Goal: Task Accomplishment & Management: Use online tool/utility

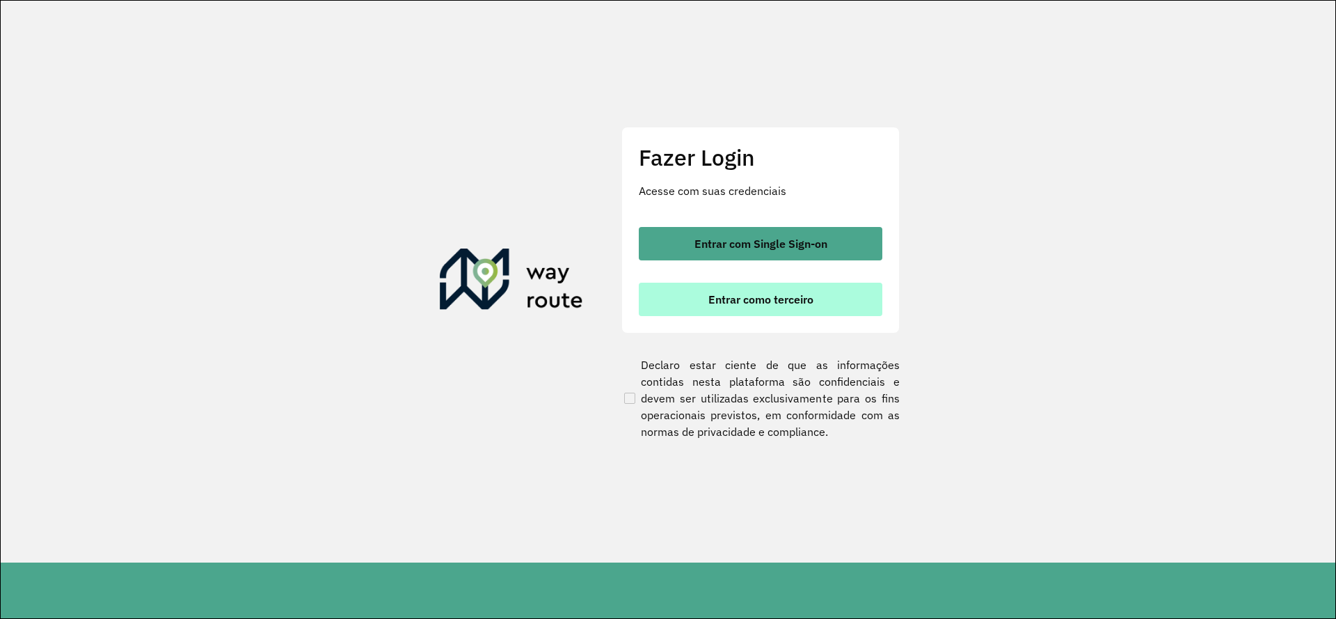
click at [816, 310] on button "Entrar como terceiro" at bounding box center [761, 299] width 244 height 33
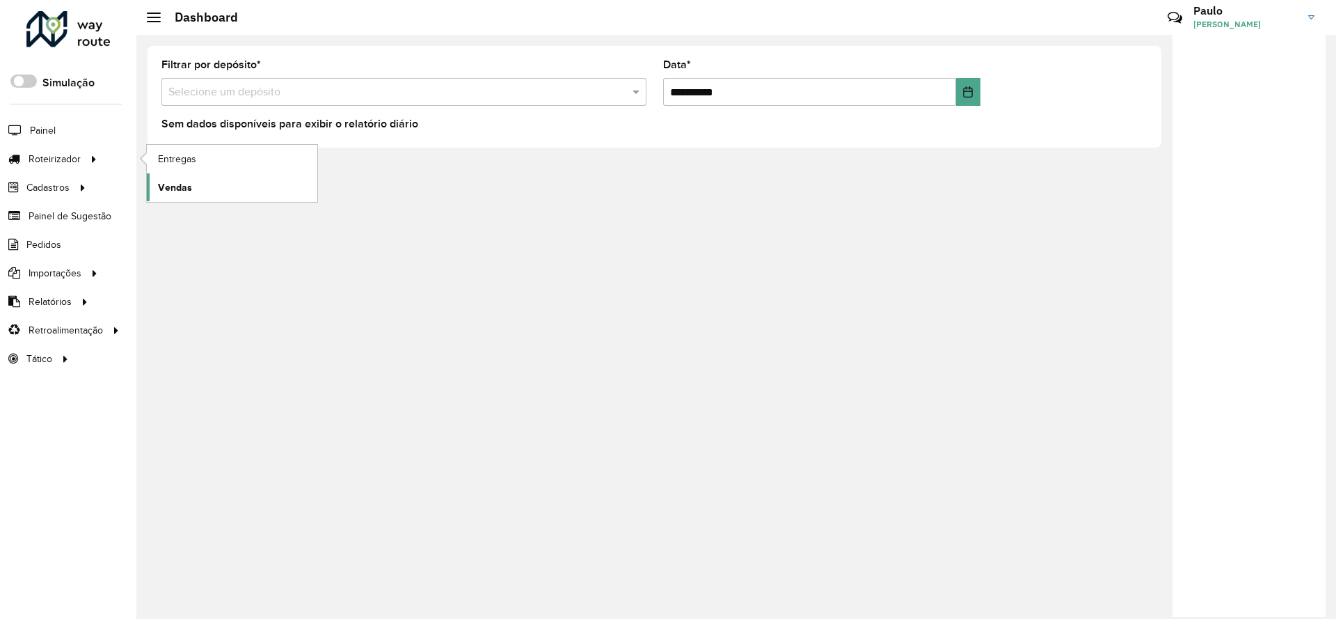
click at [196, 183] on link "Vendas" at bounding box center [232, 187] width 171 height 28
click at [184, 154] on span "Entregas" at bounding box center [178, 159] width 40 height 15
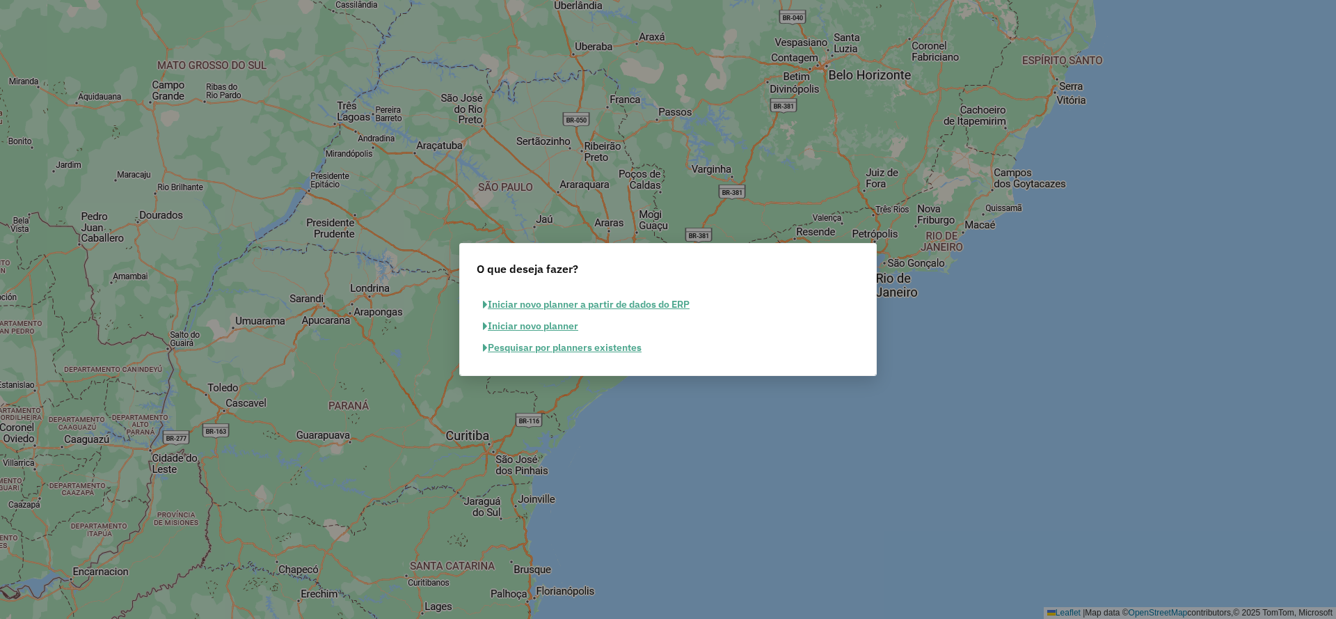
click at [615, 344] on button "Pesquisar por planners existentes" at bounding box center [562, 348] width 171 height 22
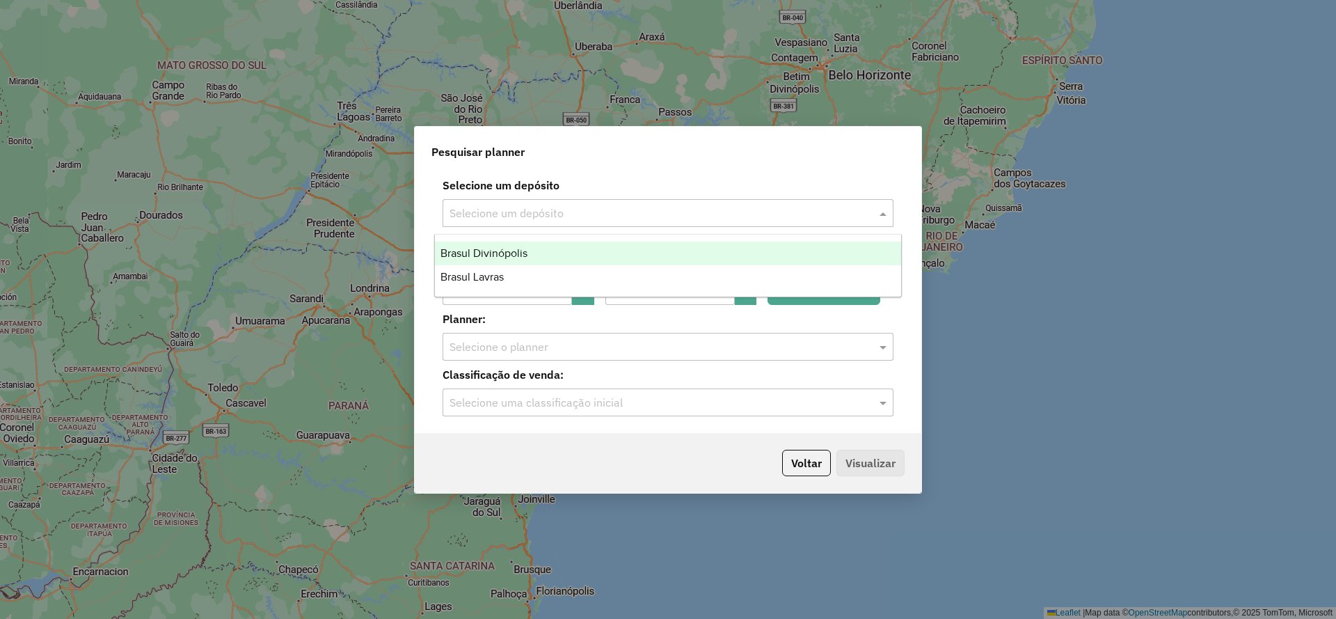
click at [606, 208] on input "text" at bounding box center [654, 213] width 409 height 17
click at [530, 248] on div "Brasul Divinópolis" at bounding box center [668, 253] width 466 height 24
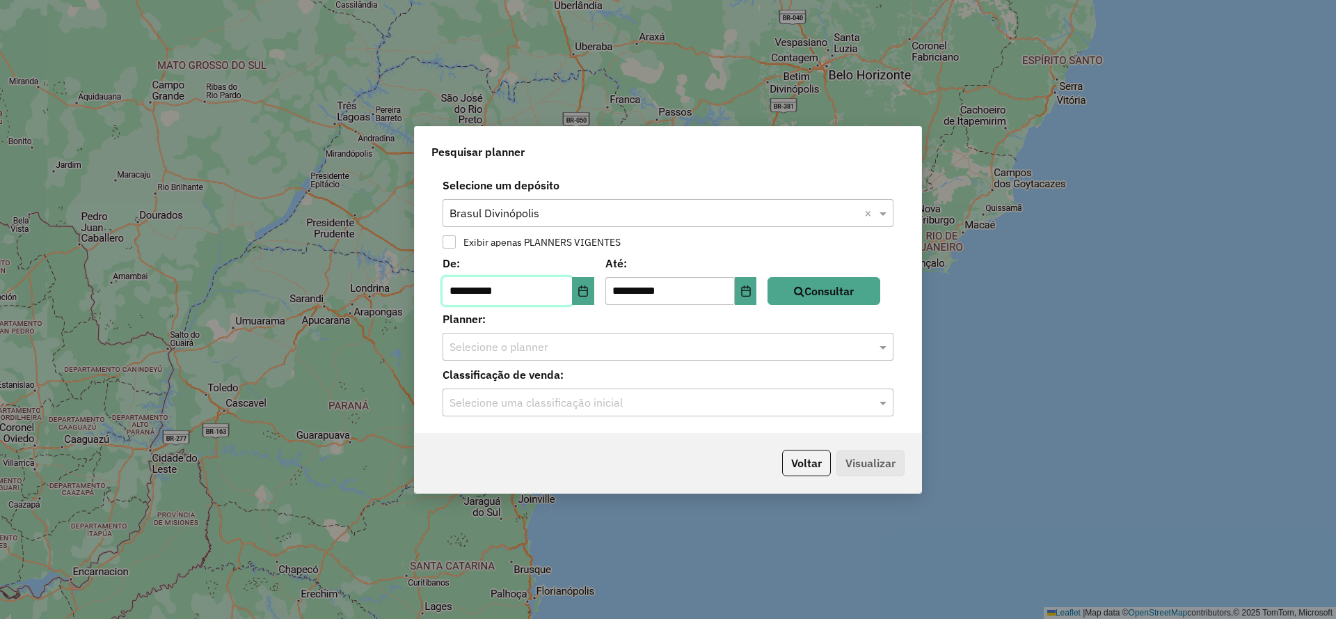
click at [528, 291] on input "**********" at bounding box center [507, 291] width 129 height 28
click at [470, 297] on input "**********" at bounding box center [507, 291] width 129 height 28
type input "**********"
click at [834, 292] on button "Consultar" at bounding box center [824, 291] width 113 height 28
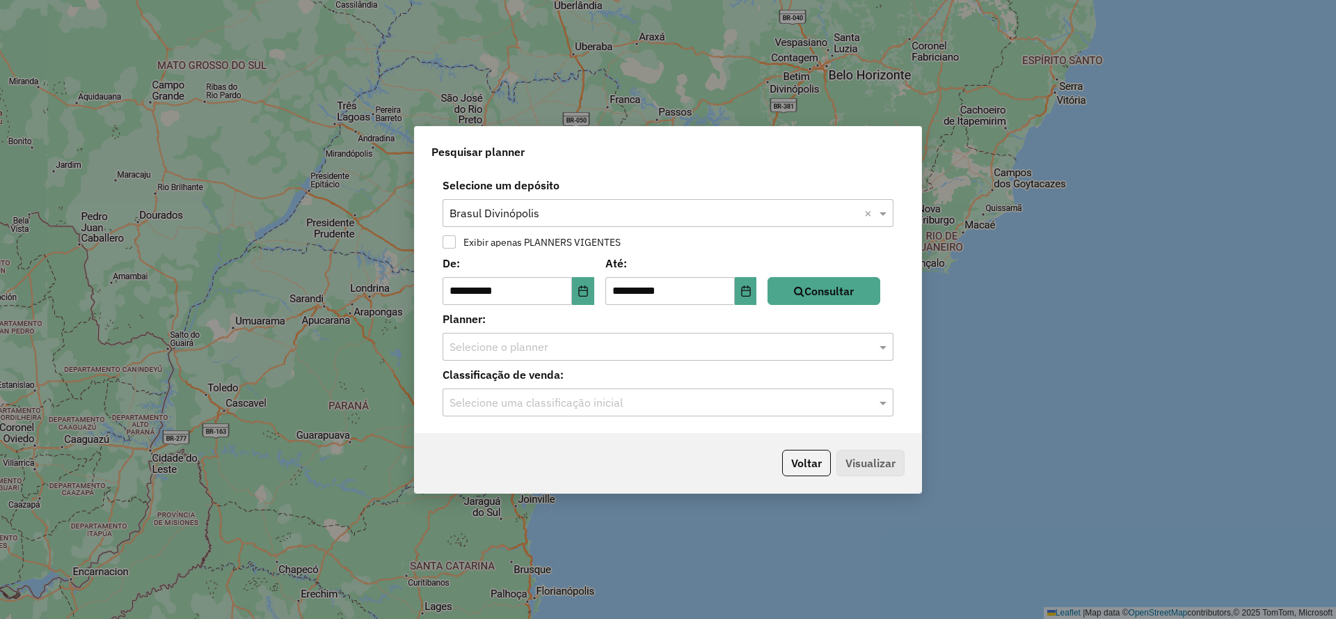
click at [735, 367] on label "Classificação de venda:" at bounding box center [668, 374] width 468 height 17
click at [729, 362] on div "**********" at bounding box center [668, 302] width 507 height 262
click at [731, 344] on input "text" at bounding box center [654, 347] width 409 height 17
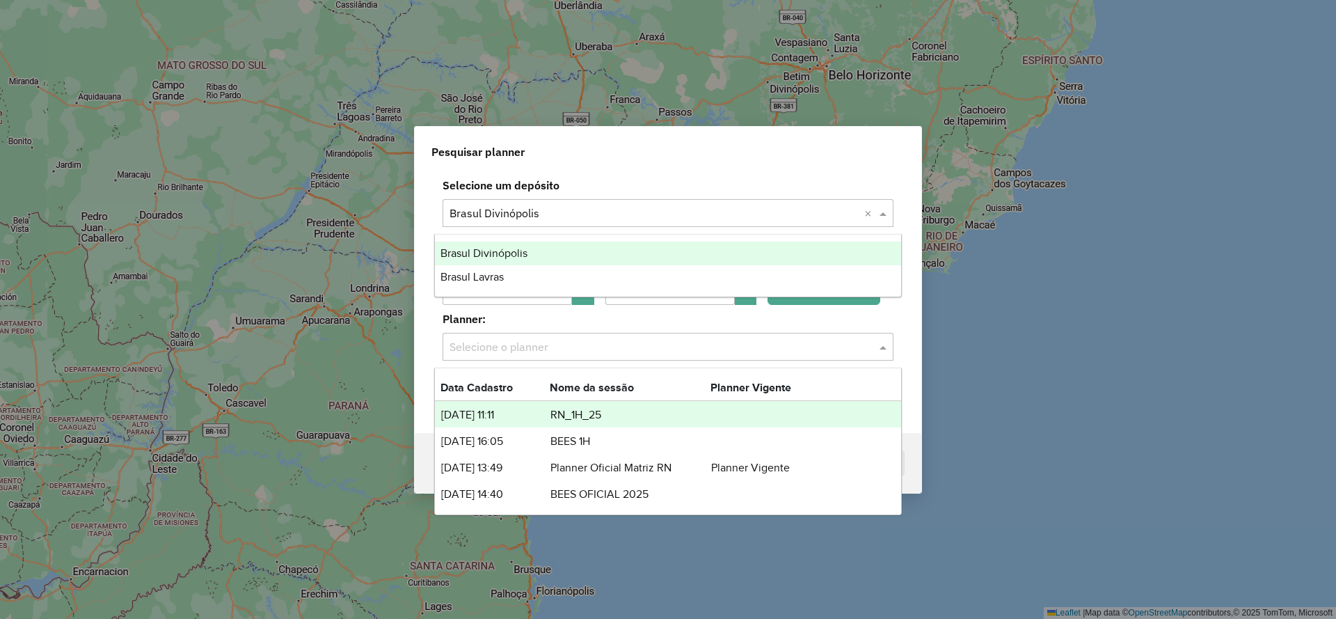
click at [695, 214] on input "text" at bounding box center [654, 213] width 409 height 17
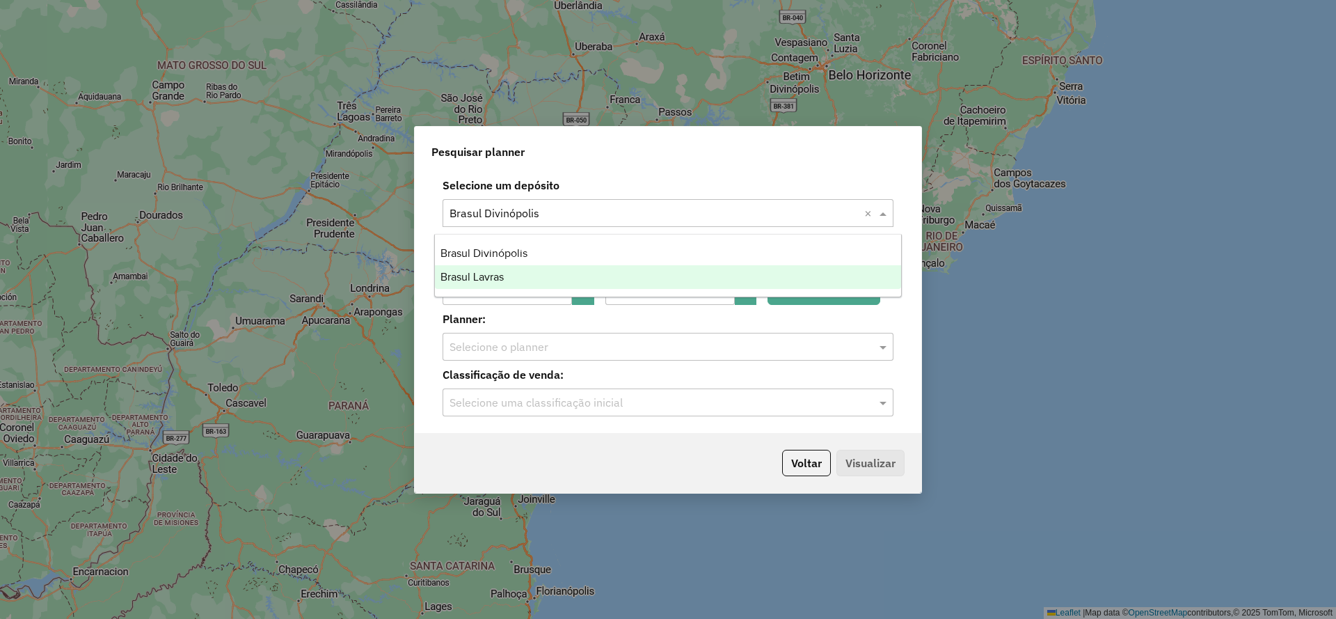
click at [525, 276] on div "Brasul Lavras" at bounding box center [668, 277] width 466 height 24
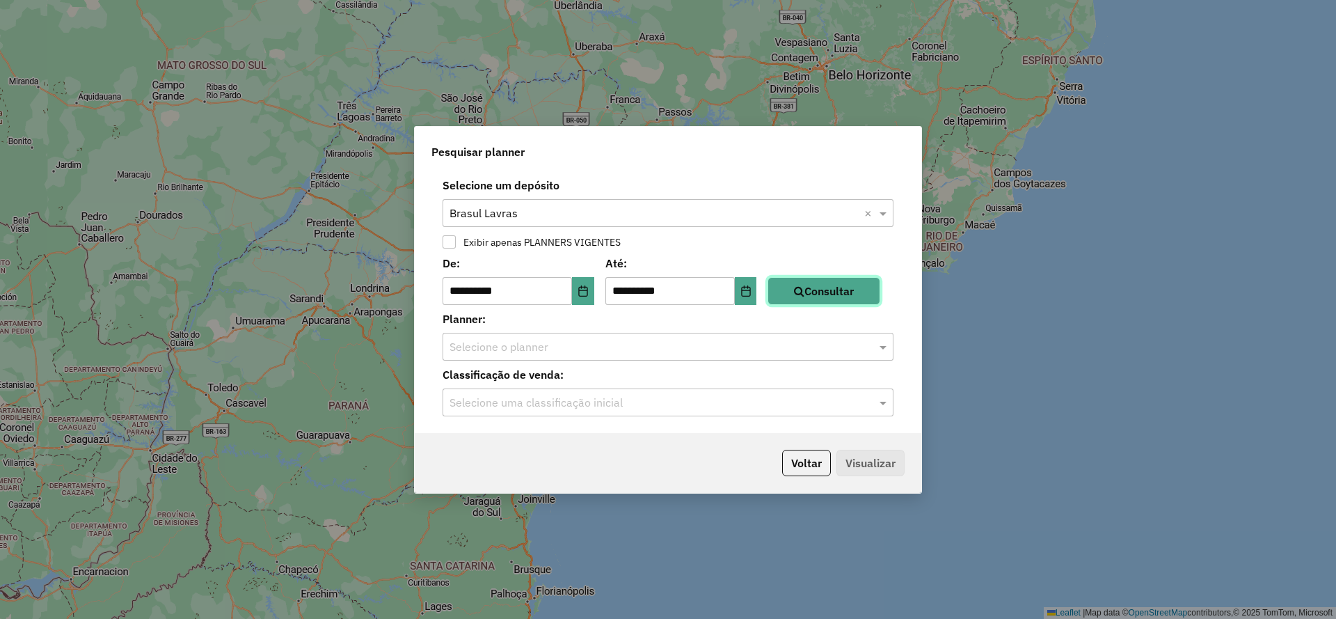
click at [827, 279] on button "Consultar" at bounding box center [824, 291] width 113 height 28
click at [673, 351] on input "text" at bounding box center [654, 347] width 409 height 17
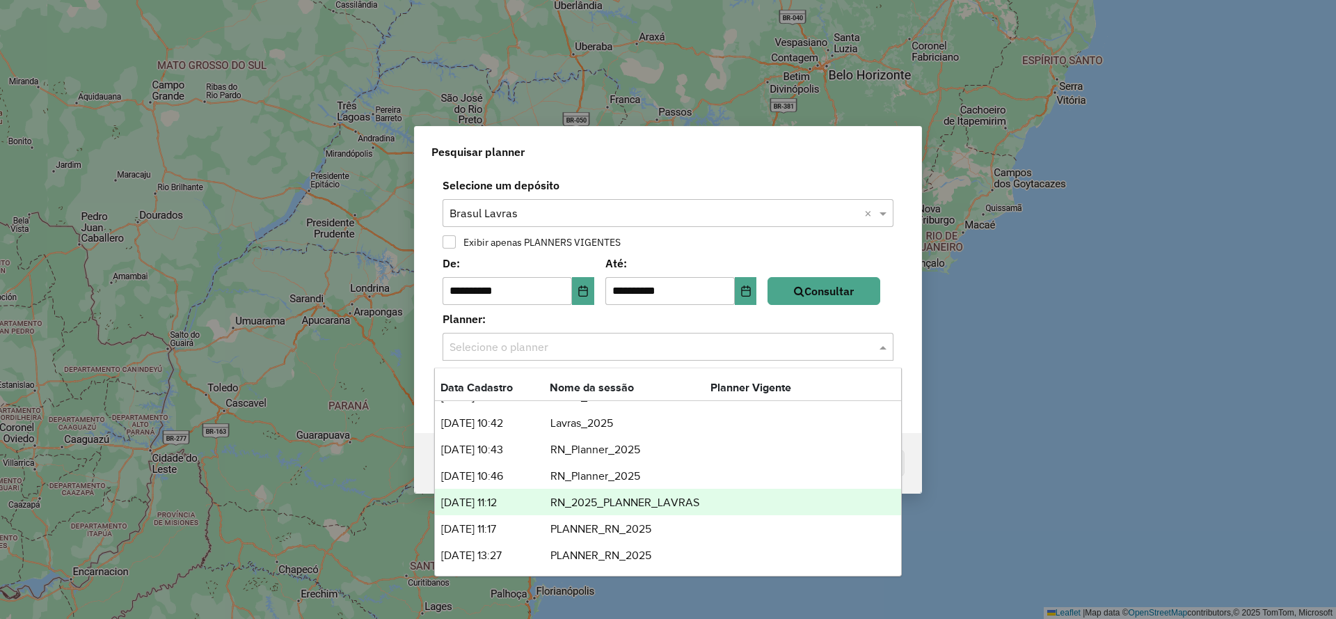
scroll to position [97, 0]
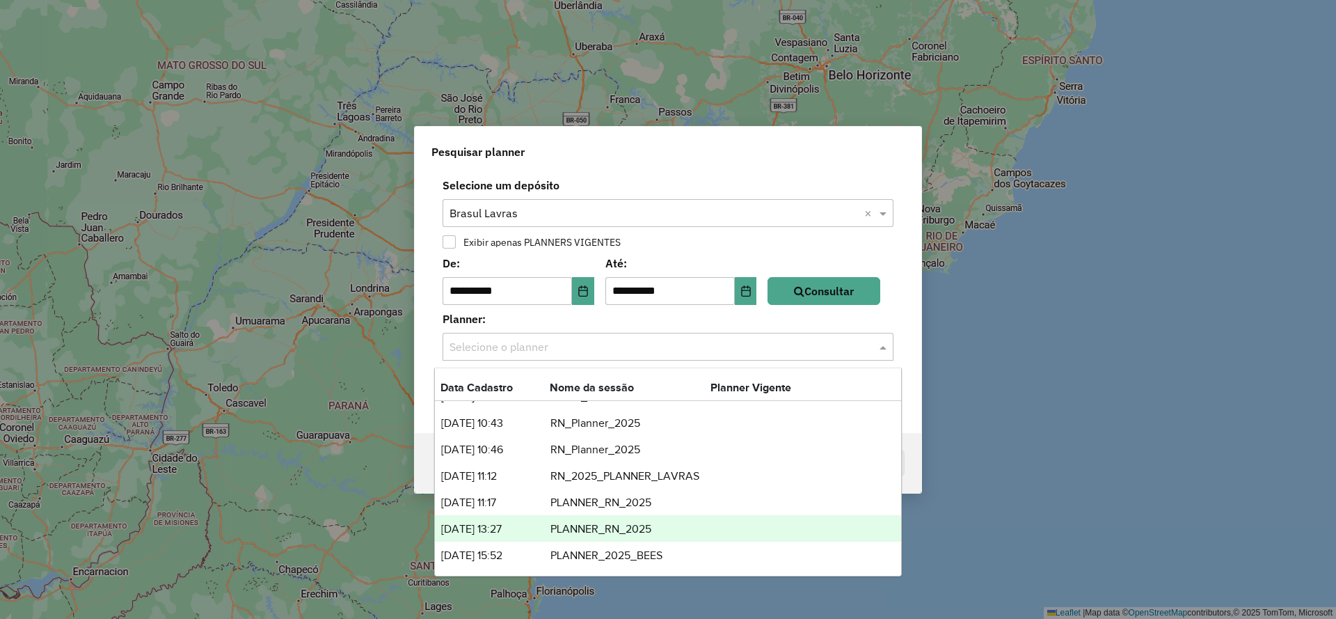
click at [642, 539] on div "03/06/2025 13:27 PLANNER_RN_2025" at bounding box center [668, 528] width 466 height 26
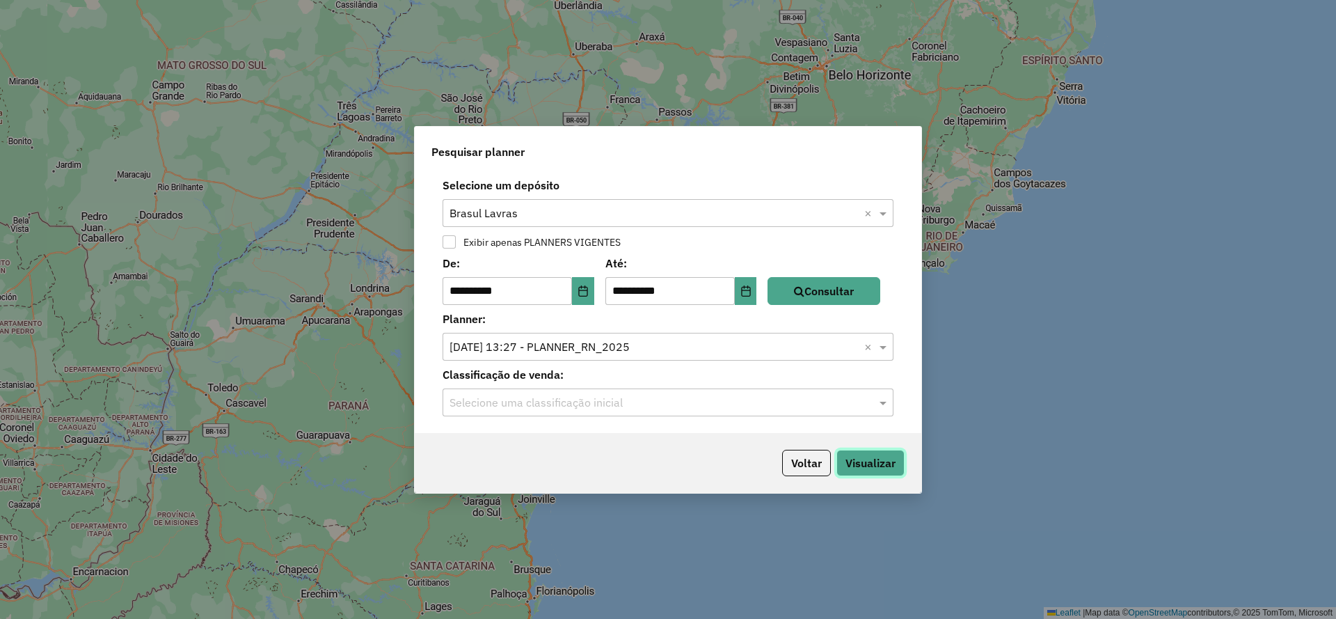
click at [876, 457] on button "Visualizar" at bounding box center [871, 463] width 68 height 26
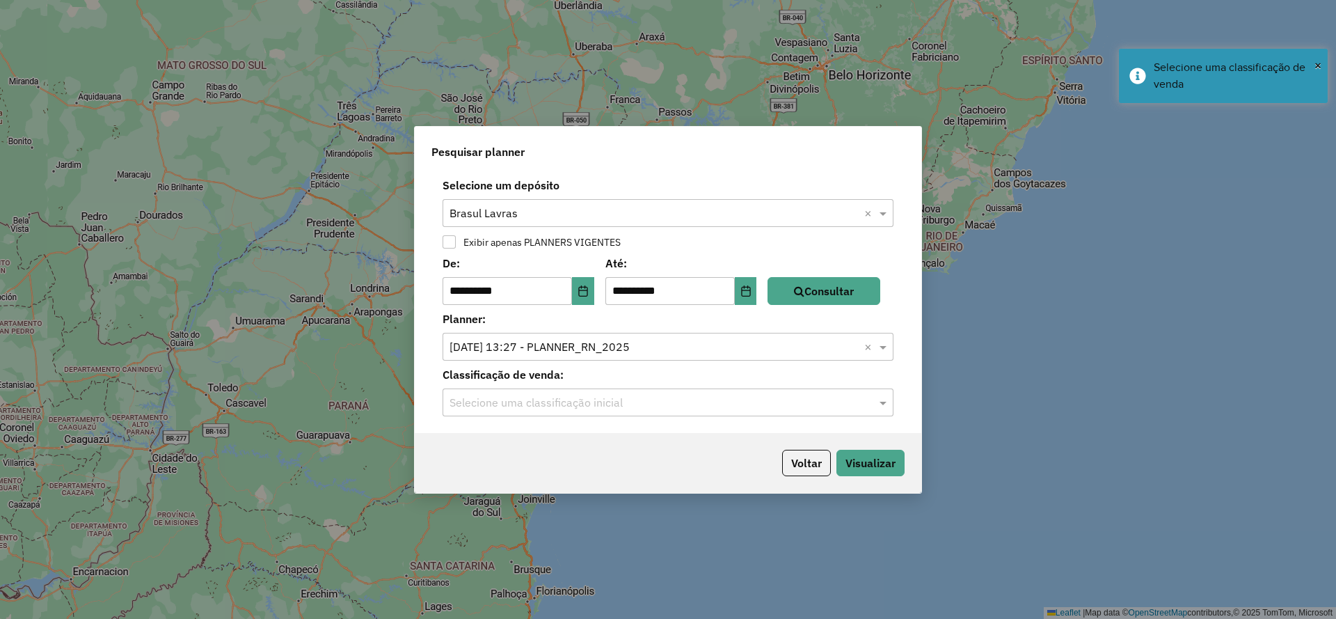
click at [533, 397] on input "text" at bounding box center [654, 403] width 409 height 17
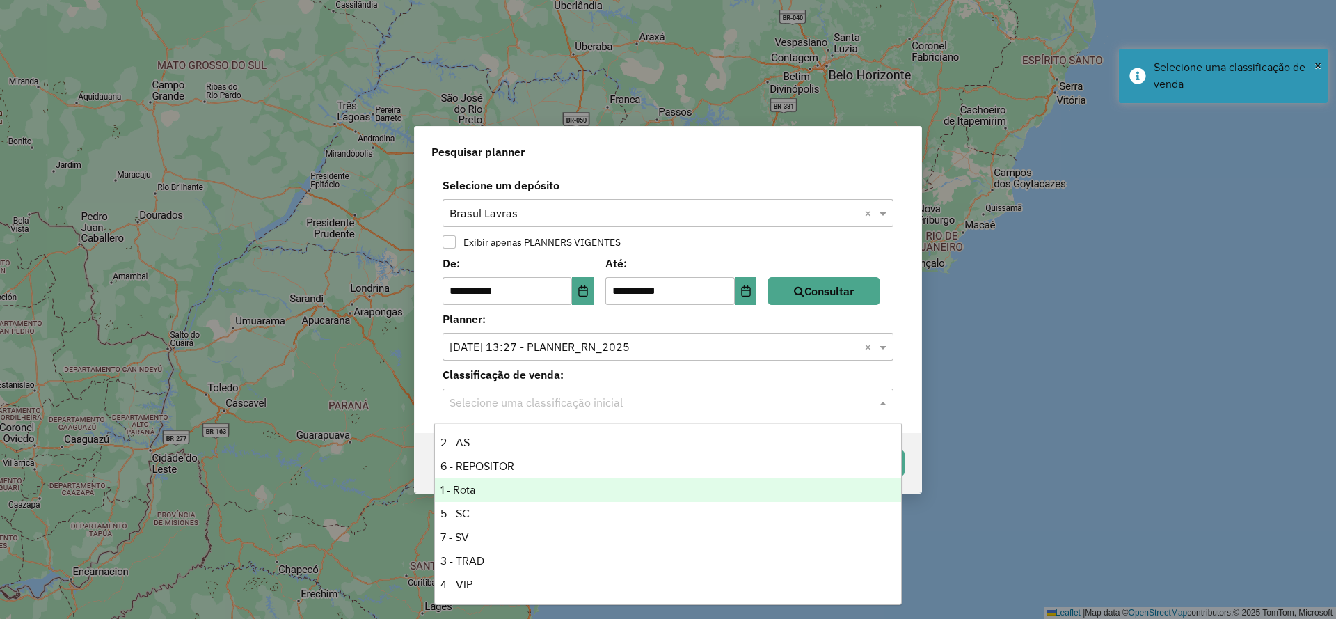
click at [480, 488] on div "1 - Rota" at bounding box center [668, 490] width 466 height 24
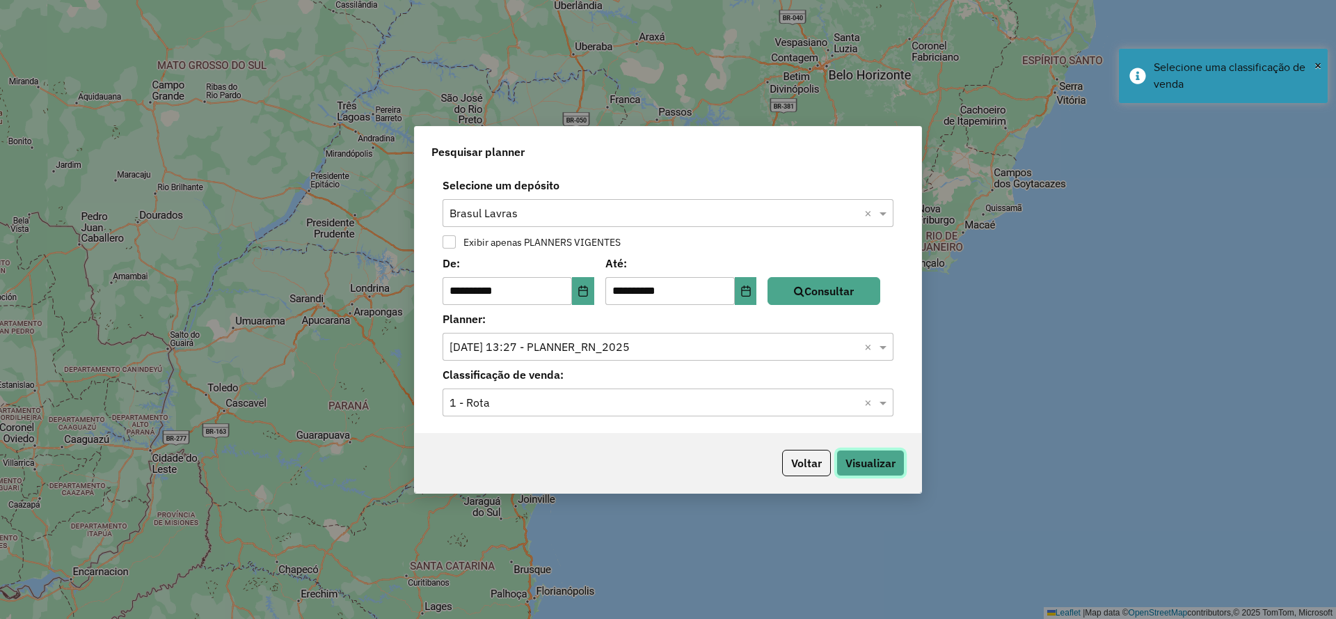
click at [882, 458] on button "Visualizar" at bounding box center [871, 463] width 68 height 26
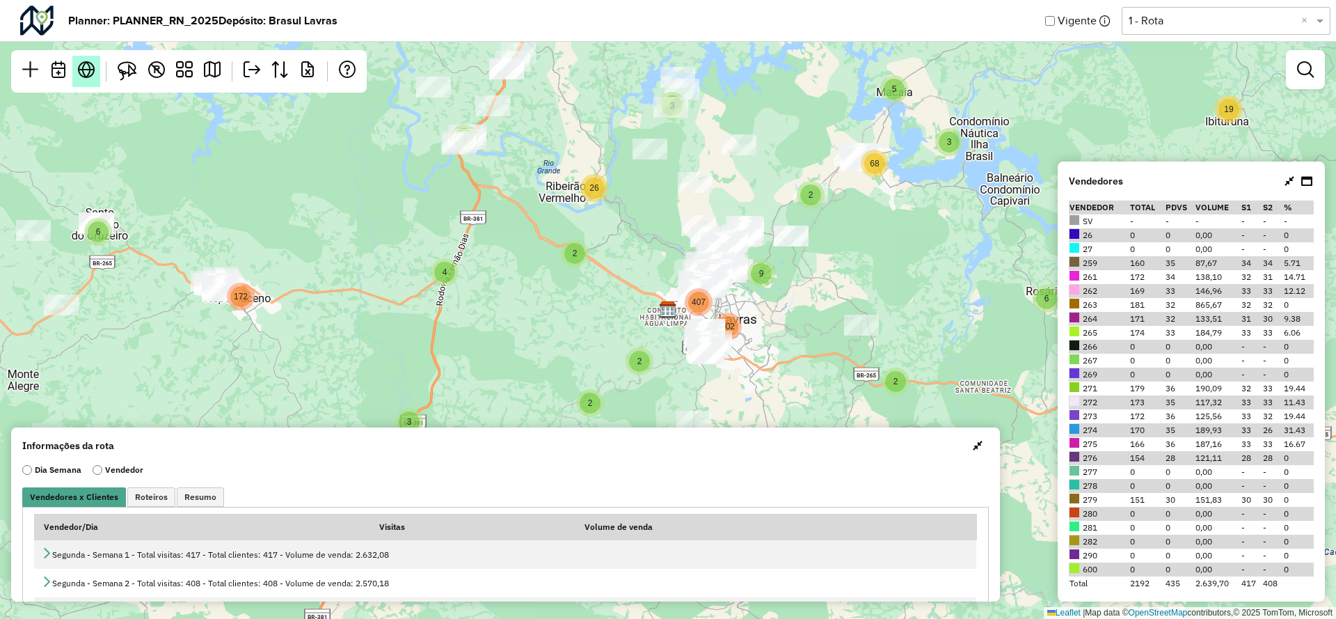
click at [96, 79] on link at bounding box center [86, 71] width 28 height 31
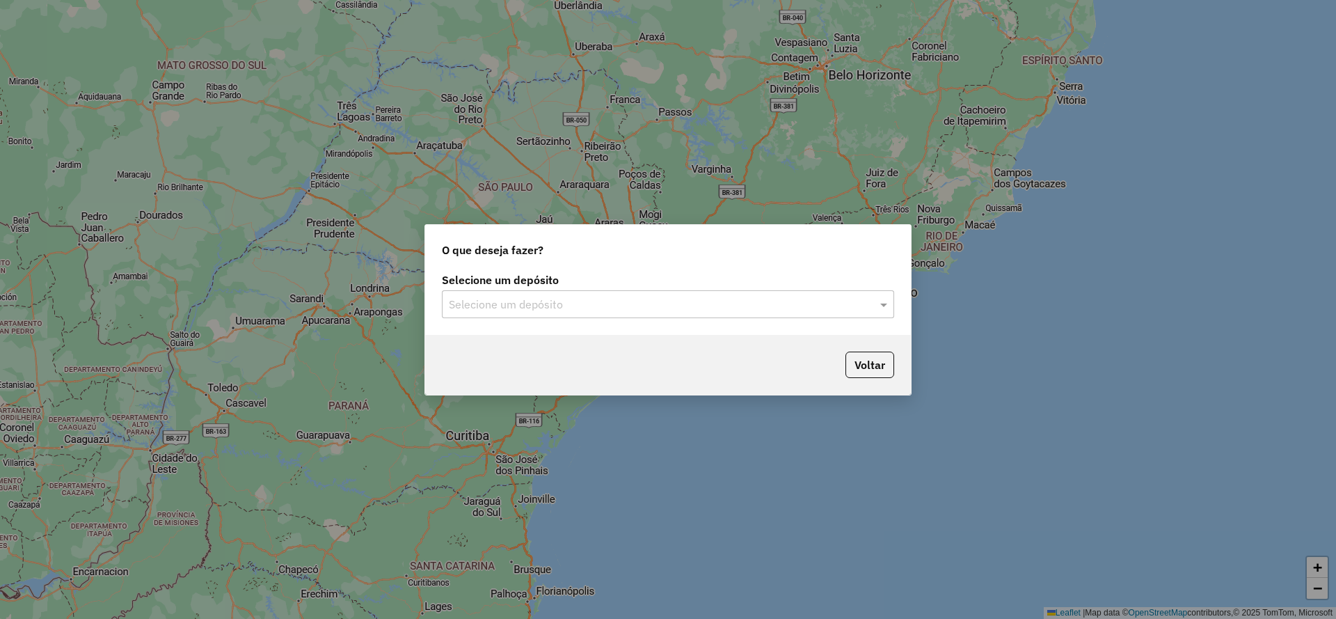
click at [561, 294] on div "Selecione um depósito" at bounding box center [668, 304] width 452 height 28
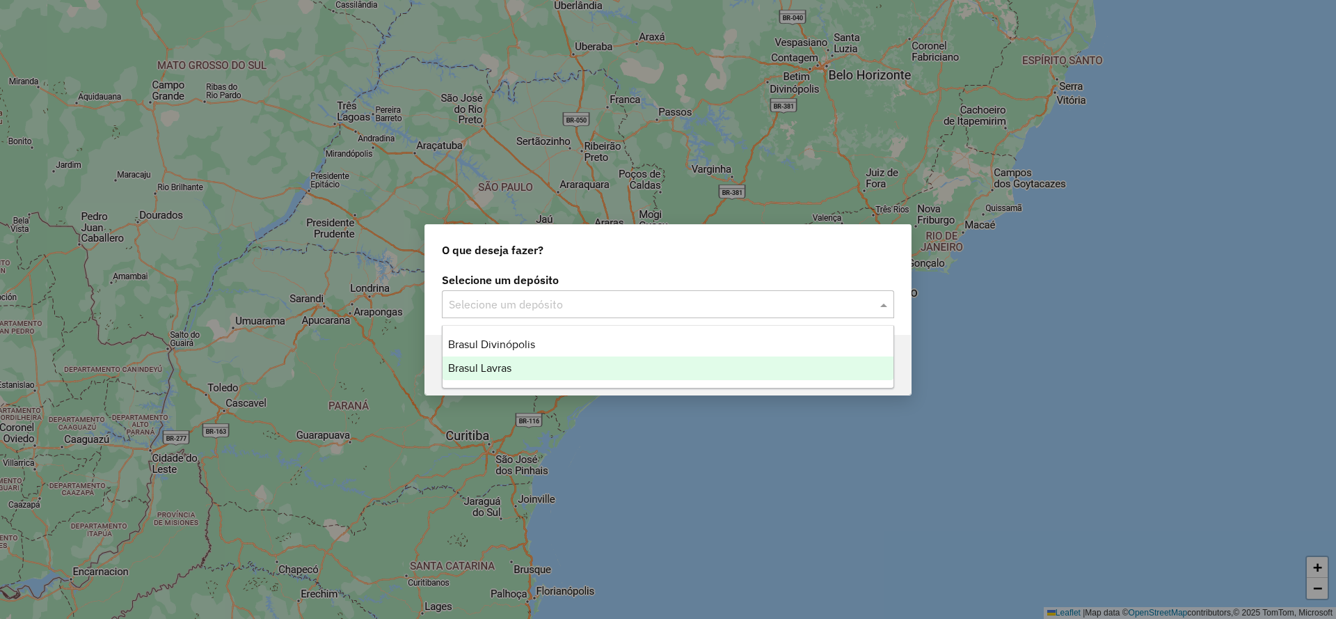
click at [521, 367] on div "Brasul Lavras" at bounding box center [668, 368] width 451 height 24
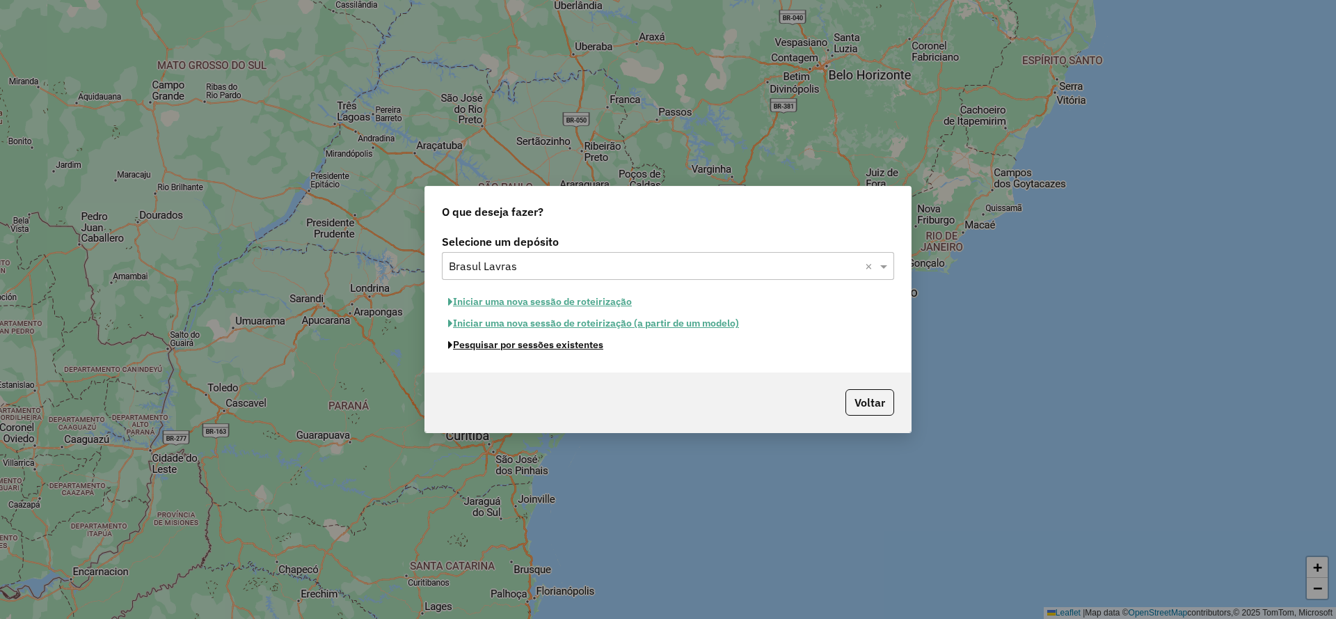
click at [528, 351] on button "Pesquisar por sessões existentes" at bounding box center [526, 345] width 168 height 22
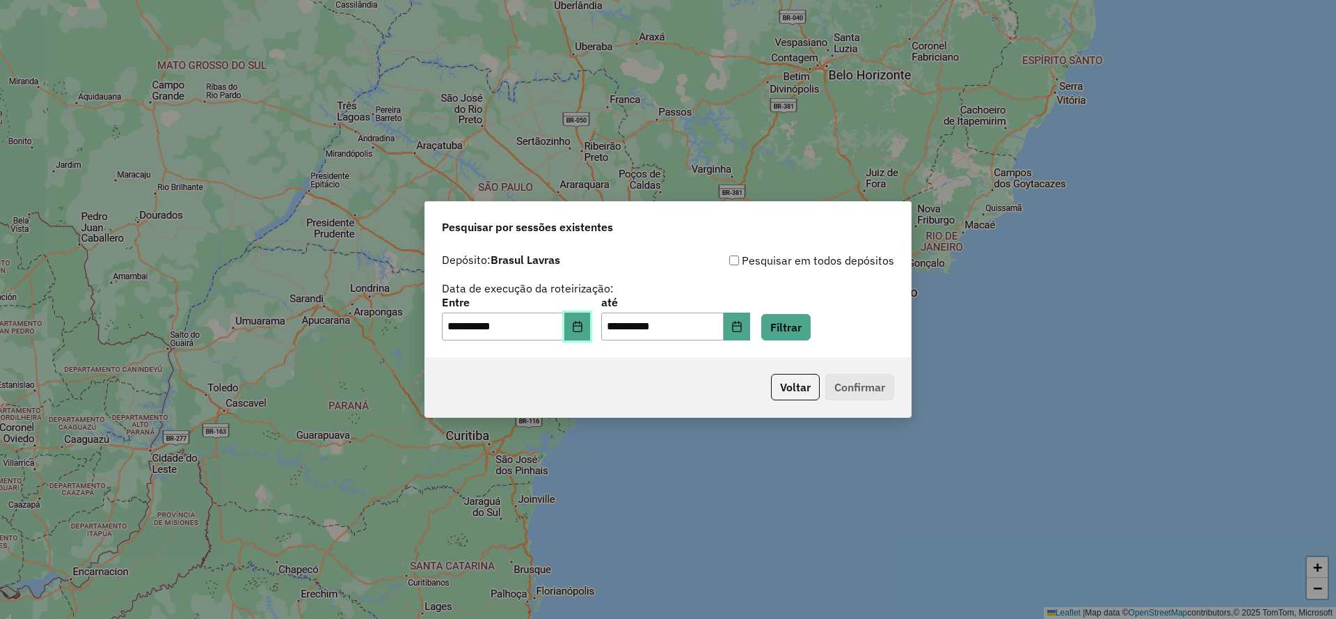
click at [583, 329] on icon "Choose Date" at bounding box center [577, 326] width 11 height 11
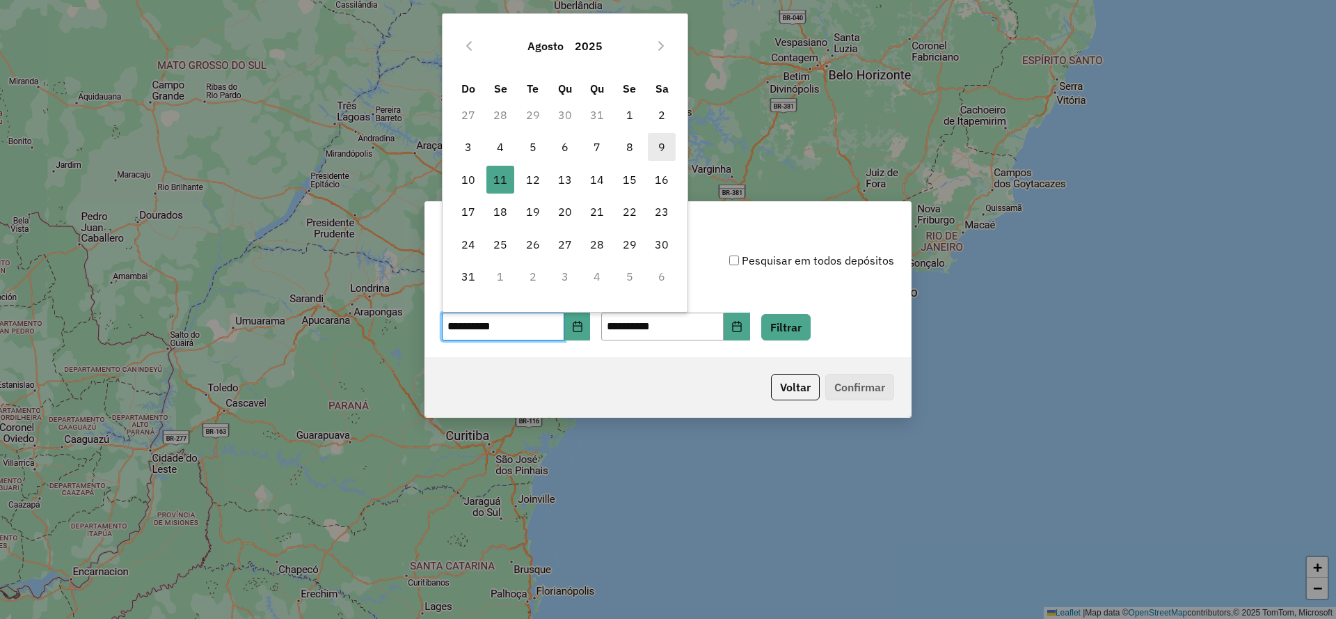
click at [660, 147] on span "9" at bounding box center [662, 147] width 28 height 28
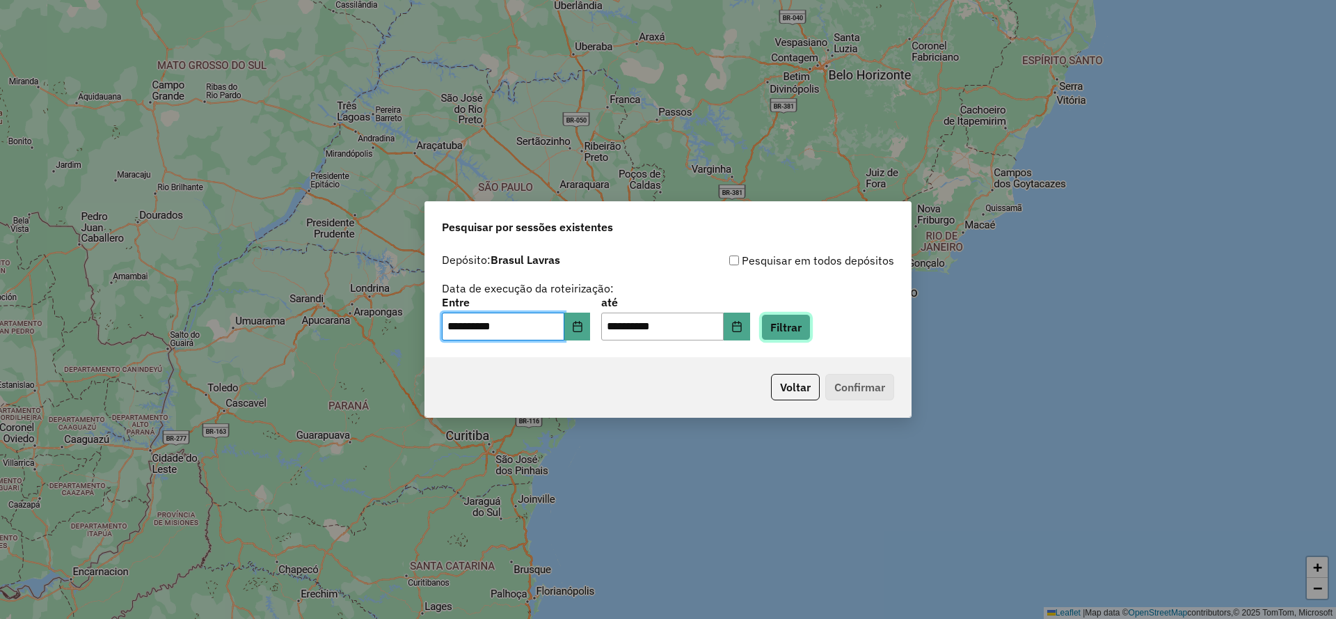
click at [811, 324] on button "Filtrar" at bounding box center [785, 327] width 49 height 26
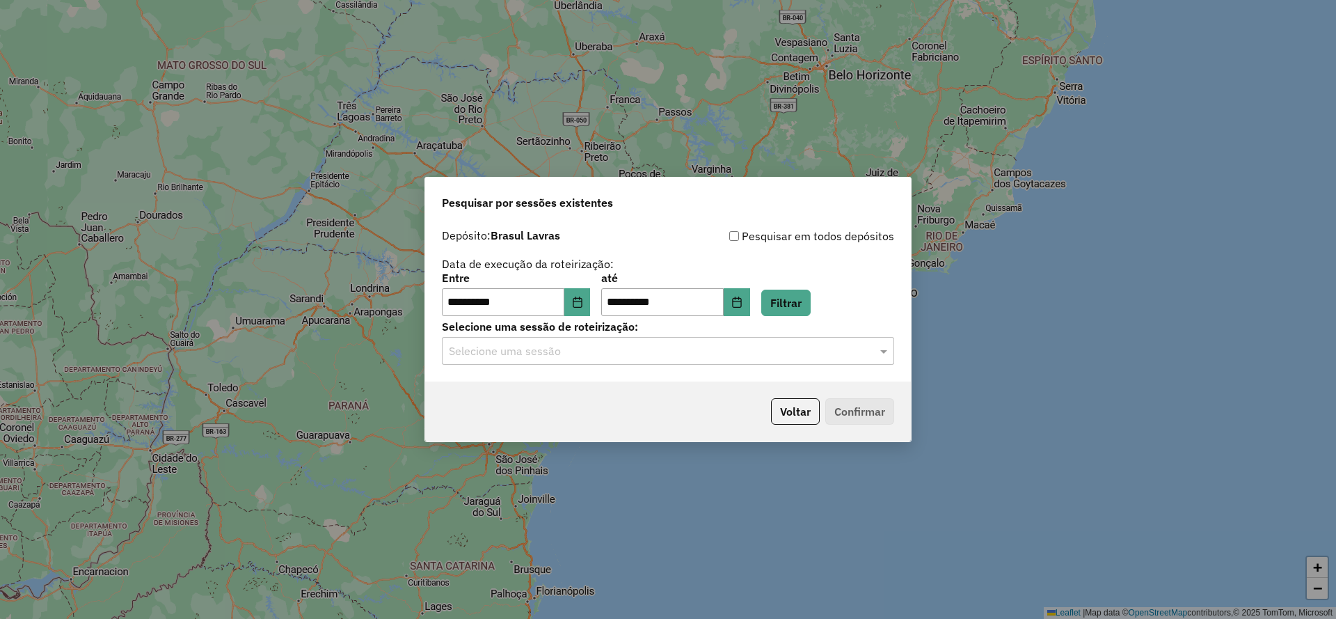
click at [733, 366] on div "**********" at bounding box center [668, 301] width 486 height 159
click at [729, 360] on div "Selecione uma sessão" at bounding box center [668, 351] width 452 height 28
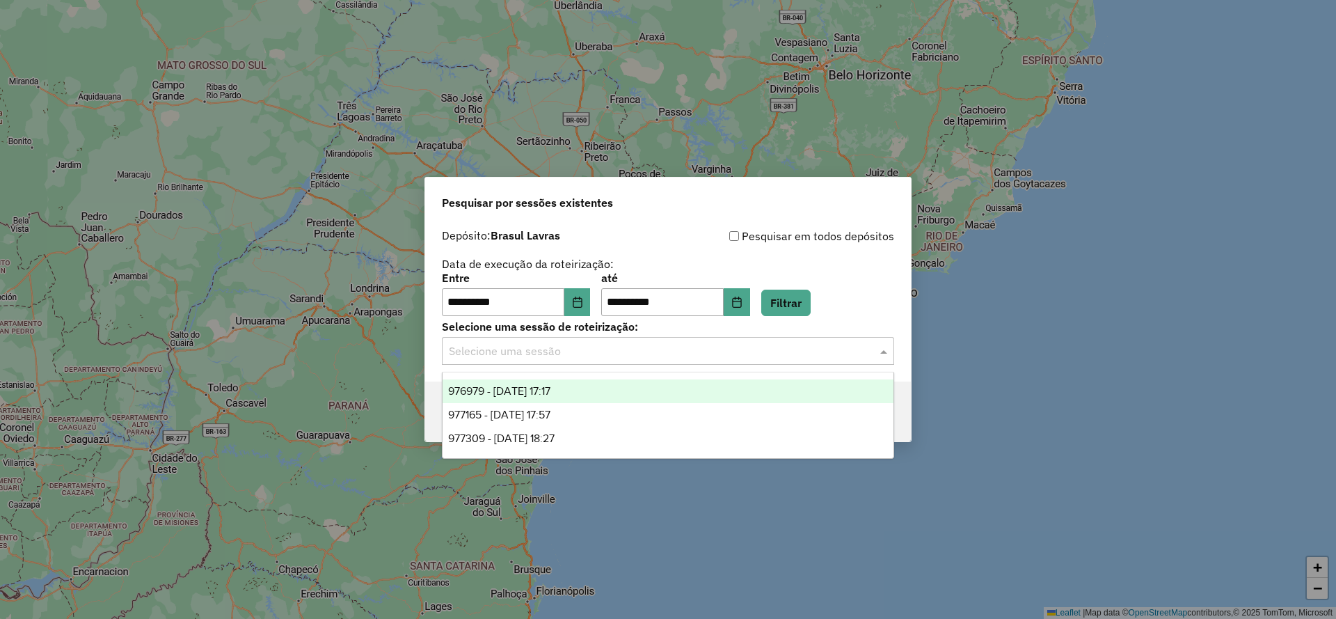
click at [530, 394] on span "976979 - 09/08/2025 17:17" at bounding box center [499, 391] width 102 height 12
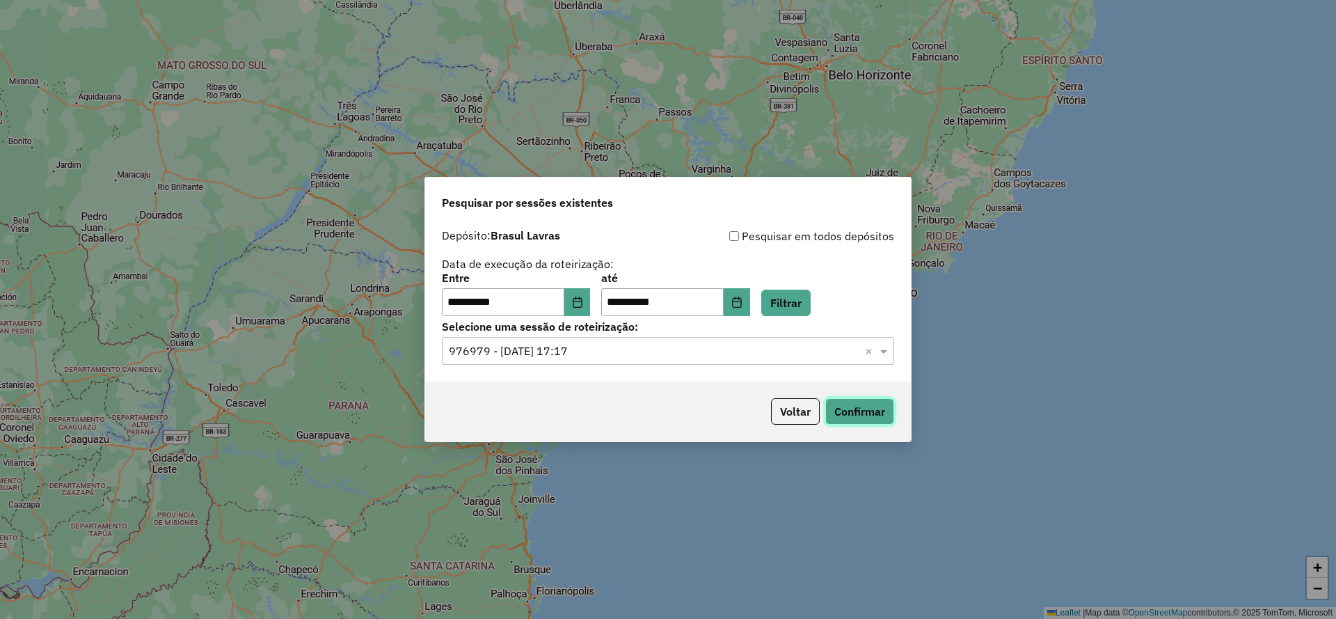
click at [878, 415] on button "Confirmar" at bounding box center [859, 411] width 69 height 26
click at [459, 308] on input "**********" at bounding box center [503, 302] width 122 height 28
click at [448, 304] on input "**********" at bounding box center [503, 302] width 122 height 28
click at [564, 302] on input "**********" at bounding box center [503, 302] width 122 height 28
click at [583, 305] on icon "Choose Date" at bounding box center [577, 301] width 11 height 11
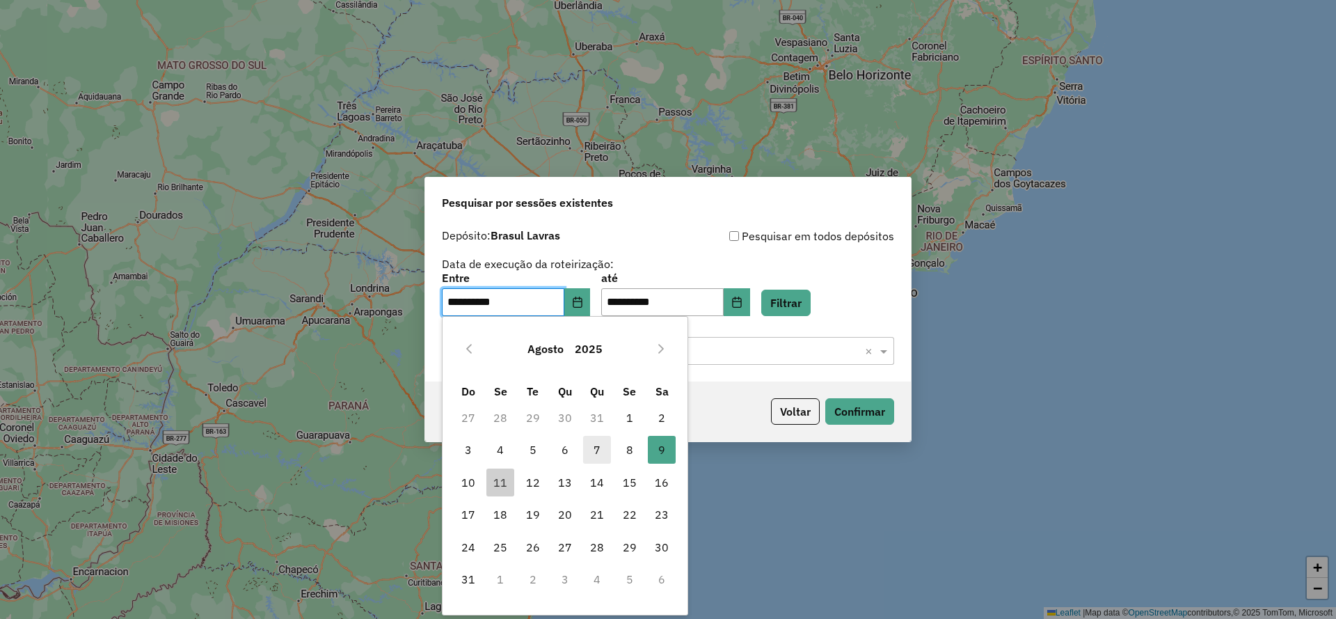
click at [593, 457] on span "7" at bounding box center [597, 450] width 28 height 28
type input "**********"
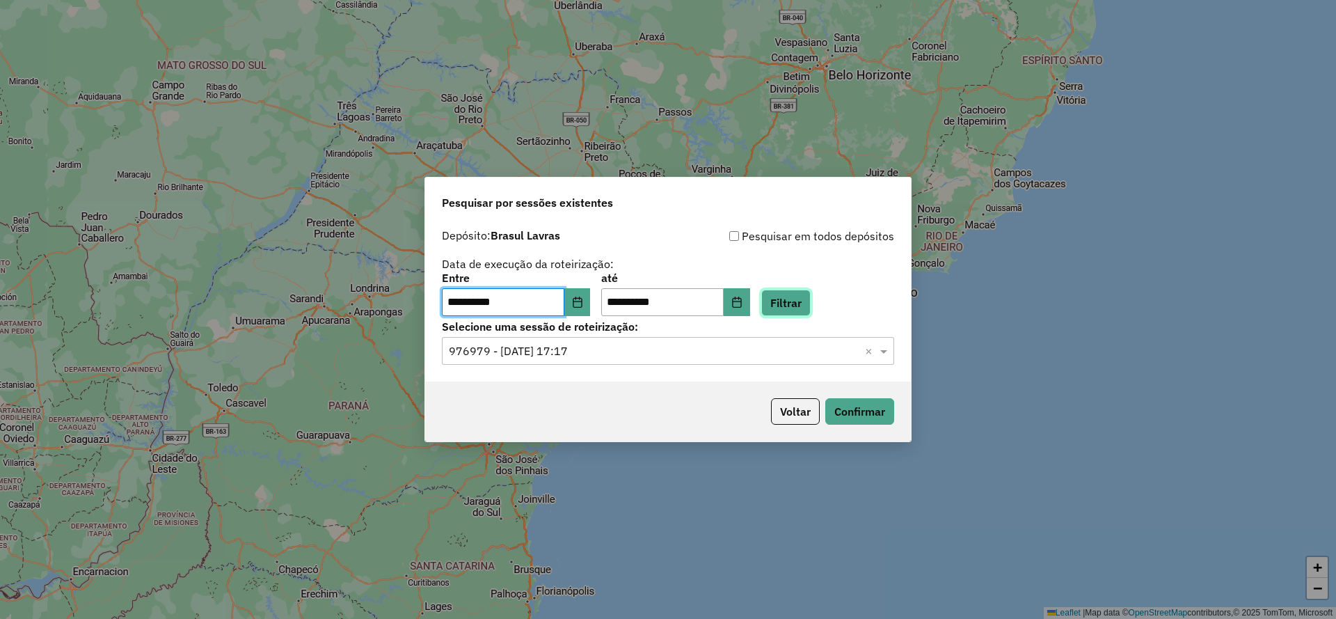
click at [811, 312] on button "Filtrar" at bounding box center [785, 303] width 49 height 26
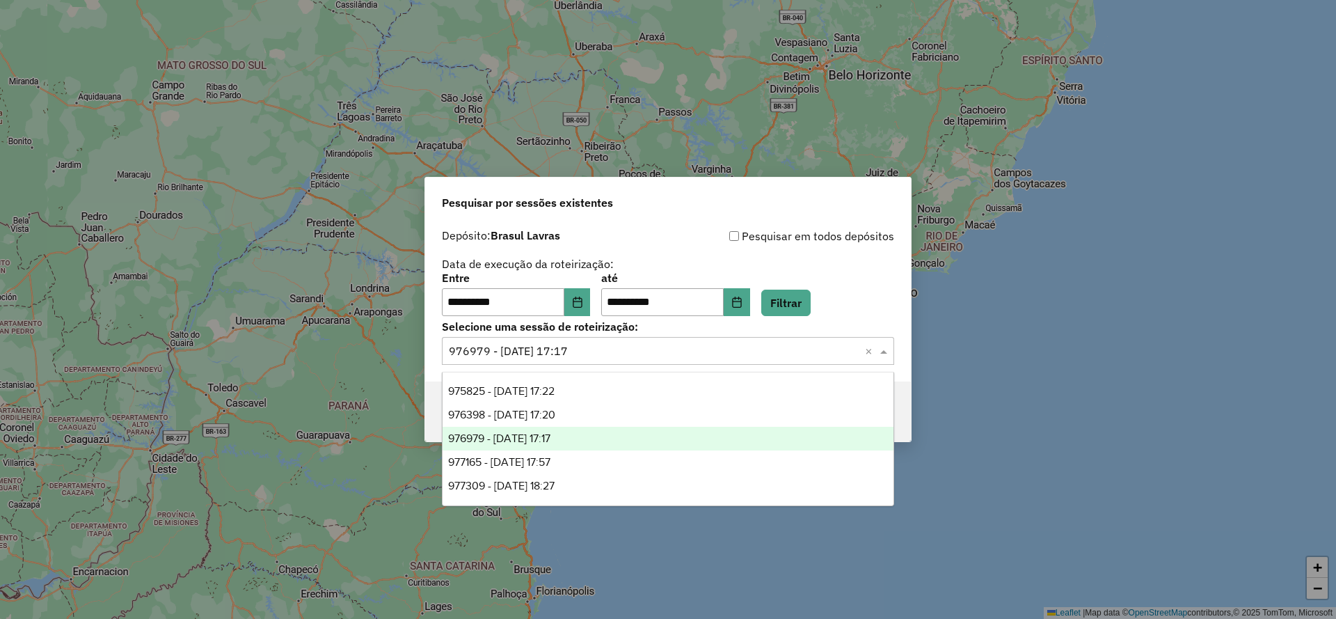
click at [733, 360] on div "Selecione uma sessão × 976979 - 09/08/2025 17:17 ×" at bounding box center [668, 351] width 452 height 28
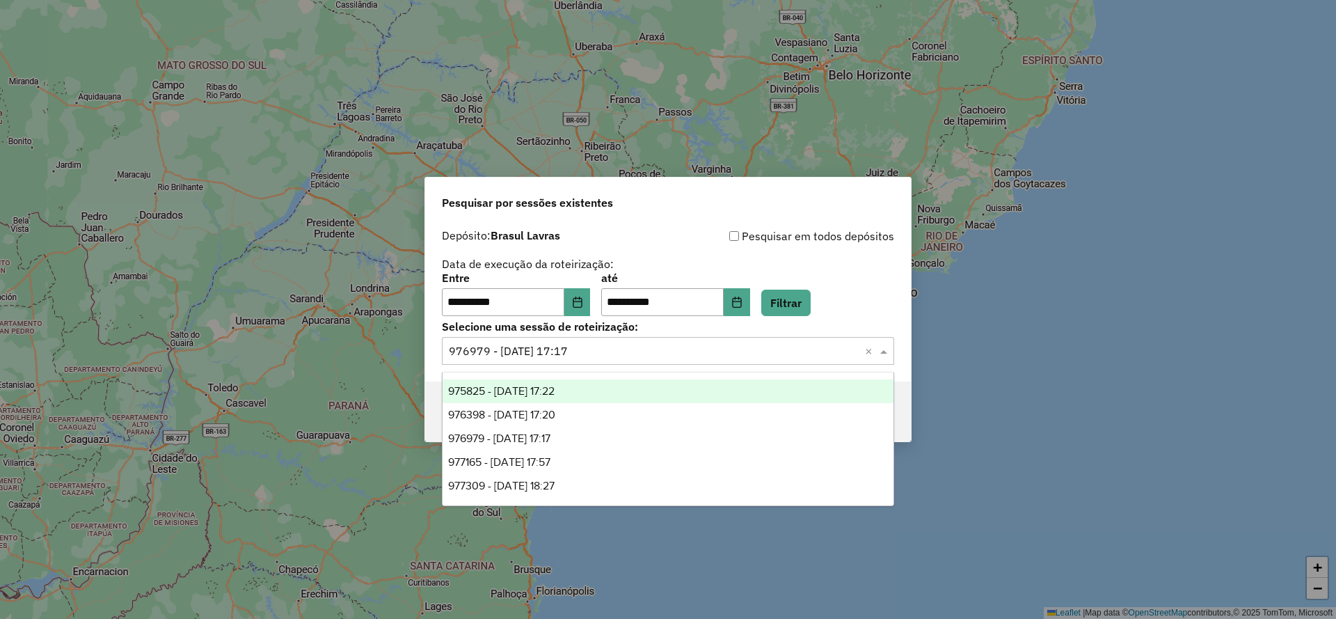
click at [550, 388] on span "975825 - 07/08/2025 17:22" at bounding box center [501, 391] width 106 height 12
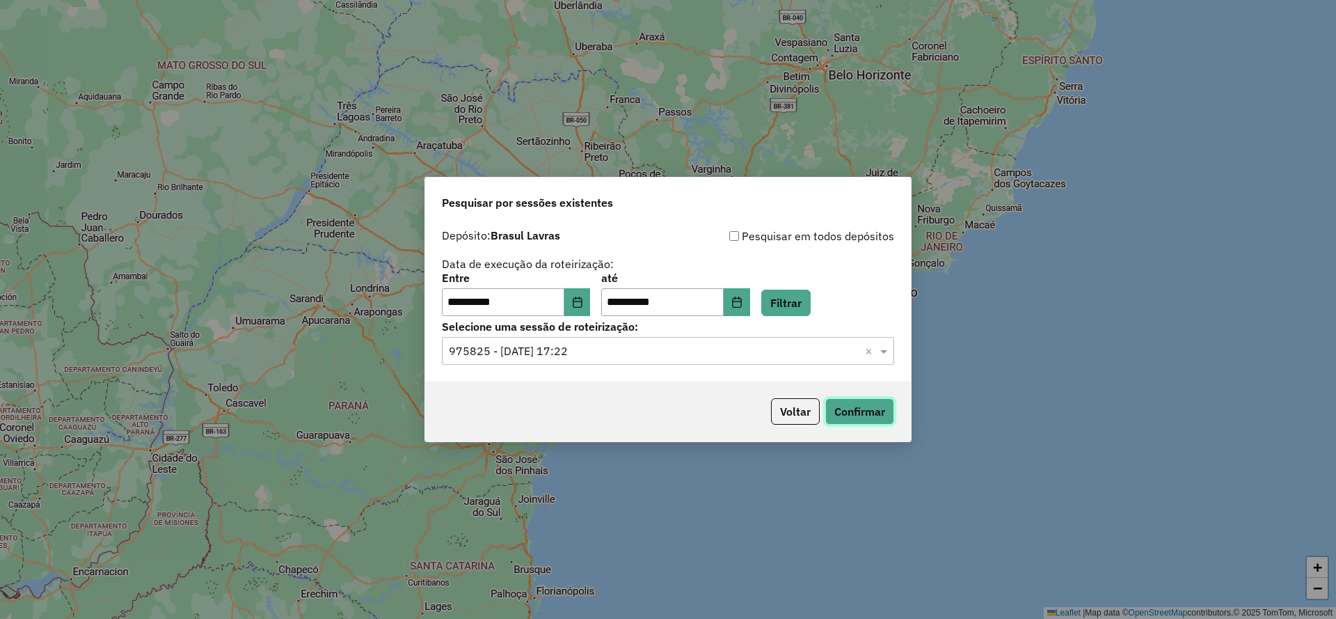
click at [869, 415] on button "Confirmar" at bounding box center [859, 411] width 69 height 26
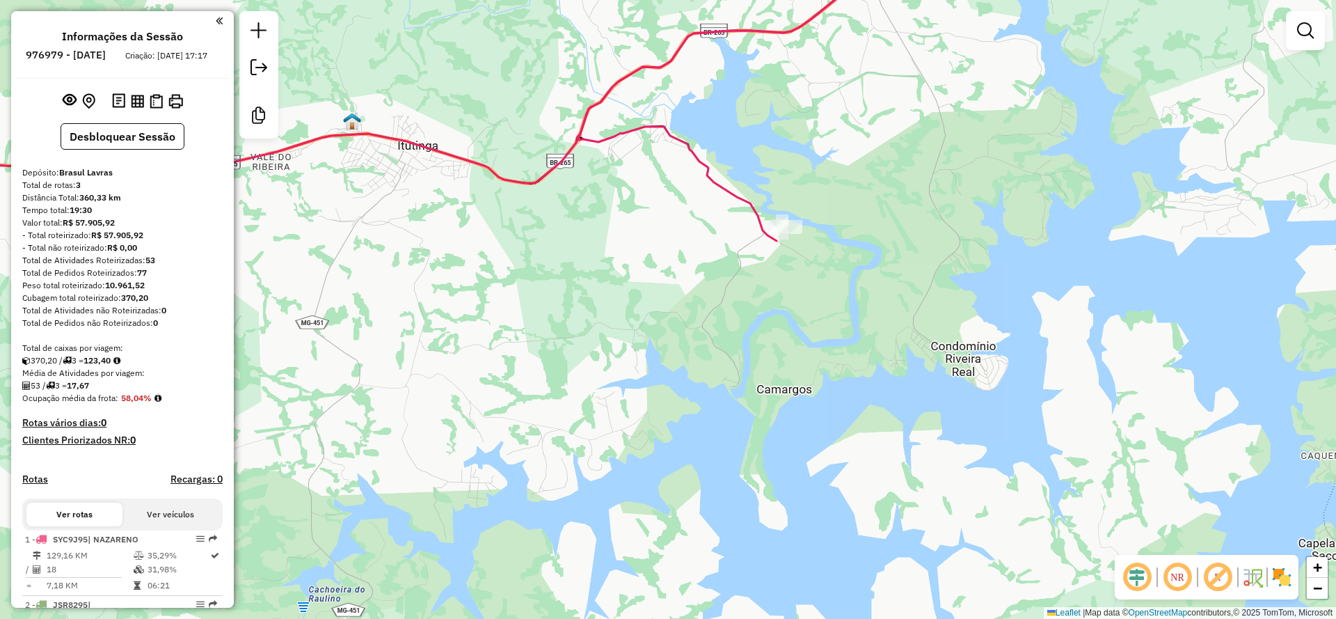
click at [793, 235] on div "Janela de atendimento Grade de atendimento Capacidade Transportadoras Veículos …" at bounding box center [668, 309] width 1336 height 619
select select "**********"
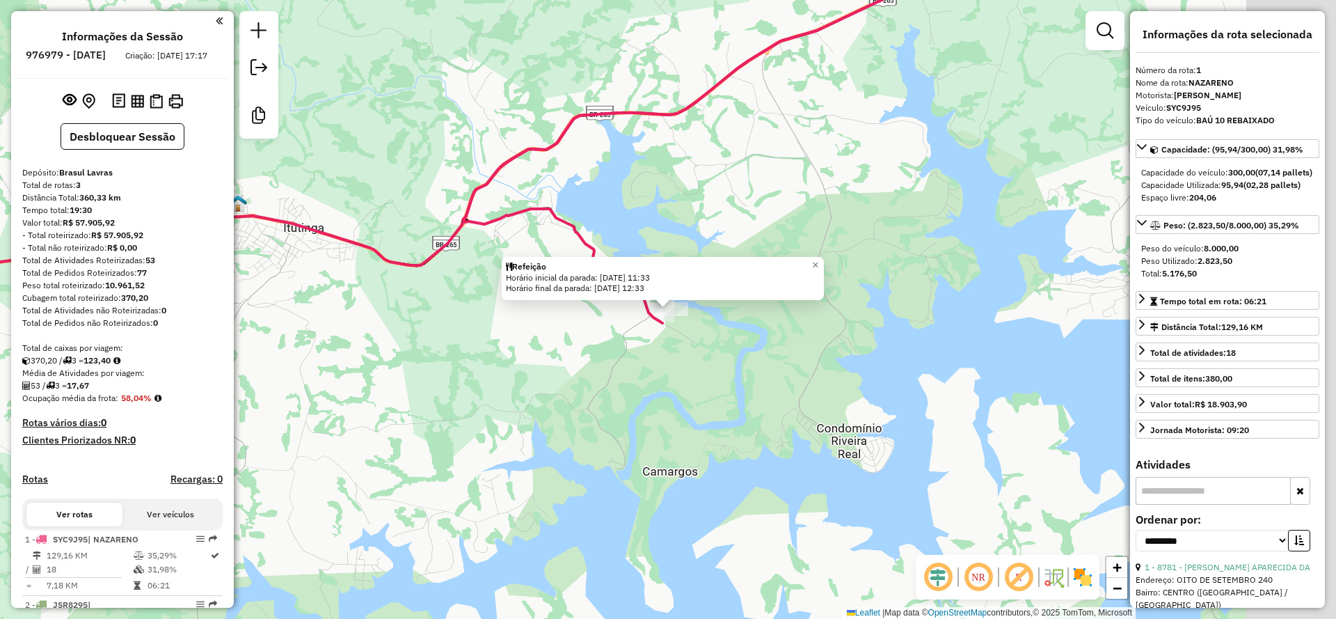
scroll to position [180, 0]
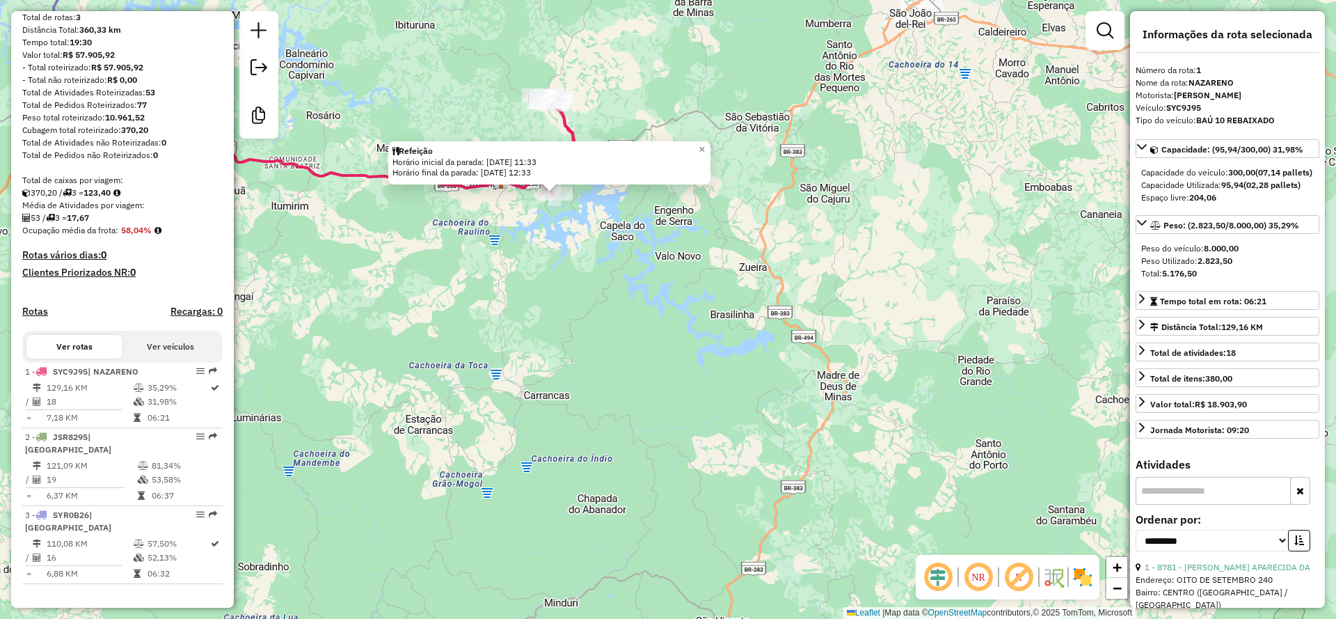
click at [557, 256] on div "Refeição Horário inicial da parada: [DATE] 11:33 Horário final da parada: [DATE…" at bounding box center [668, 309] width 1336 height 619
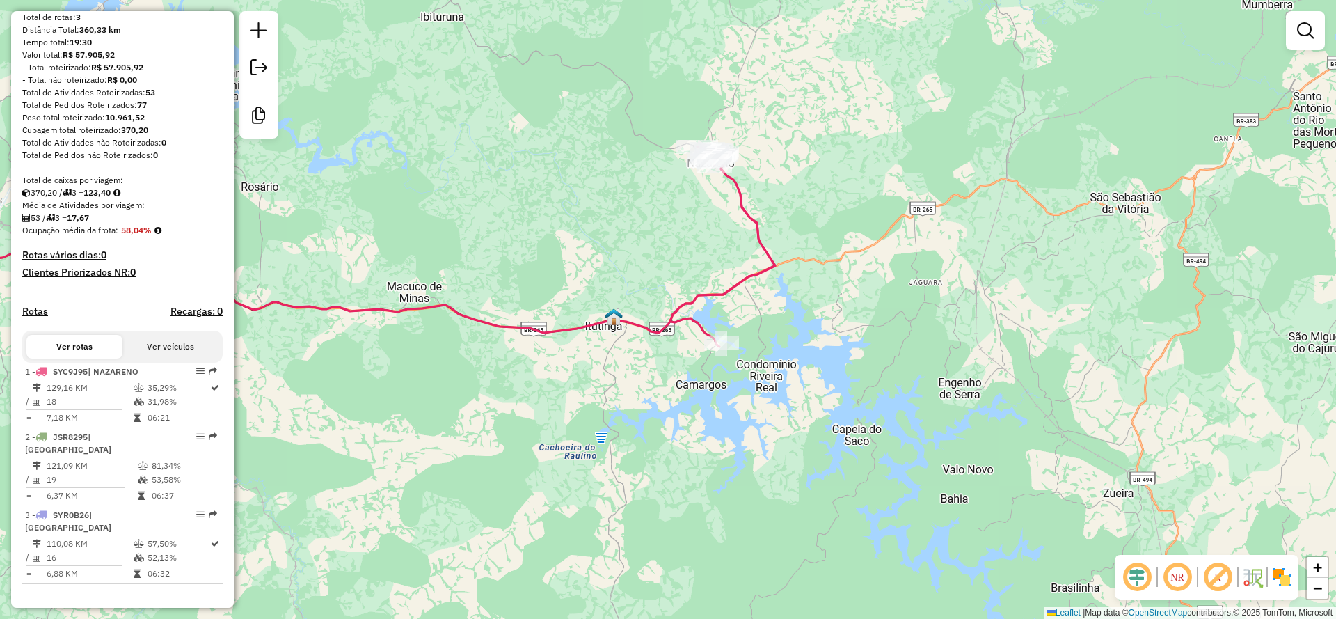
drag, startPoint x: 608, startPoint y: 196, endPoint x: 713, endPoint y: 264, distance: 125.9
click at [713, 264] on div "Janela de atendimento Grade de atendimento Capacidade Transportadoras Veículos …" at bounding box center [668, 309] width 1336 height 619
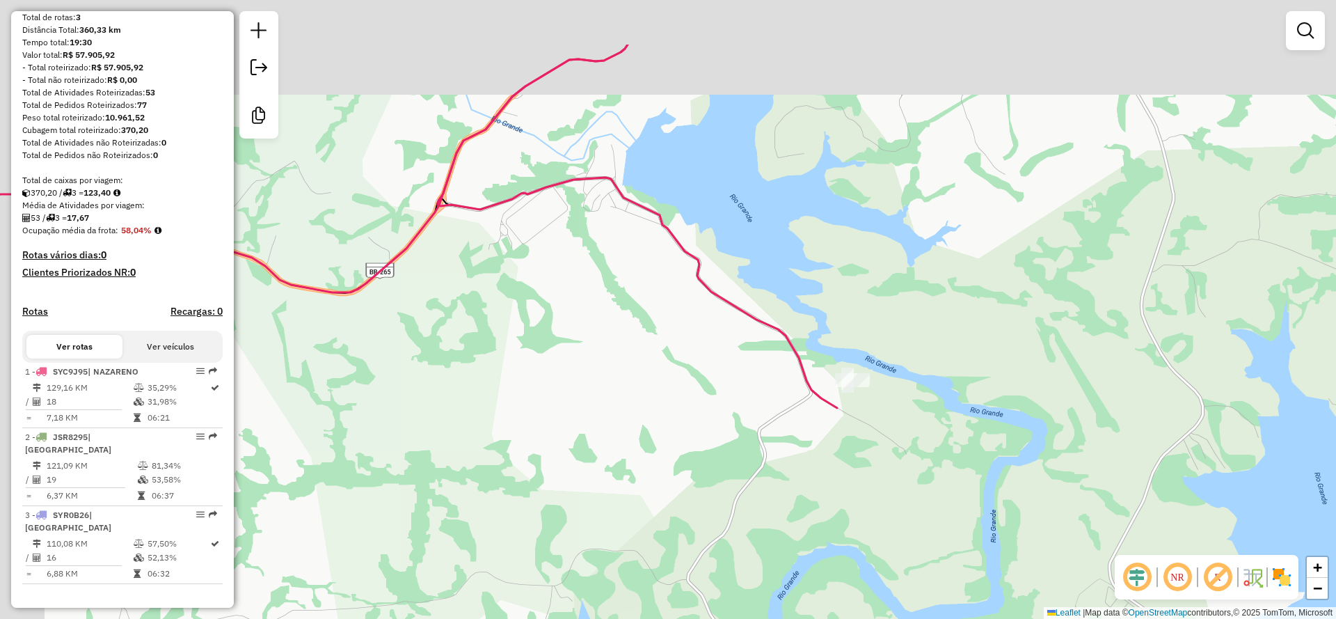
drag, startPoint x: 615, startPoint y: 282, endPoint x: 716, endPoint y: 387, distance: 145.7
click at [711, 392] on div "Janela de atendimento Grade de atendimento Capacidade Transportadoras Veículos …" at bounding box center [668, 309] width 1336 height 619
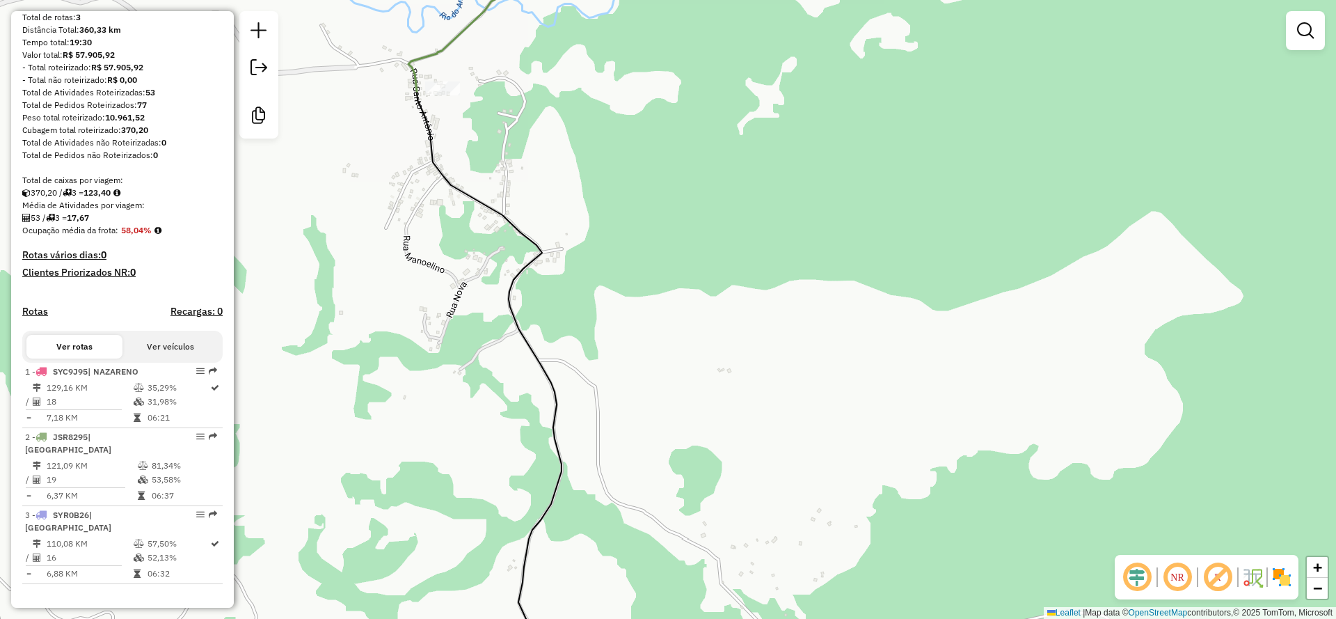
click at [441, 103] on div "Janela de atendimento Grade de atendimento Capacidade Transportadoras Veículos …" at bounding box center [668, 309] width 1336 height 619
select select "**********"
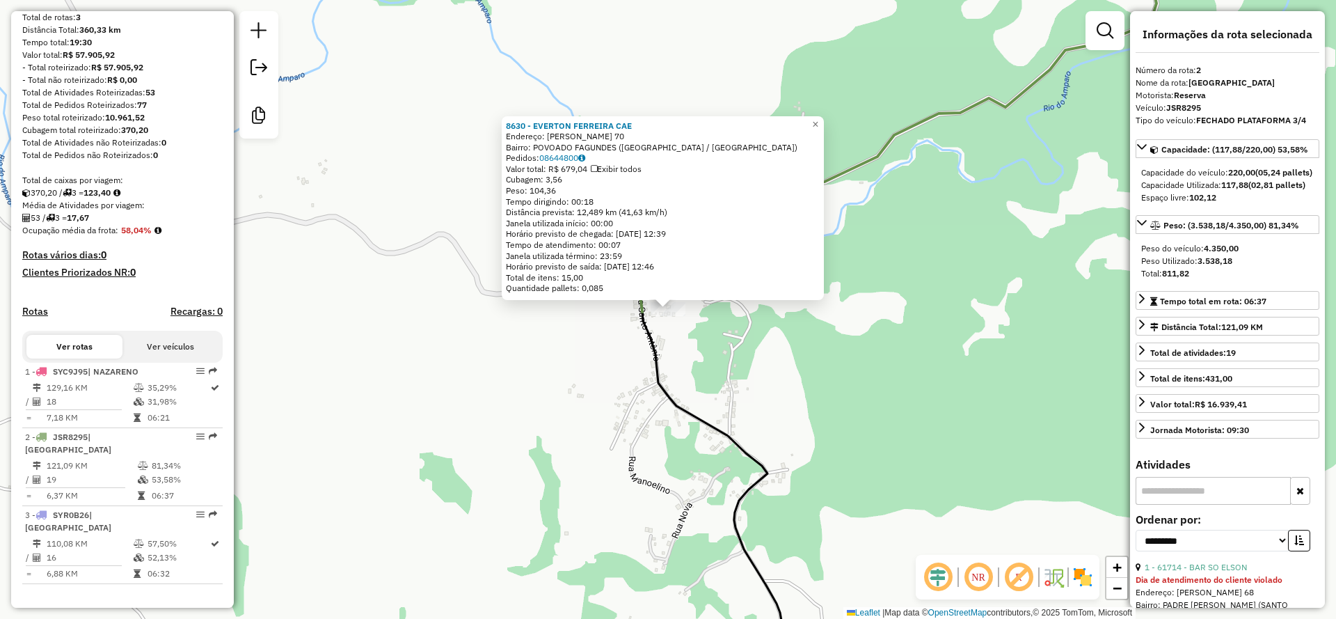
click at [987, 384] on div "8630 - EVERTON FERREIRA CAE Endereço: LAZARA S DA SILVA 70 Bairro: POVOADO FAGU…" at bounding box center [668, 309] width 1336 height 619
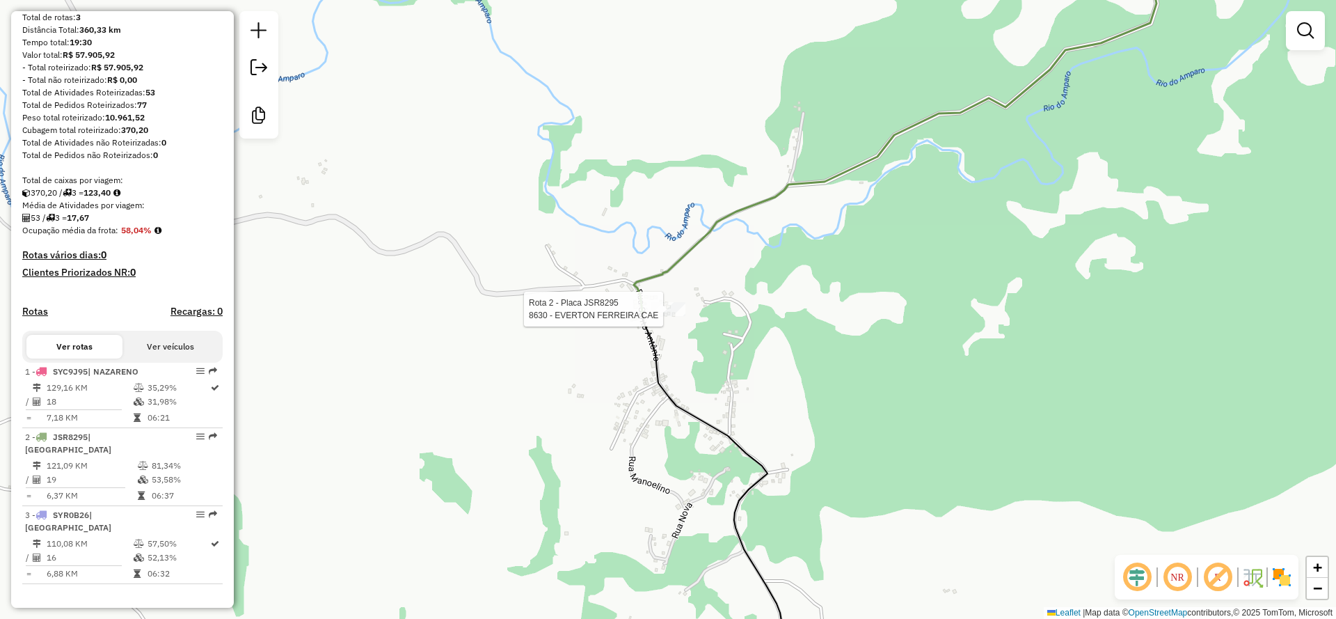
select select "**********"
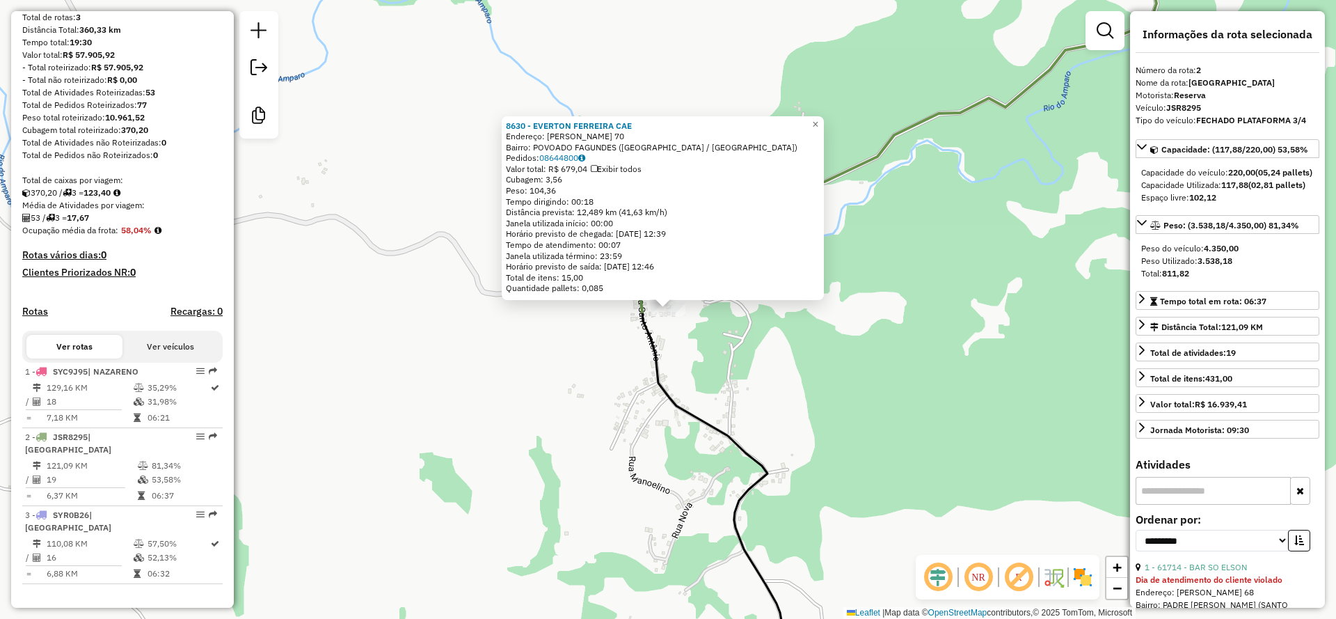
click at [834, 119] on div "8630 - EVERTON FERREIRA CAE Endereço: LAZARA S DA SILVA 70 Bairro: POVOADO FAGU…" at bounding box center [668, 309] width 1336 height 619
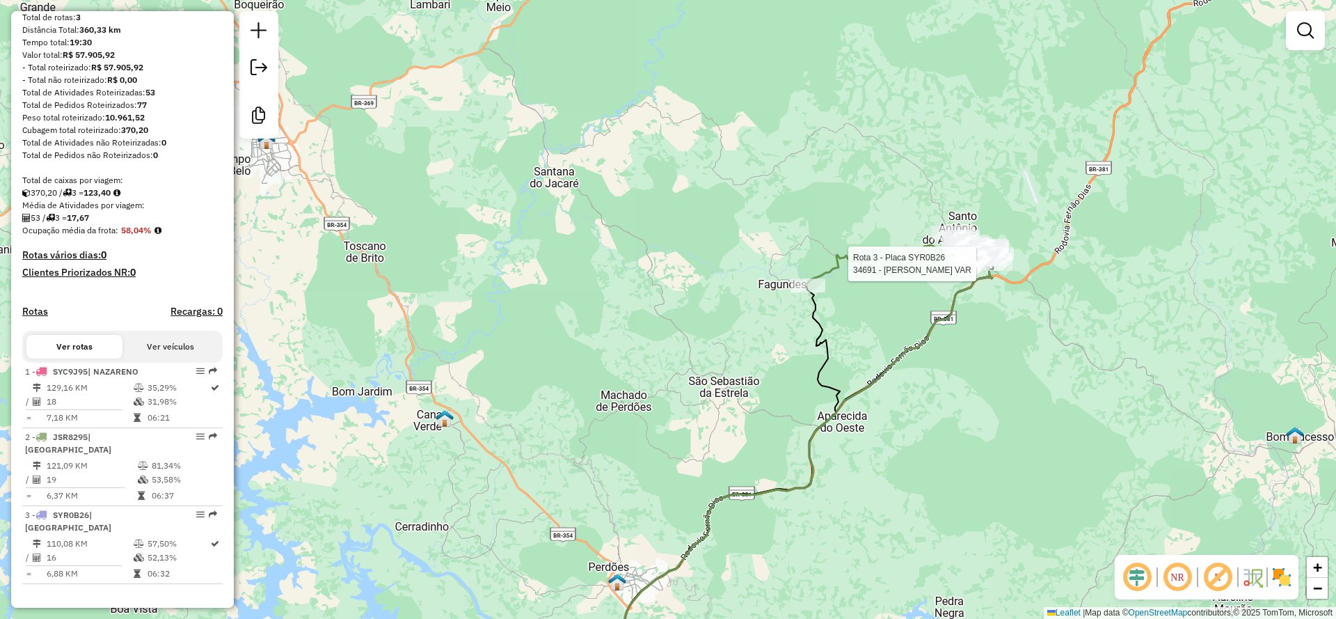
click at [303, 42] on div "Rota 3 - Placa SYR0B26 34691 - ELAINE APARECIDA VAR Janela de atendimento Grade…" at bounding box center [668, 309] width 1336 height 619
click at [264, 30] on em at bounding box center [259, 30] width 17 height 17
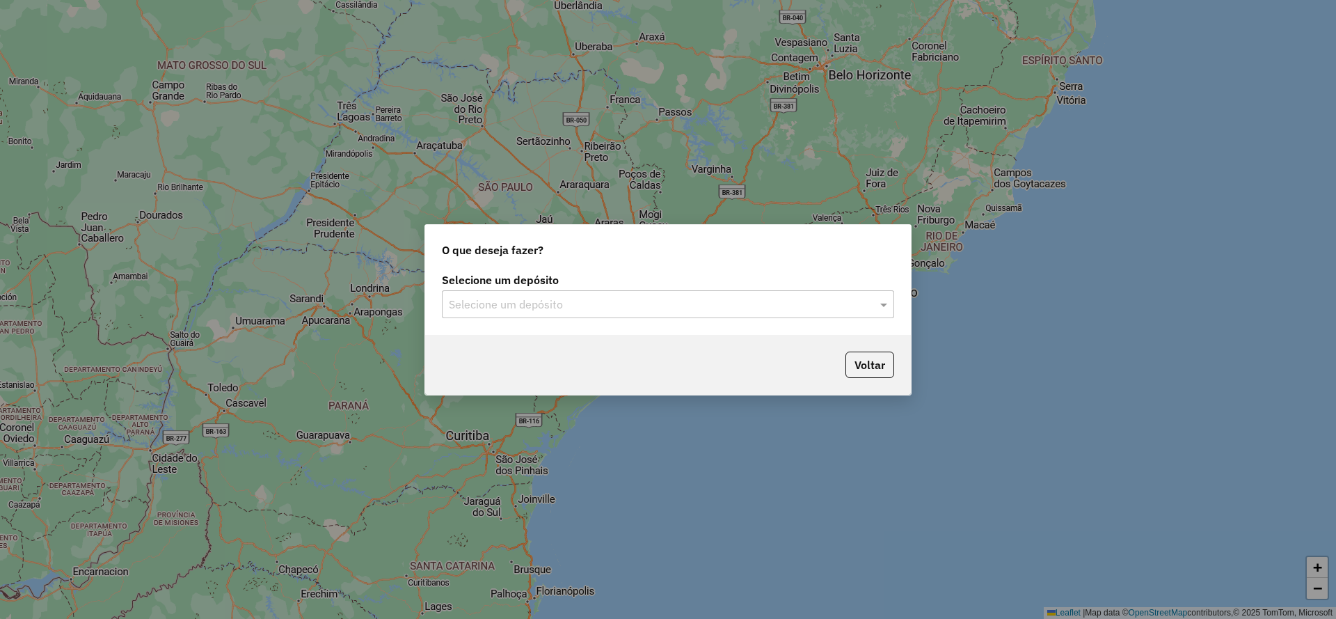
click at [705, 297] on input "text" at bounding box center [654, 304] width 411 height 17
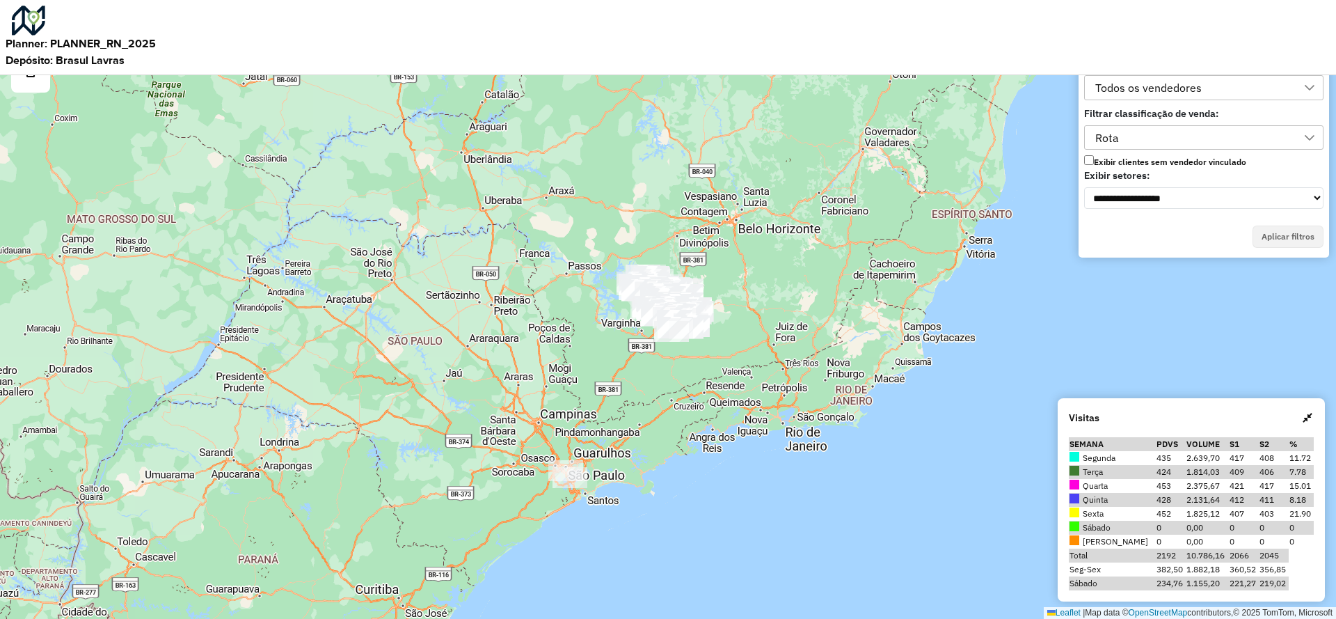
click at [1078, 153] on div "**********" at bounding box center [1204, 153] width 256 height 199
click at [1099, 161] on label "Exibir clientes sem vendedor vinculado" at bounding box center [1165, 161] width 162 height 12
click at [1282, 241] on button "Aplicar filtros" at bounding box center [1288, 236] width 71 height 22
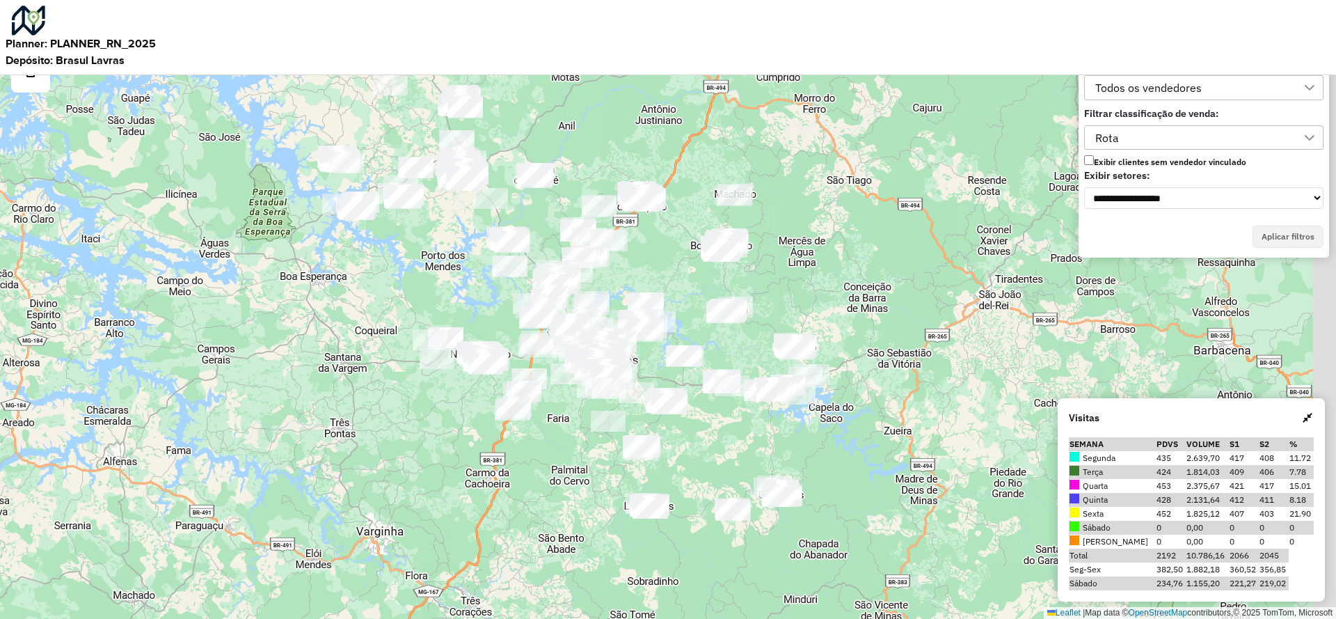
drag, startPoint x: 694, startPoint y: 181, endPoint x: 649, endPoint y: 295, distance: 122.5
click at [654, 296] on div "Leaflet | Map data © OpenStreetMap contributors,© 2025 TomTom, Microsoft" at bounding box center [668, 309] width 1336 height 619
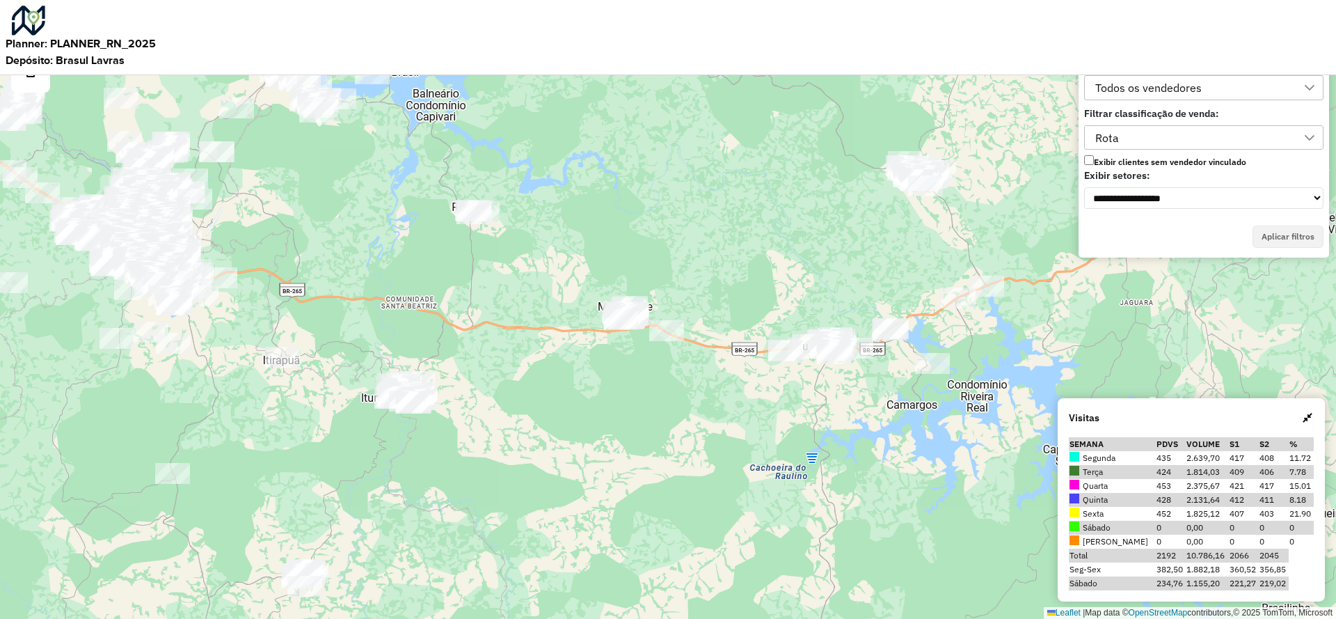
drag, startPoint x: 1058, startPoint y: 224, endPoint x: 1036, endPoint y: 242, distance: 28.7
click at [1036, 242] on div "Leaflet | Map data © OpenStreetMap contributors,© 2025 TomTom, Microsoft" at bounding box center [668, 309] width 1336 height 619
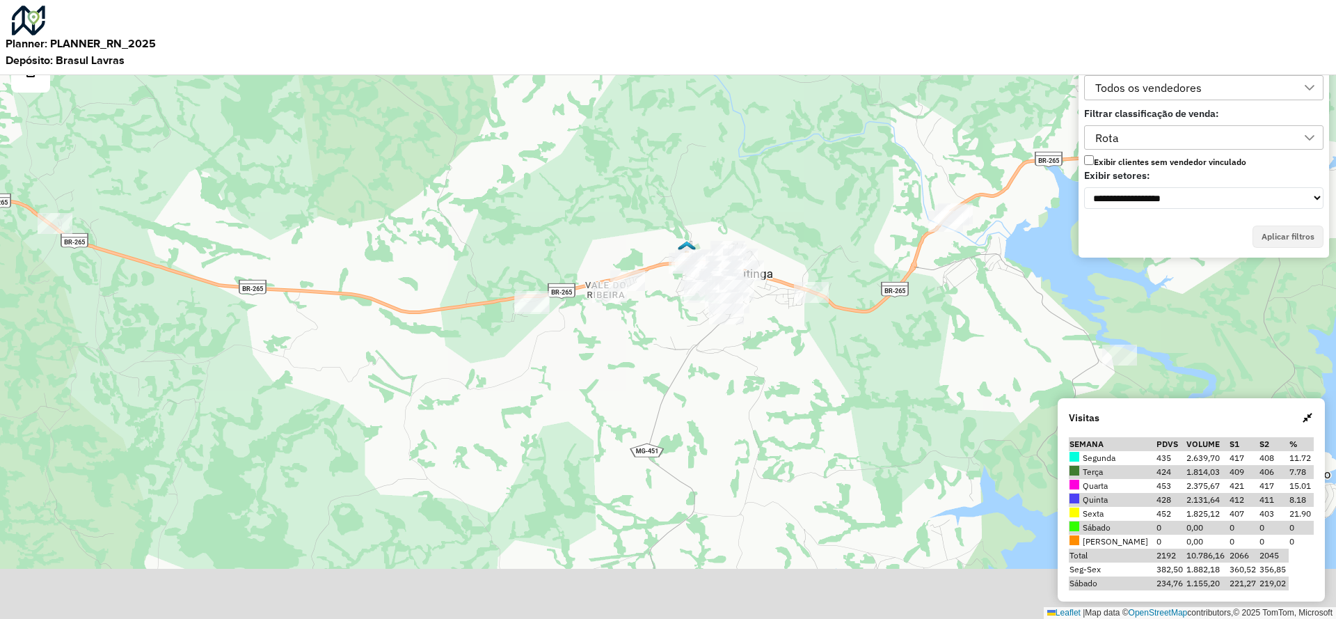
drag, startPoint x: 689, startPoint y: 528, endPoint x: 668, endPoint y: 351, distance: 178.0
click at [668, 351] on div "Leaflet | Map data © OpenStreetMap contributors,© 2025 TomTom, Microsoft" at bounding box center [668, 309] width 1336 height 619
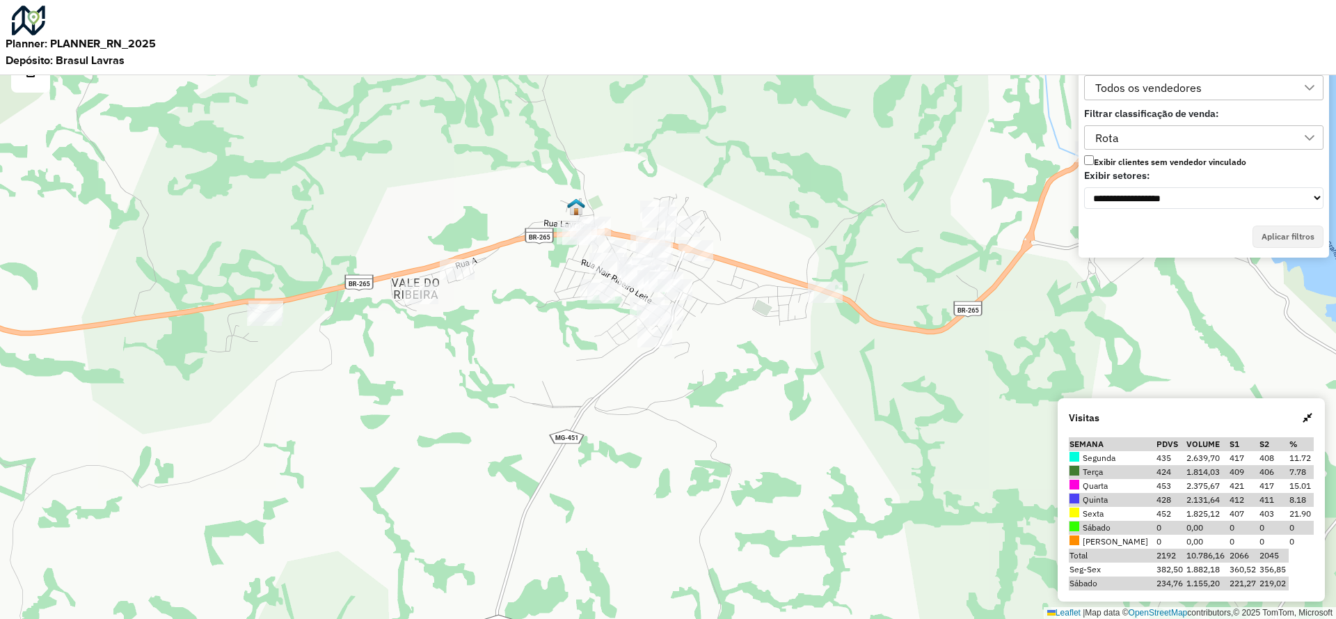
drag, startPoint x: 899, startPoint y: 296, endPoint x: 553, endPoint y: 398, distance: 361.2
click at [553, 398] on div "Leaflet | Map data © OpenStreetMap contributors,© 2025 TomTom, Microsoft" at bounding box center [668, 309] width 1336 height 619
click at [1197, 102] on div "Todos os vendedores" at bounding box center [1204, 91] width 256 height 32
click at [1197, 98] on div "Todos os vendedores" at bounding box center [1149, 88] width 116 height 24
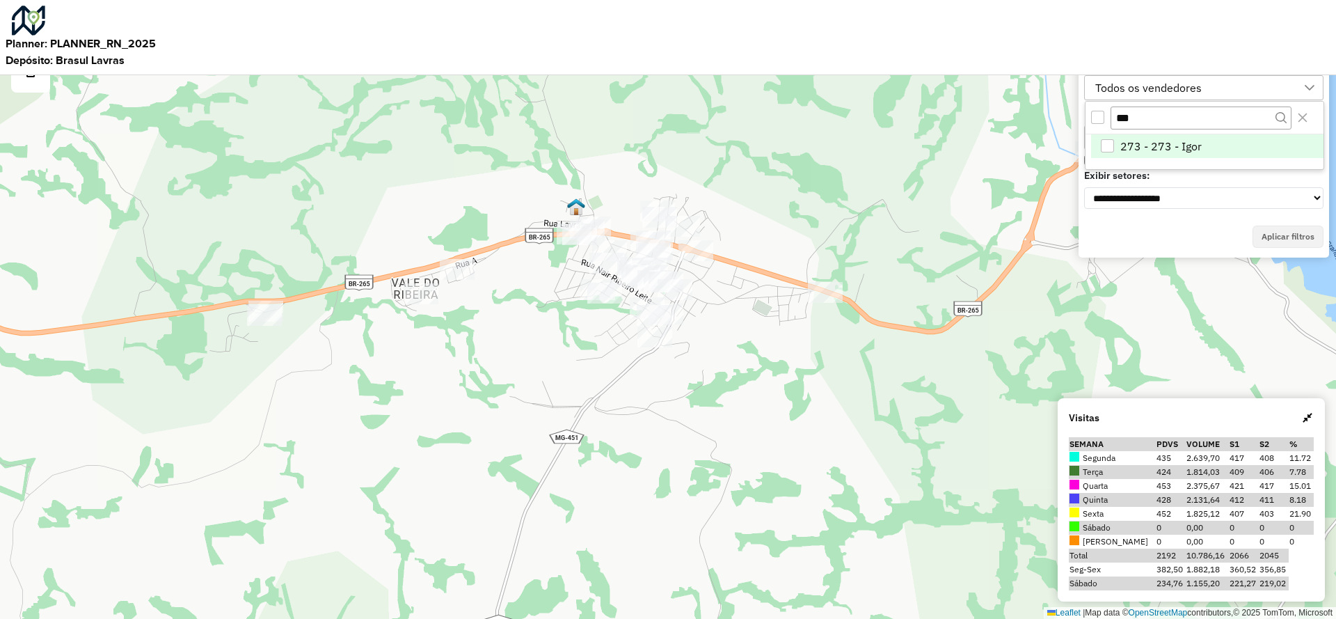
type input "***"
click at [1191, 143] on span "273 - 273 - Igor" at bounding box center [1160, 146] width 81 height 14
click at [1299, 232] on button "Aplicar filtros" at bounding box center [1288, 236] width 71 height 22
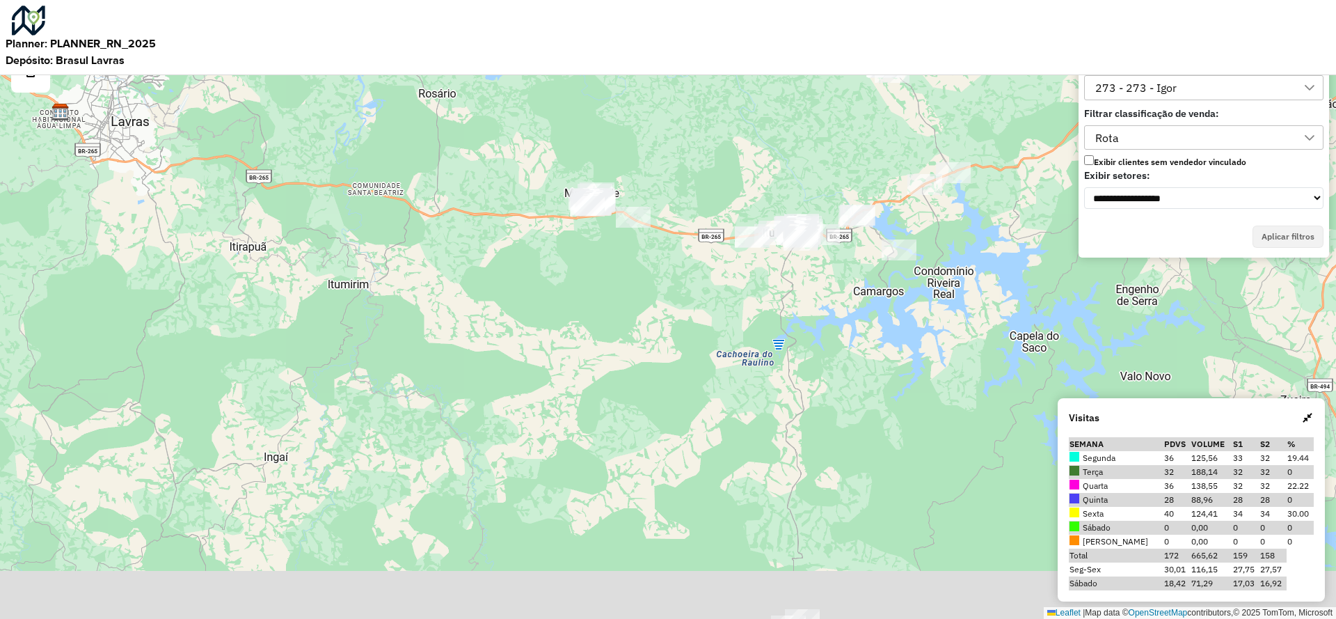
drag, startPoint x: 857, startPoint y: 506, endPoint x: 869, endPoint y: 325, distance: 181.4
click at [869, 325] on div "Leaflet | Map data © OpenStreetMap contributors,© 2025 TomTom, Microsoft" at bounding box center [668, 309] width 1336 height 619
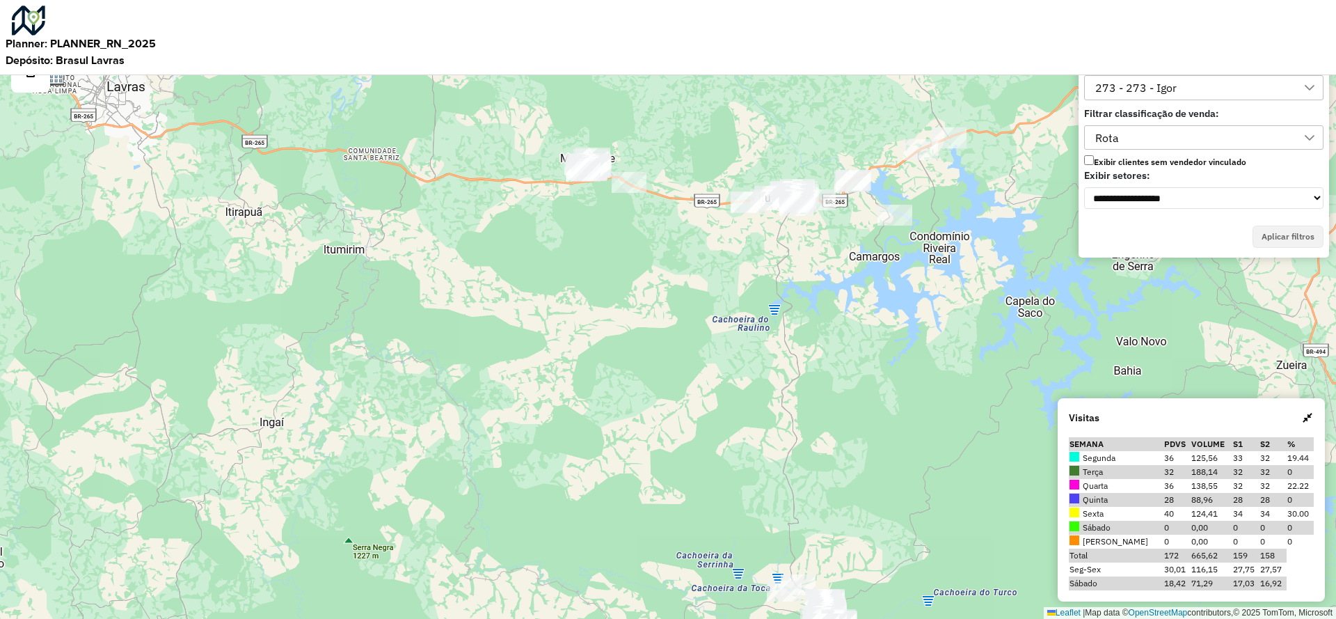
drag, startPoint x: 782, startPoint y: 333, endPoint x: 698, endPoint y: 262, distance: 110.1
click at [698, 262] on div "Leaflet | Map data © OpenStreetMap contributors,© 2025 TomTom, Microsoft" at bounding box center [668, 309] width 1336 height 619
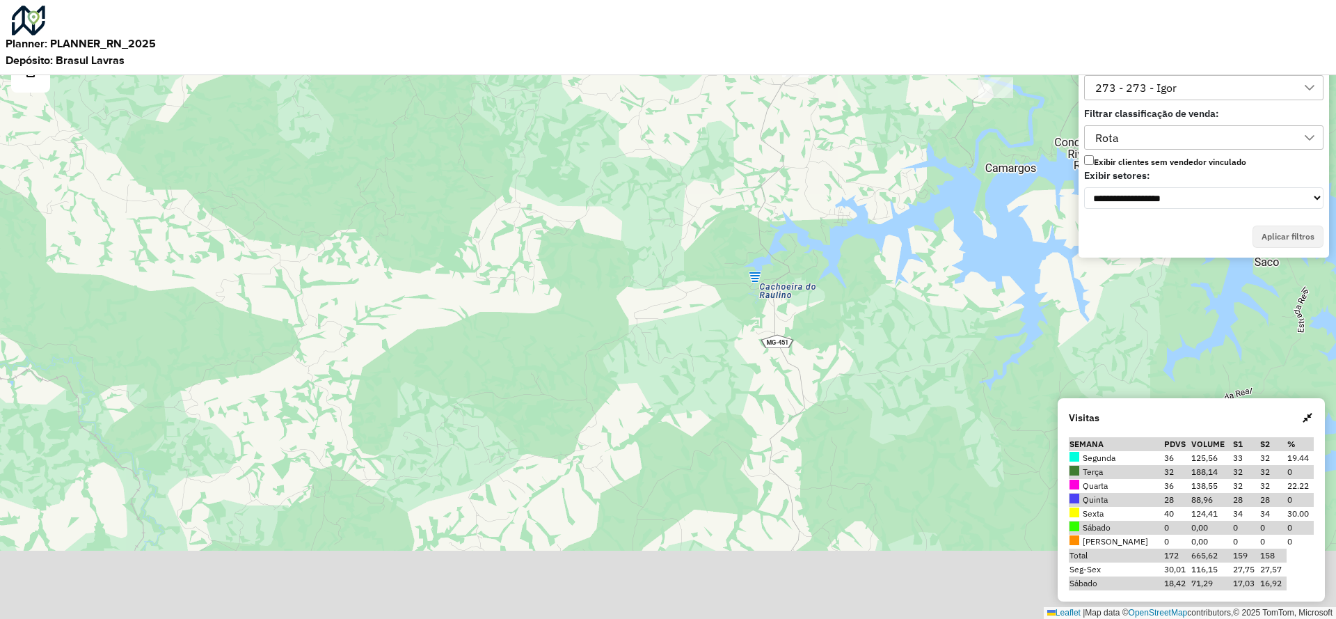
drag, startPoint x: 780, startPoint y: 489, endPoint x: 715, endPoint y: 180, distance: 315.2
click at [715, 180] on div "Leaflet | Map data © OpenStreetMap contributors,© 2025 TomTom, Microsoft" at bounding box center [668, 309] width 1336 height 619
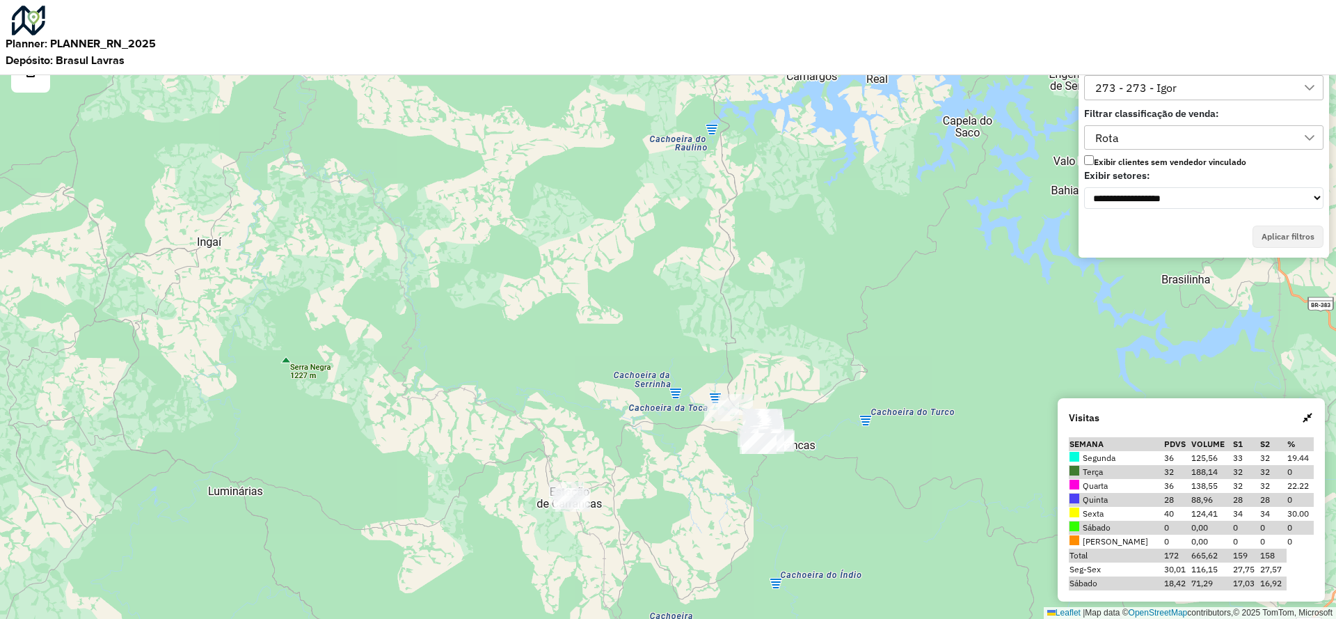
drag, startPoint x: 762, startPoint y: 435, endPoint x: 761, endPoint y: 358, distance: 76.6
click at [761, 358] on div "Leaflet | Map data © OpenStreetMap contributors,© 2025 TomTom, Microsoft" at bounding box center [668, 309] width 1336 height 619
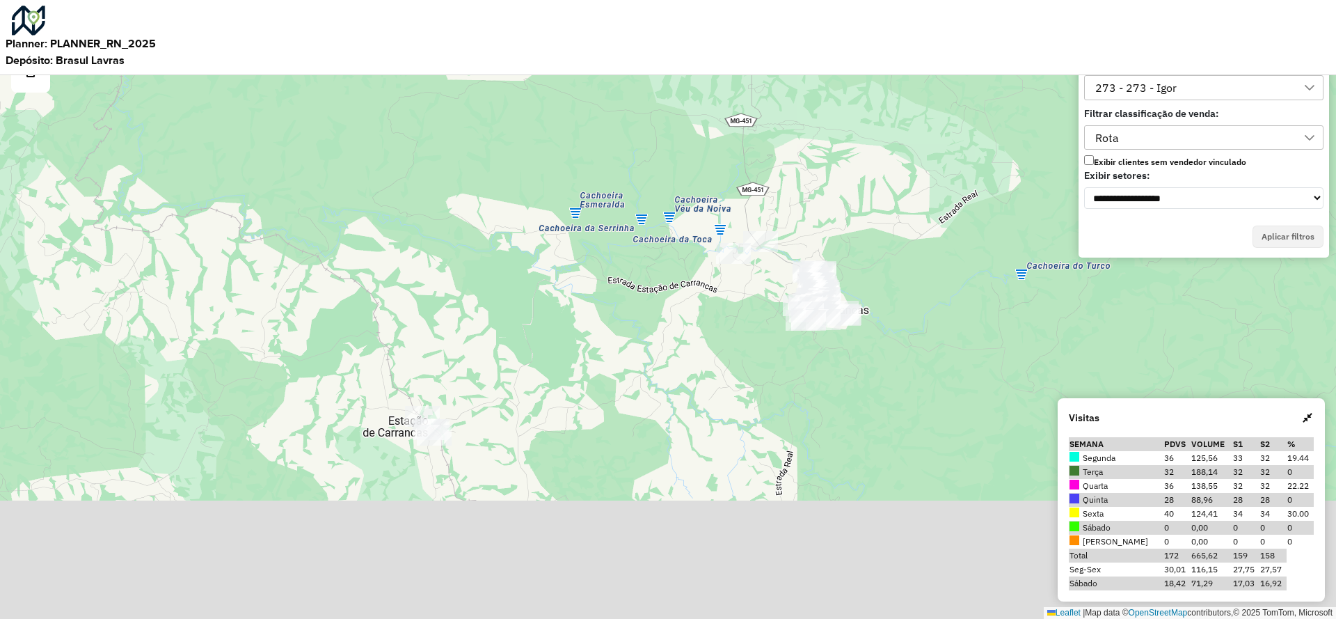
drag, startPoint x: 641, startPoint y: 484, endPoint x: 679, endPoint y: 326, distance: 163.2
click at [679, 326] on div "Leaflet | Map data © OpenStreetMap contributors,© 2025 TomTom, Microsoft" at bounding box center [668, 309] width 1336 height 619
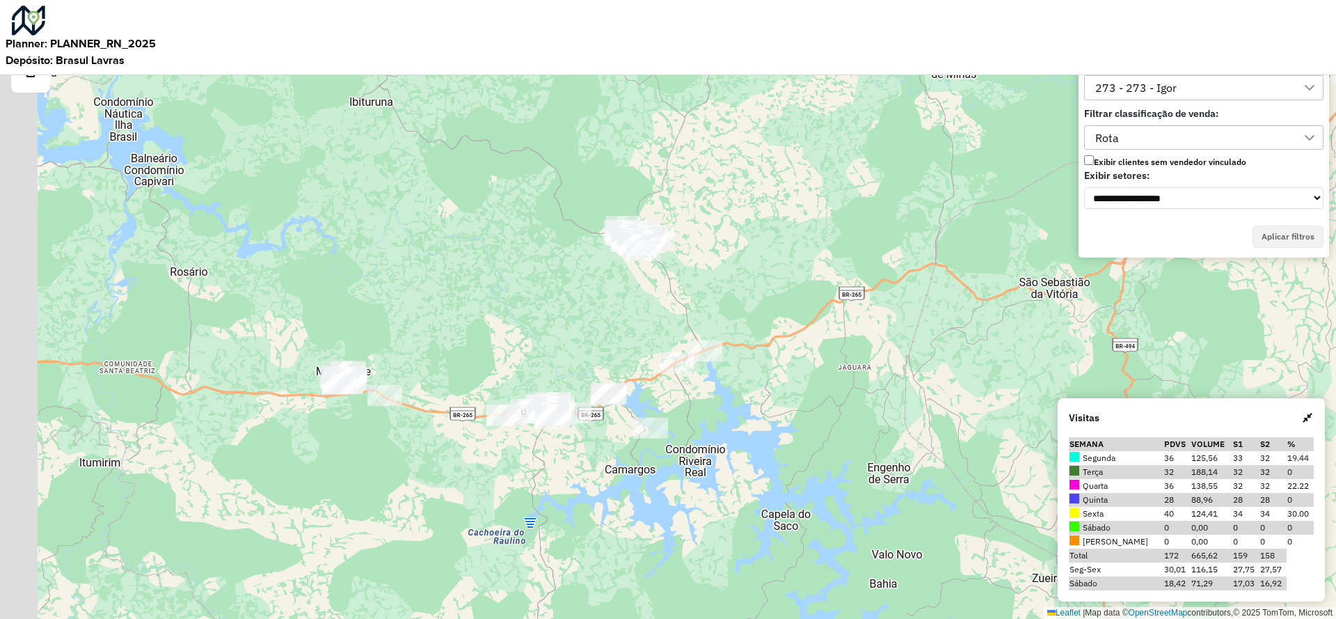
drag, startPoint x: 740, startPoint y: 363, endPoint x: 769, endPoint y: 393, distance: 41.8
click at [769, 393] on div "Leaflet | Map data © OpenStreetMap contributors,© 2025 TomTom, Microsoft" at bounding box center [668, 309] width 1336 height 619
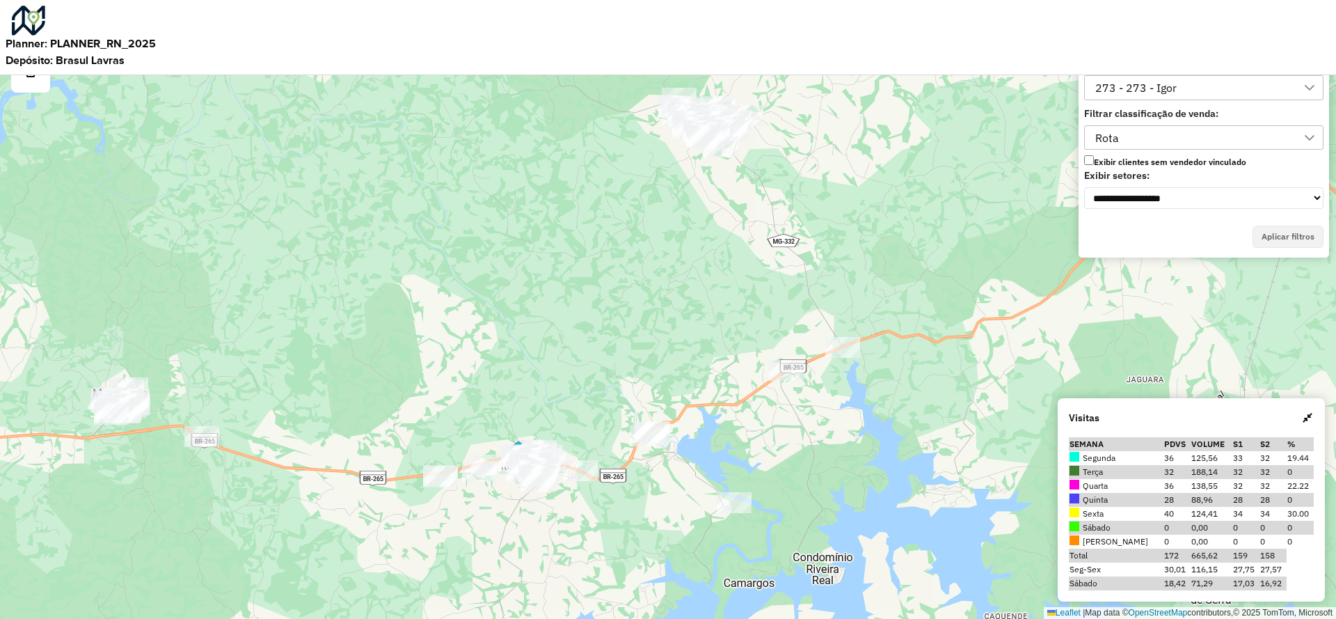
click at [1175, 88] on div "273 - 273 - Igor" at bounding box center [1136, 88] width 91 height 24
type input "***"
click at [1184, 152] on span "270 - 270 - Marcos" at bounding box center [1169, 146] width 98 height 14
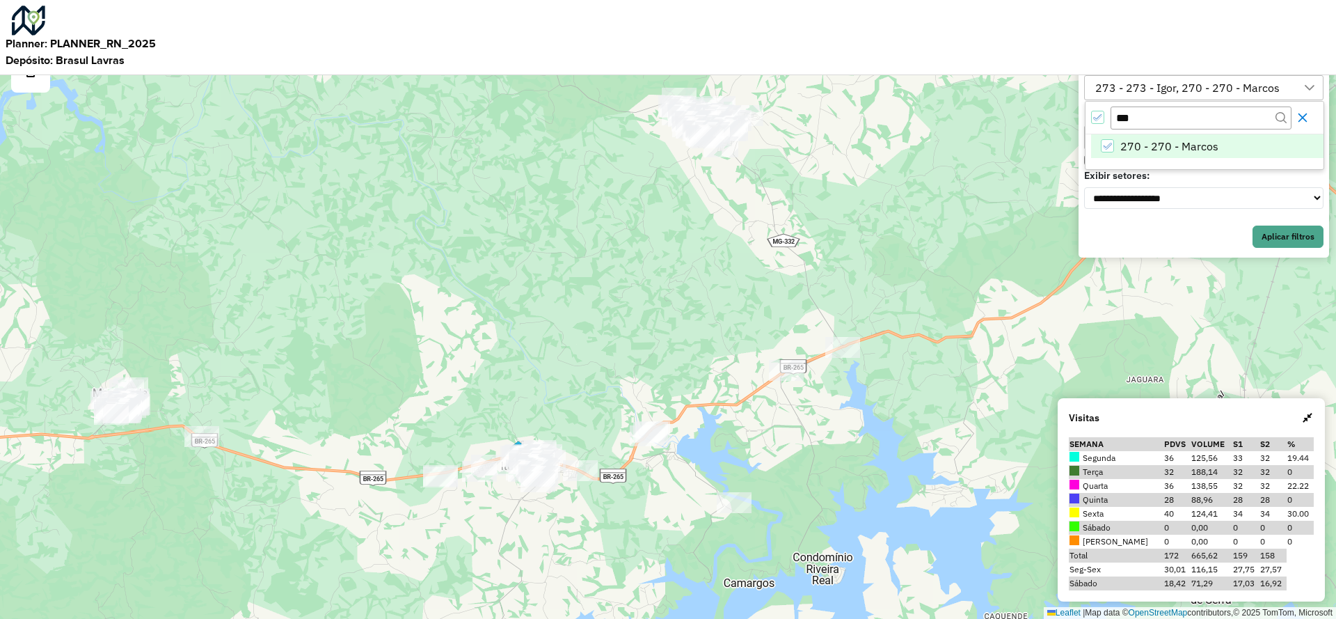
click at [1308, 116] on icon "Close" at bounding box center [1302, 117] width 11 height 11
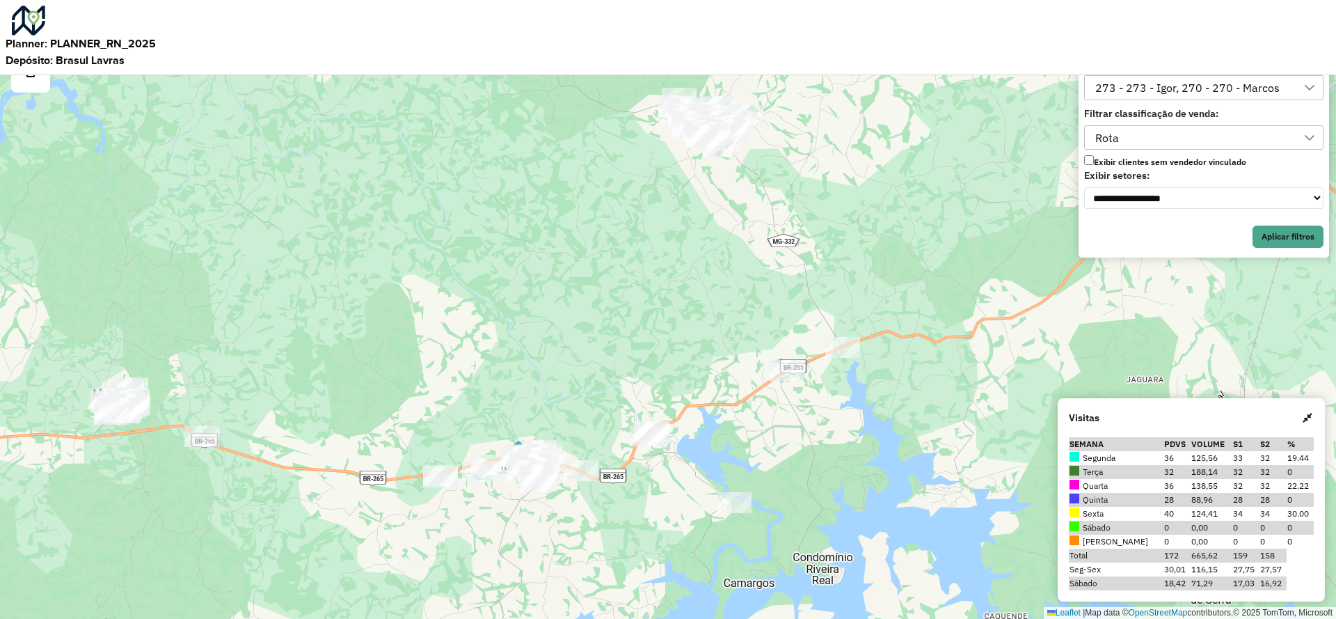
click at [1307, 90] on icon at bounding box center [1309, 87] width 11 height 11
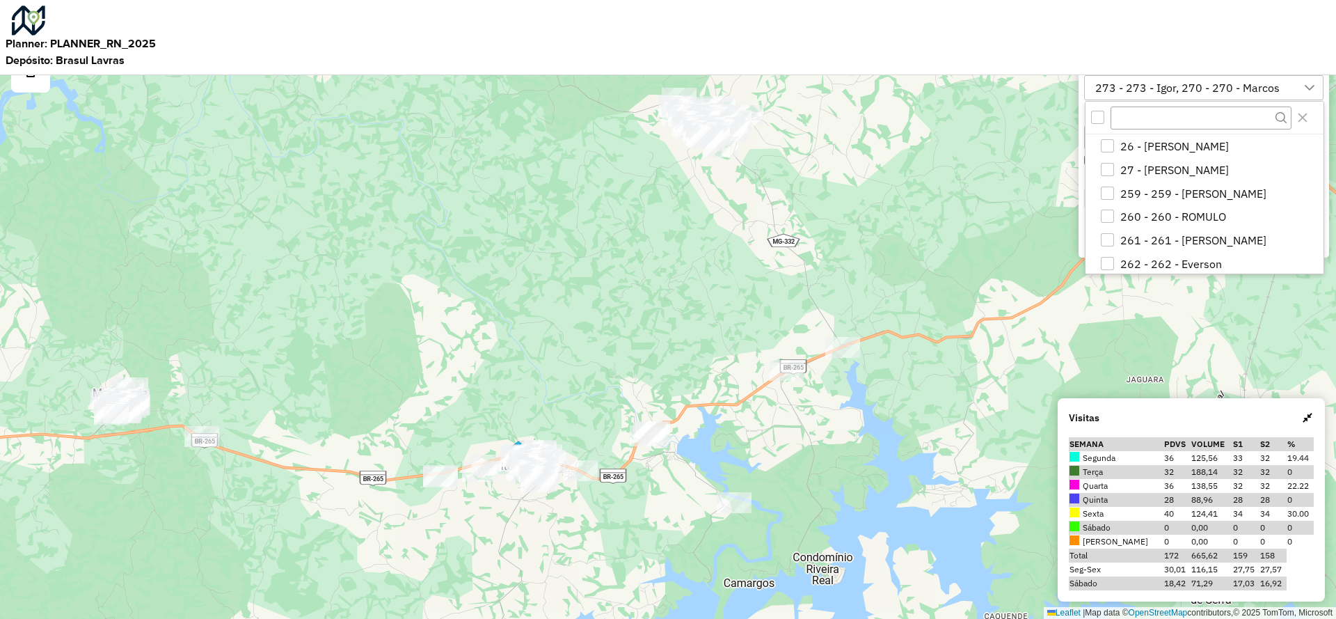
scroll to position [166, 0]
click at [1307, 90] on icon at bounding box center [1309, 87] width 11 height 11
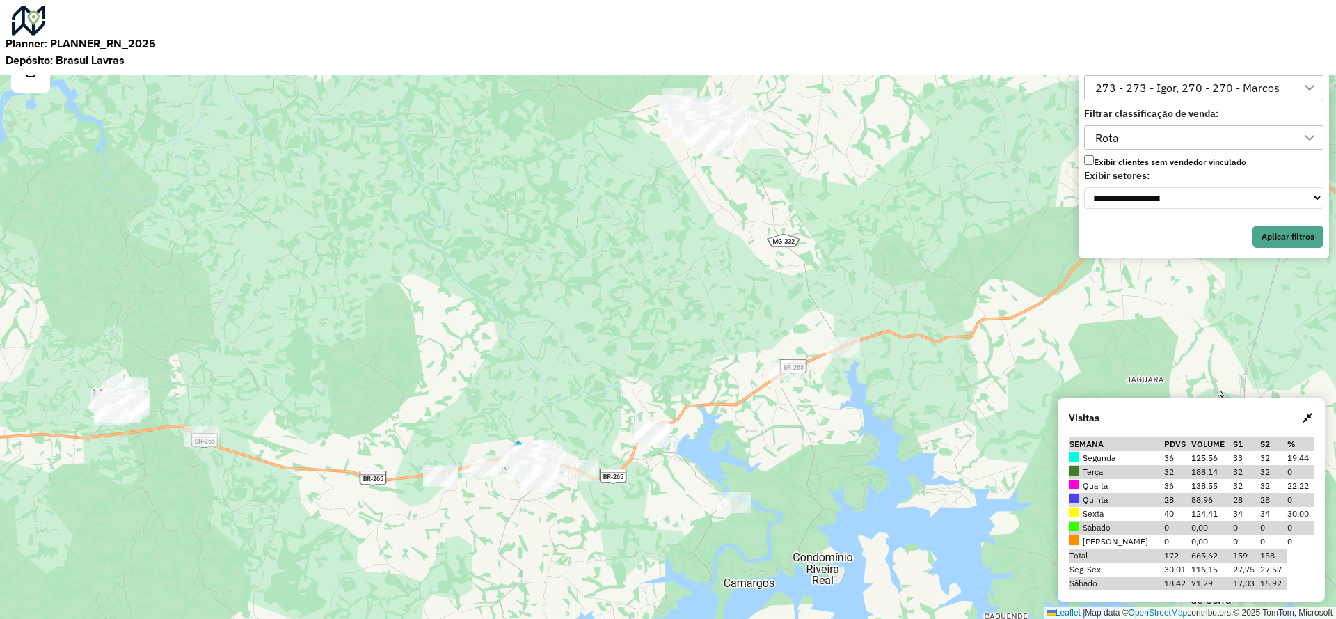
click at [1180, 147] on div "Rota" at bounding box center [1194, 138] width 206 height 24
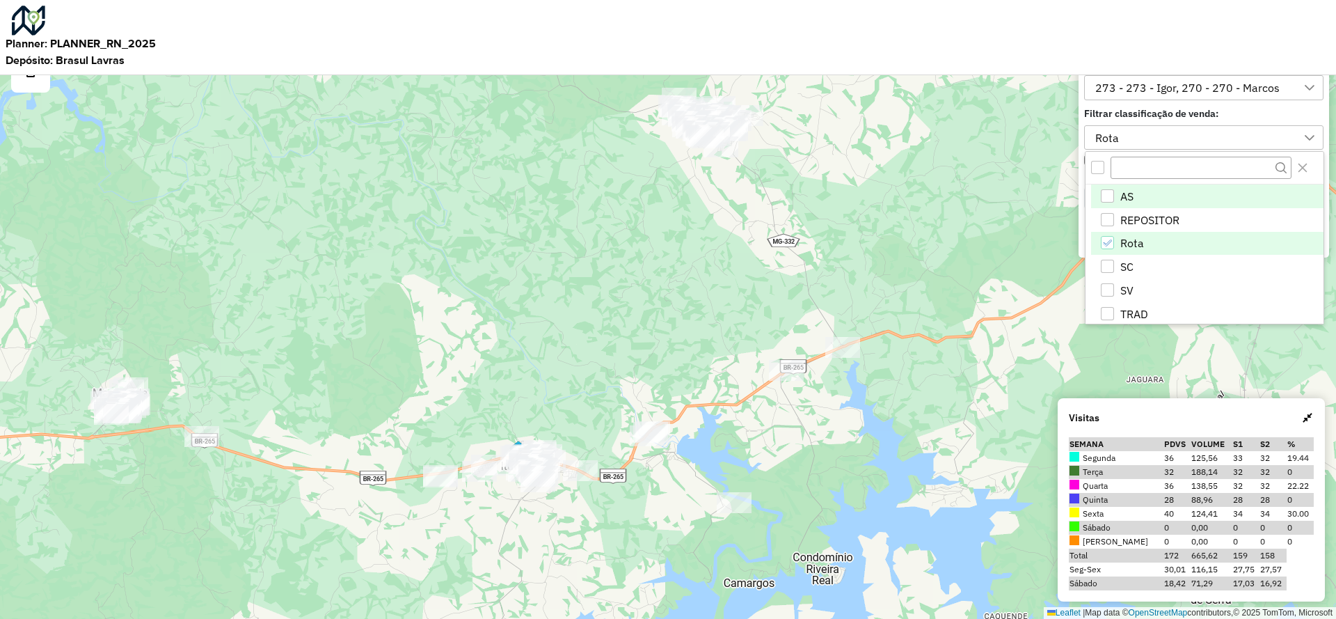
click at [1141, 200] on li "AS" at bounding box center [1207, 196] width 232 height 24
click at [1040, 176] on div "Leaflet | Map data © OpenStreetMap contributors,© 2025 TomTom, Microsoft" at bounding box center [668, 309] width 1336 height 619
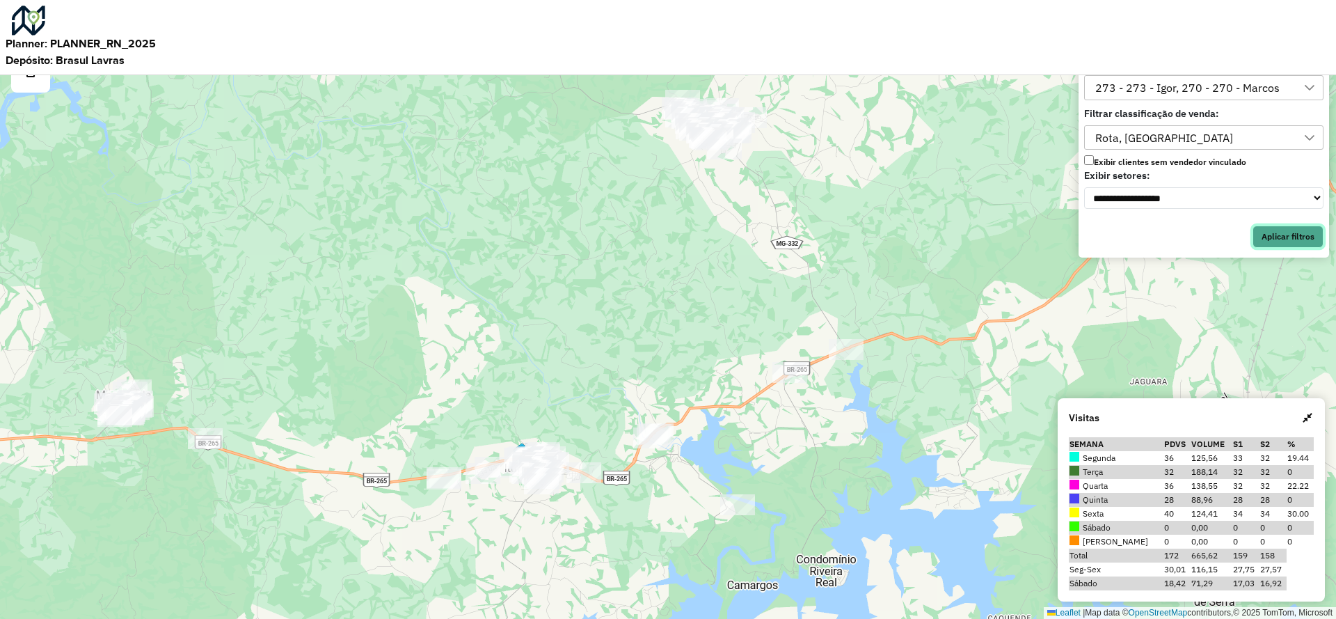
click at [1298, 237] on button "Aplicar filtros" at bounding box center [1288, 236] width 71 height 22
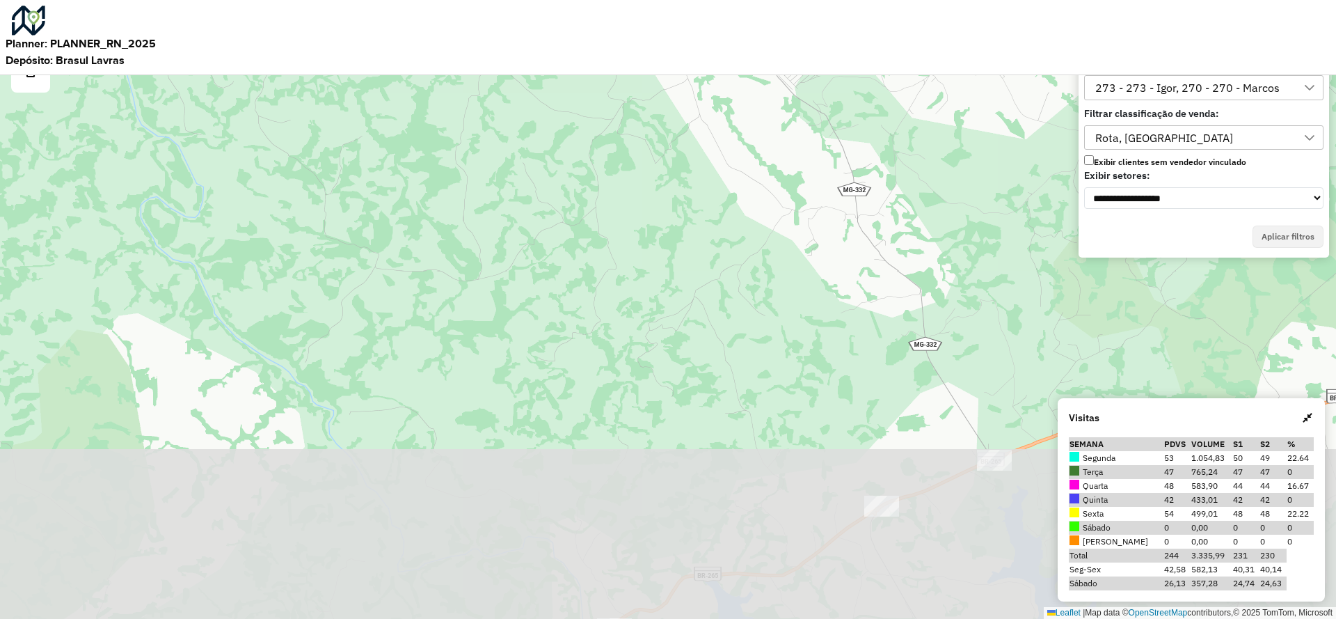
drag, startPoint x: 676, startPoint y: 424, endPoint x: 733, endPoint y: 110, distance: 319.0
click at [737, 103] on div "Leaflet | Map data © OpenStreetMap contributors,© 2025 TomTom, Microsoft" at bounding box center [668, 309] width 1336 height 619
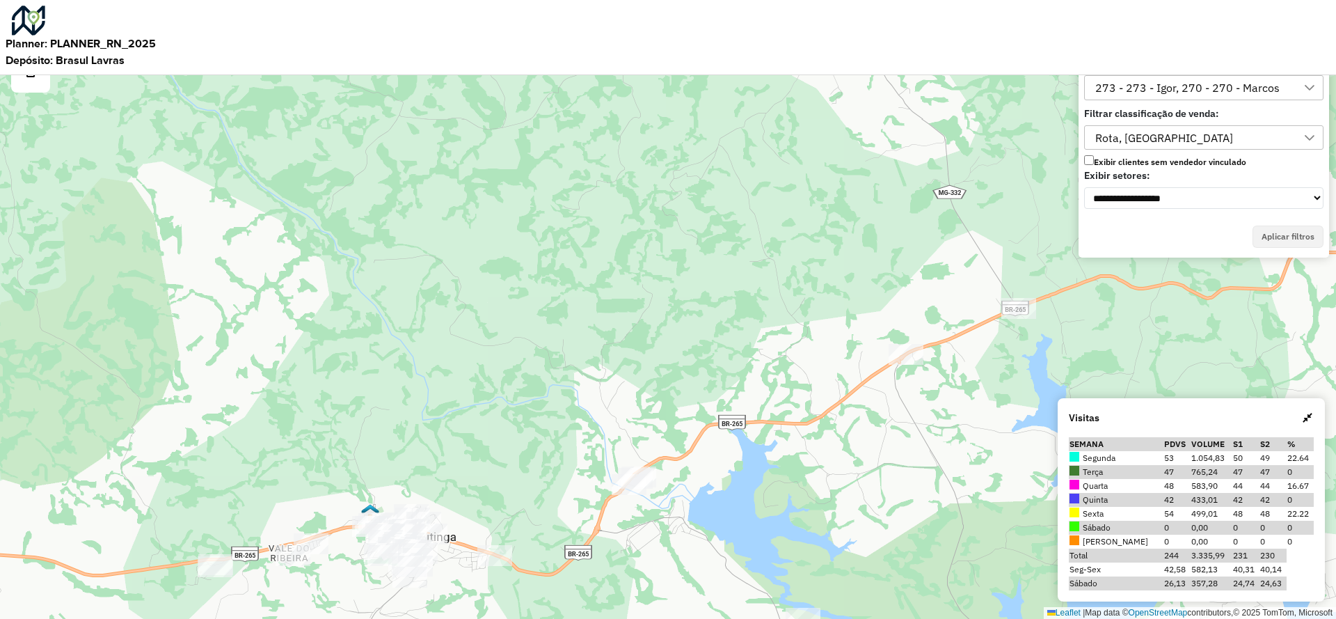
drag, startPoint x: 715, startPoint y: 466, endPoint x: 717, endPoint y: 182, distance: 284.6
click at [719, 181] on div "Leaflet | Map data © OpenStreetMap contributors,© 2025 TomTom, Microsoft" at bounding box center [668, 309] width 1336 height 619
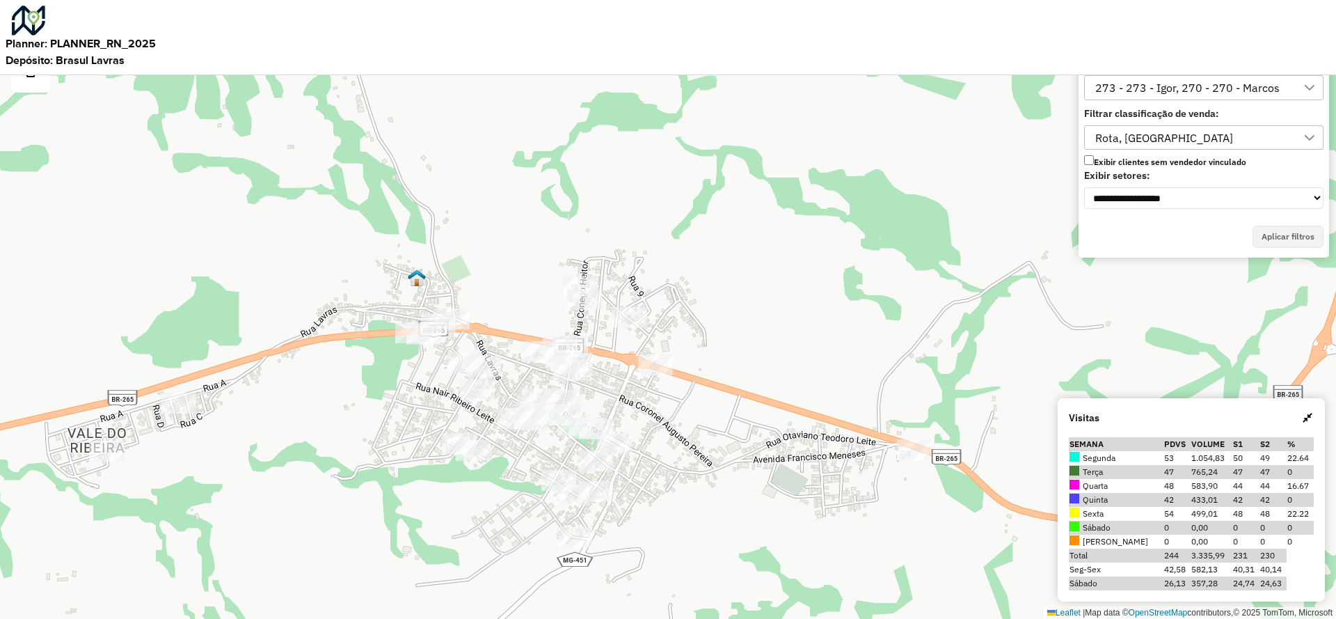
click at [1292, 93] on div "273 - 273 - Igor, 270 - 270 - Marcos" at bounding box center [1194, 88] width 206 height 24
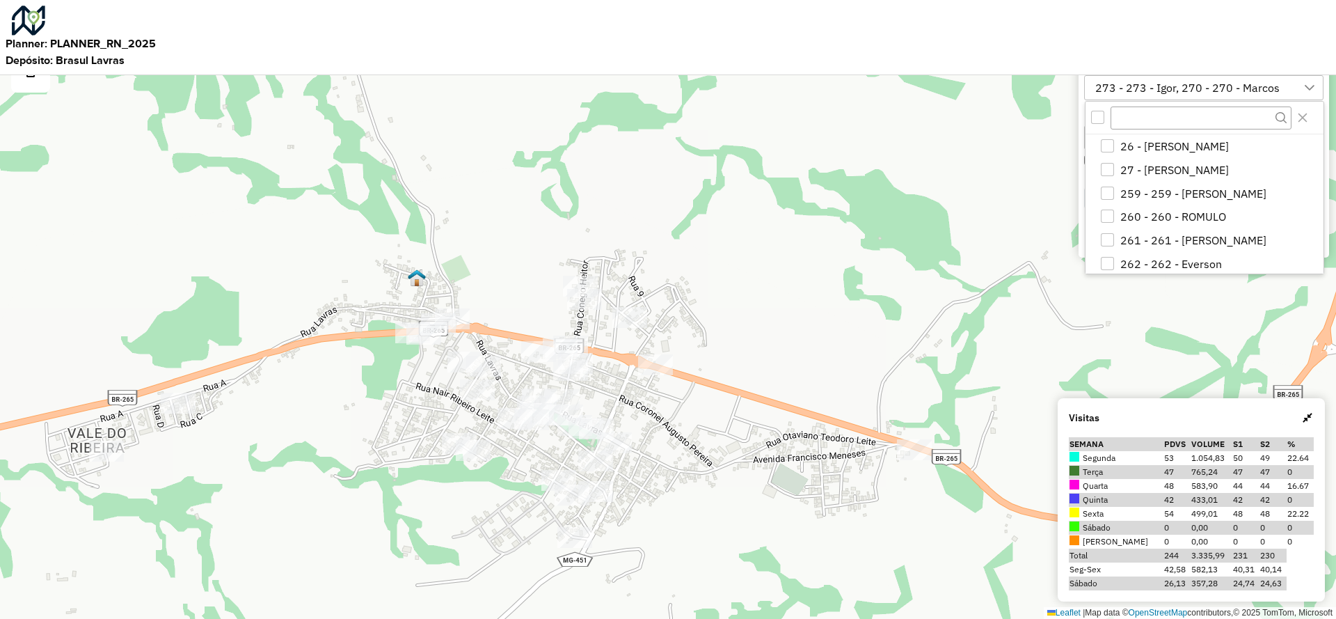
scroll to position [166, 0]
click at [1100, 260] on li "270 - 270 - Marcos" at bounding box center [1207, 263] width 232 height 24
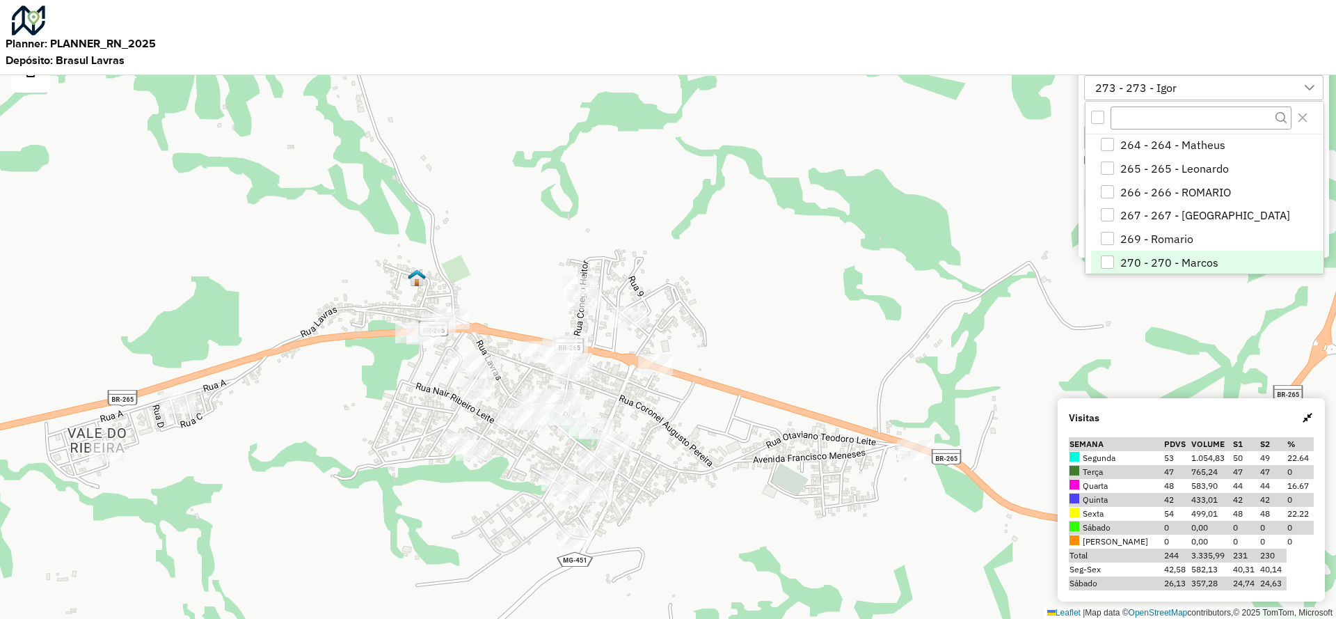
click at [1097, 123] on div "All items unselected" at bounding box center [1097, 117] width 13 height 13
click at [1097, 122] on icon "All items selected" at bounding box center [1098, 118] width 10 height 10
click at [988, 224] on div "Leaflet | Map data © OpenStreetMap contributors,© 2025 TomTom, Microsoft" at bounding box center [668, 309] width 1336 height 619
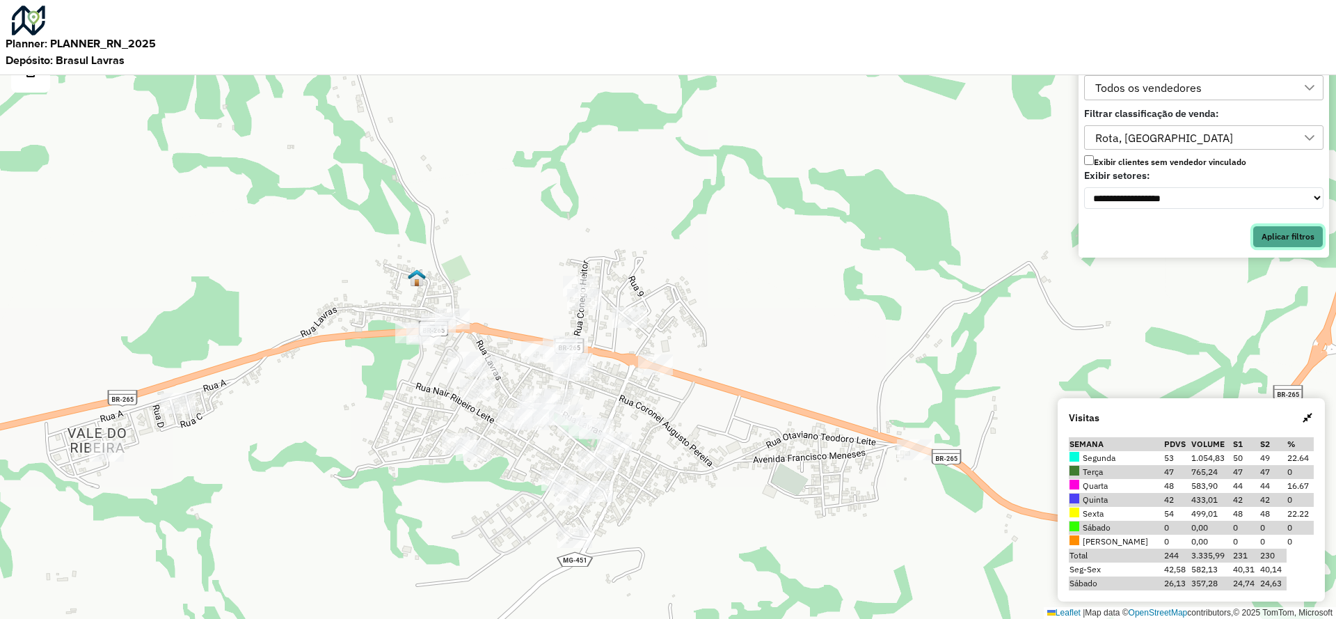
click at [1299, 241] on button "Aplicar filtros" at bounding box center [1288, 236] width 71 height 22
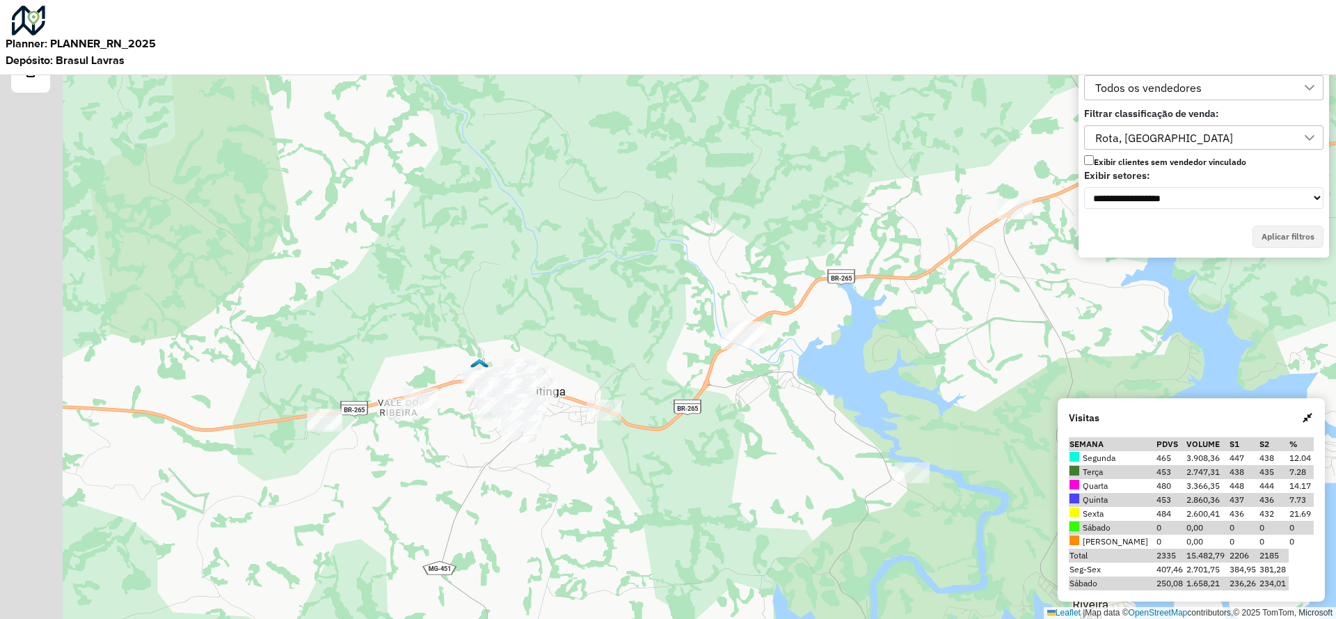
drag, startPoint x: 431, startPoint y: 411, endPoint x: 590, endPoint y: 489, distance: 176.5
click at [590, 489] on div "Leaflet | Map data © OpenStreetMap contributors,© 2025 TomTom, Microsoft" at bounding box center [668, 309] width 1336 height 619
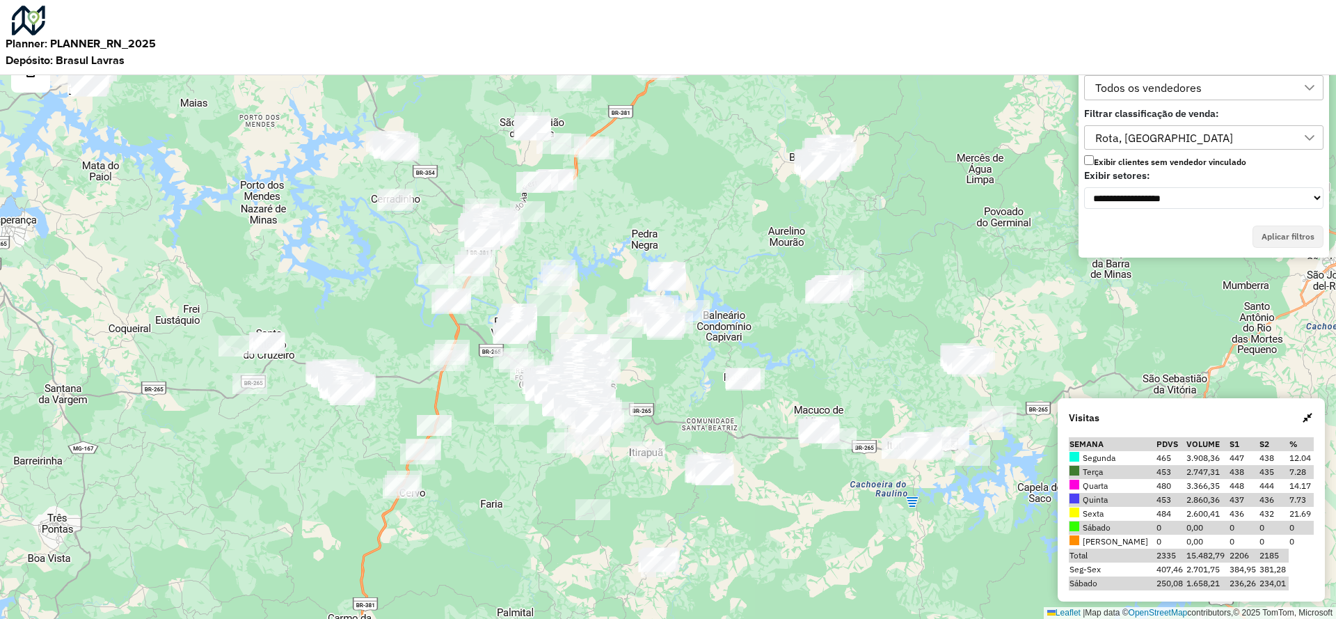
drag, startPoint x: 326, startPoint y: 383, endPoint x: 754, endPoint y: 457, distance: 434.2
click at [754, 457] on div "Leaflet | Map data © OpenStreetMap contributors,© 2025 TomTom, Microsoft" at bounding box center [668, 309] width 1336 height 619
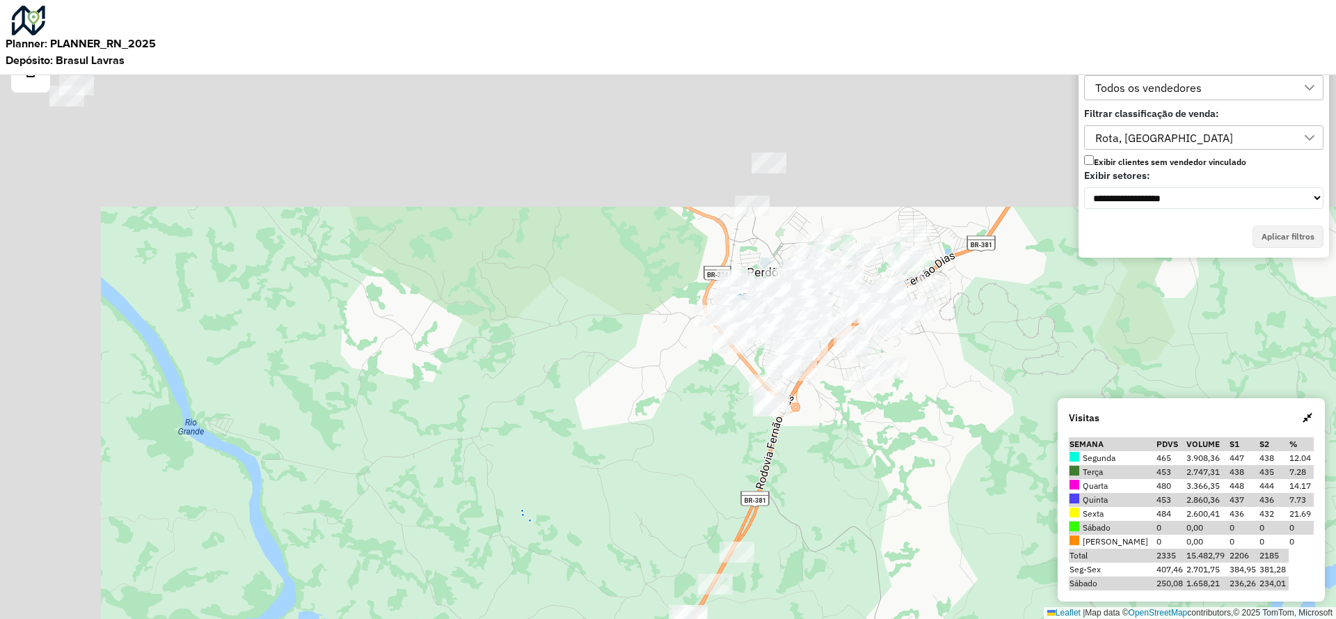
drag, startPoint x: 532, startPoint y: 222, endPoint x: 680, endPoint y: 559, distance: 368.0
click at [680, 559] on div "Leaflet | Map data © OpenStreetMap contributors,© 2025 TomTom, Microsoft" at bounding box center [668, 309] width 1336 height 619
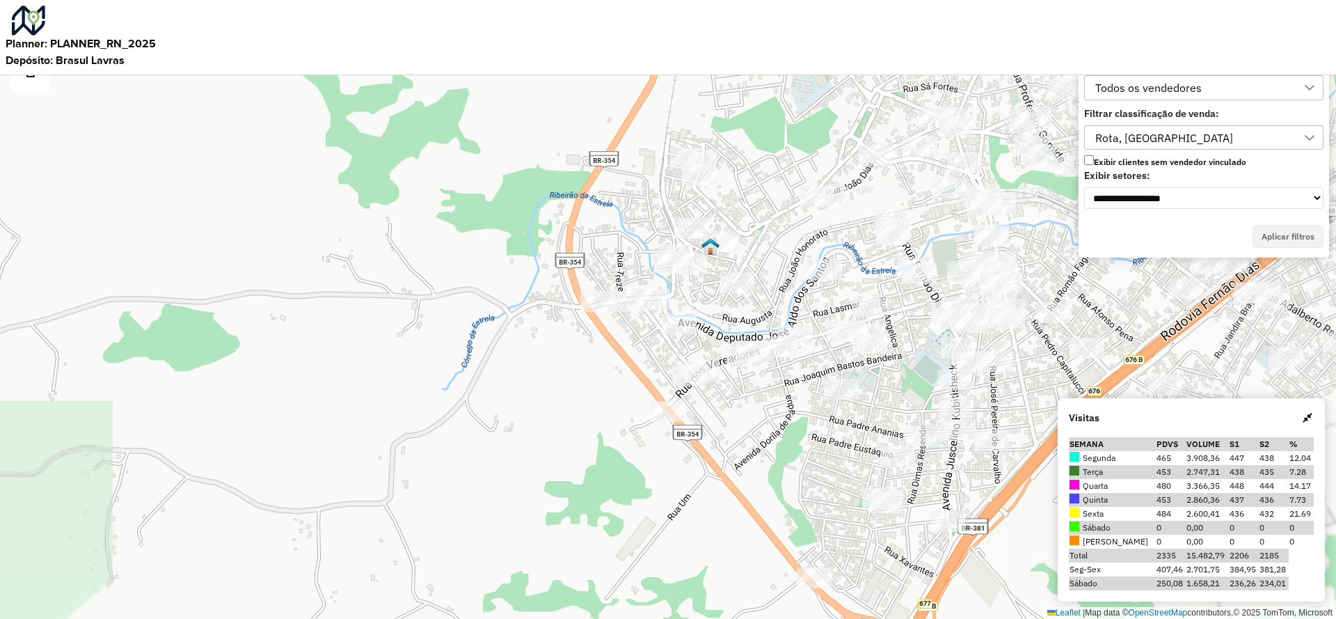
drag, startPoint x: 812, startPoint y: 426, endPoint x: 791, endPoint y: 588, distance: 163.6
click at [791, 588] on div "Leaflet | Map data © OpenStreetMap contributors,© 2025 TomTom, Microsoft" at bounding box center [668, 309] width 1336 height 619
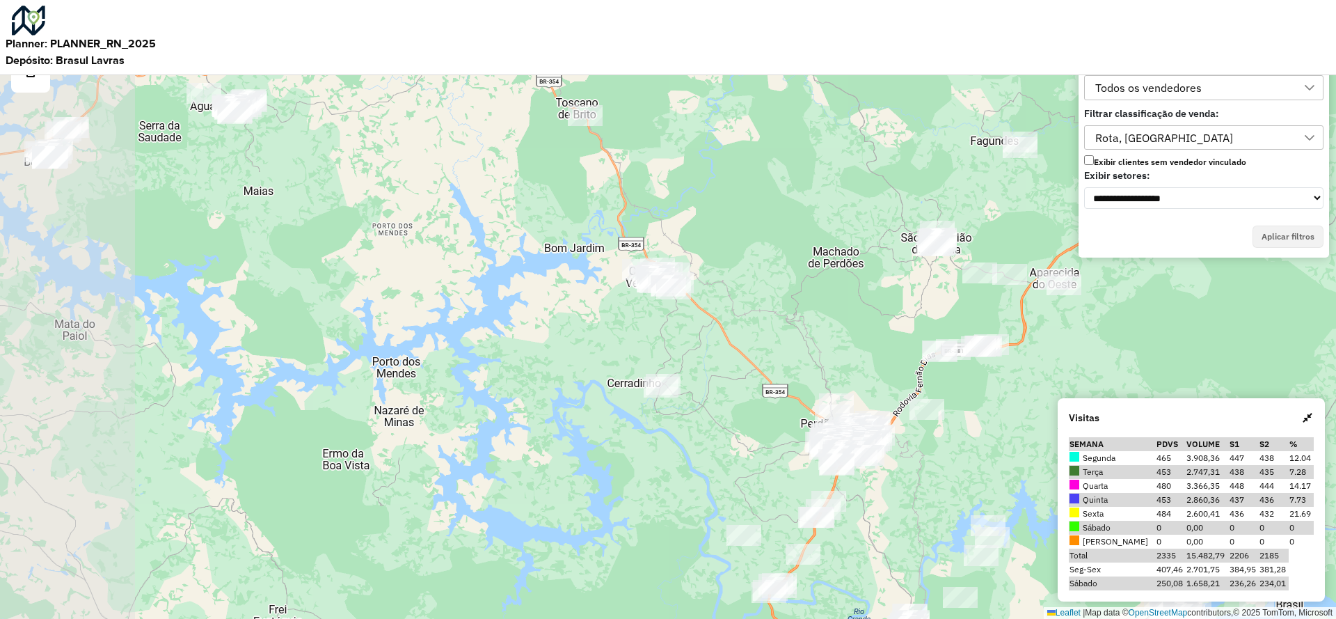
drag, startPoint x: 388, startPoint y: 243, endPoint x: 775, endPoint y: 449, distance: 438.4
click at [775, 449] on div "Leaflet | Map data © OpenStreetMap contributors,© 2025 TomTom, Microsoft" at bounding box center [668, 309] width 1336 height 619
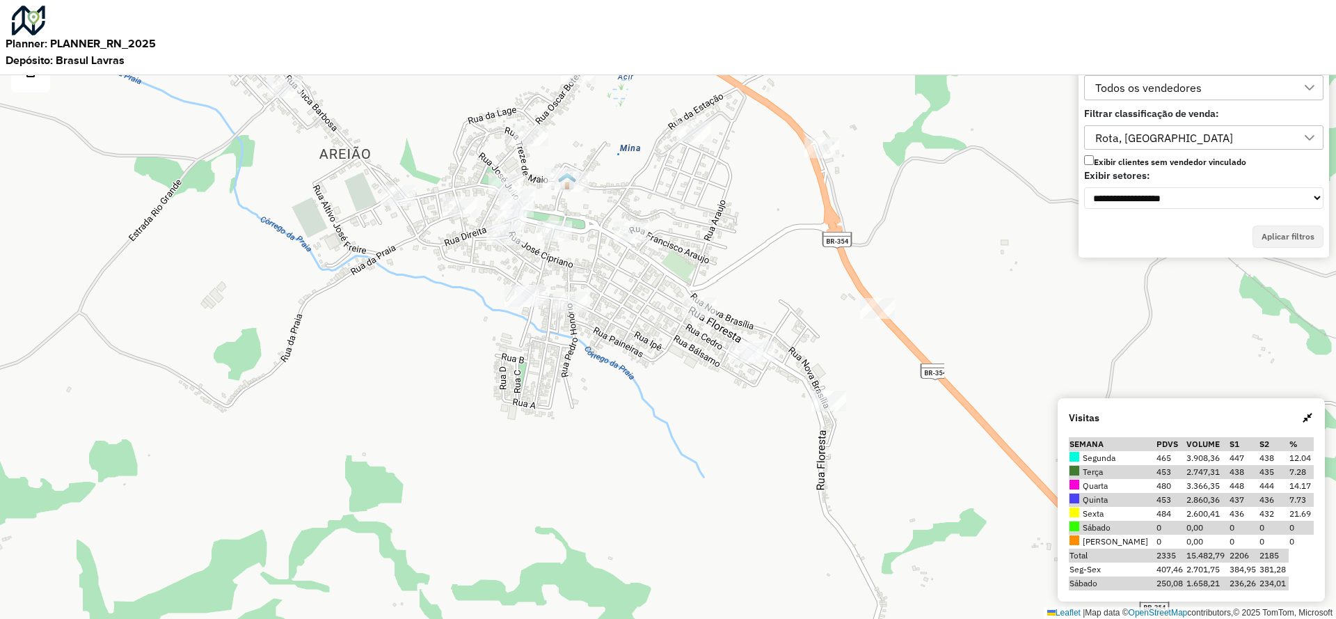
click at [635, 242] on div "Leaflet | Map data © OpenStreetMap contributors,© 2025 TomTom, Microsoft" at bounding box center [668, 309] width 1336 height 619
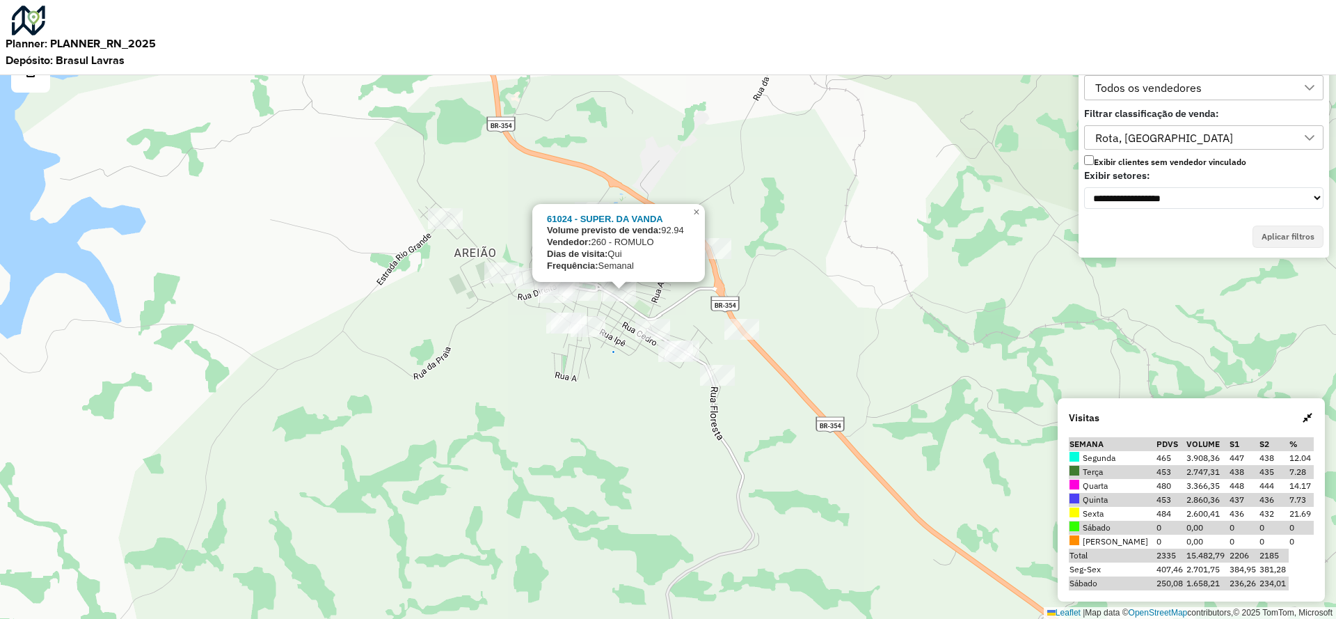
click at [617, 325] on div "61024 - SUPER. DA VANDA Volume previsto de venda: 92.94 Vendedor: 260 - ROMULO …" at bounding box center [668, 309] width 1336 height 619
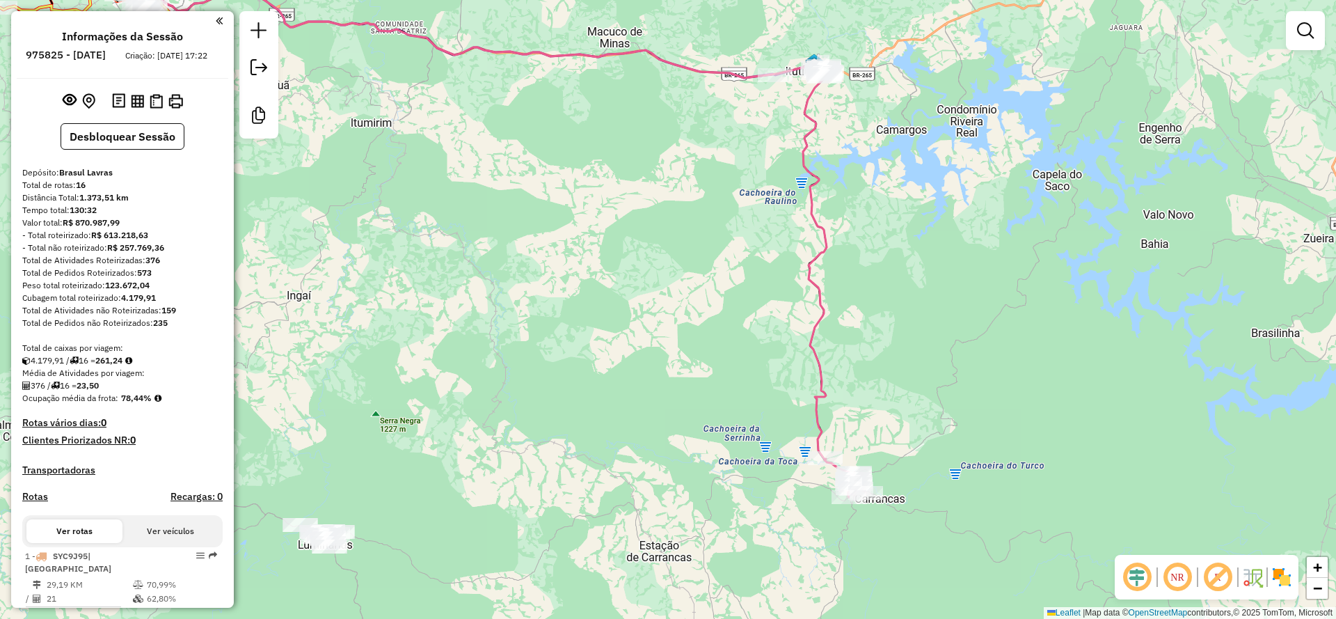
drag, startPoint x: 956, startPoint y: 457, endPoint x: 961, endPoint y: 242, distance: 214.4
click at [961, 242] on div "Janela de atendimento Grade de atendimento Capacidade Transportadoras Veículos …" at bounding box center [668, 309] width 1336 height 619
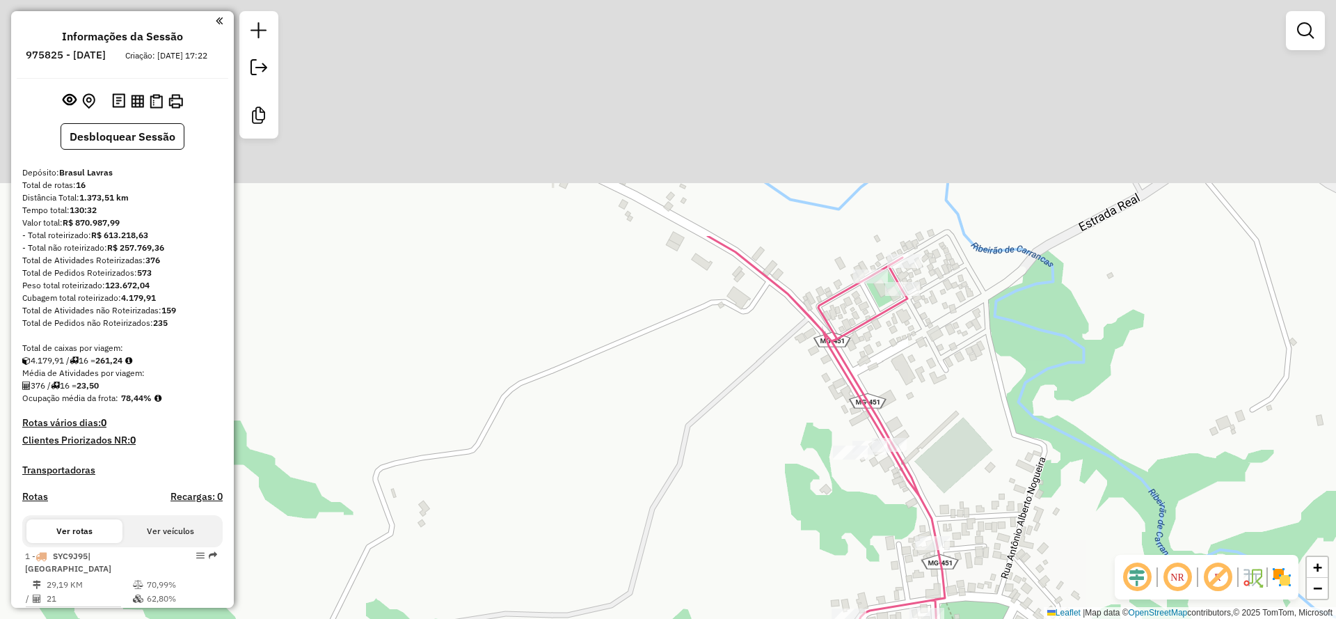
drag, startPoint x: 873, startPoint y: 237, endPoint x: 841, endPoint y: 541, distance: 305.8
click at [842, 548] on div "Janela de atendimento Grade de atendimento Capacidade Transportadoras Veículos …" at bounding box center [668, 309] width 1336 height 619
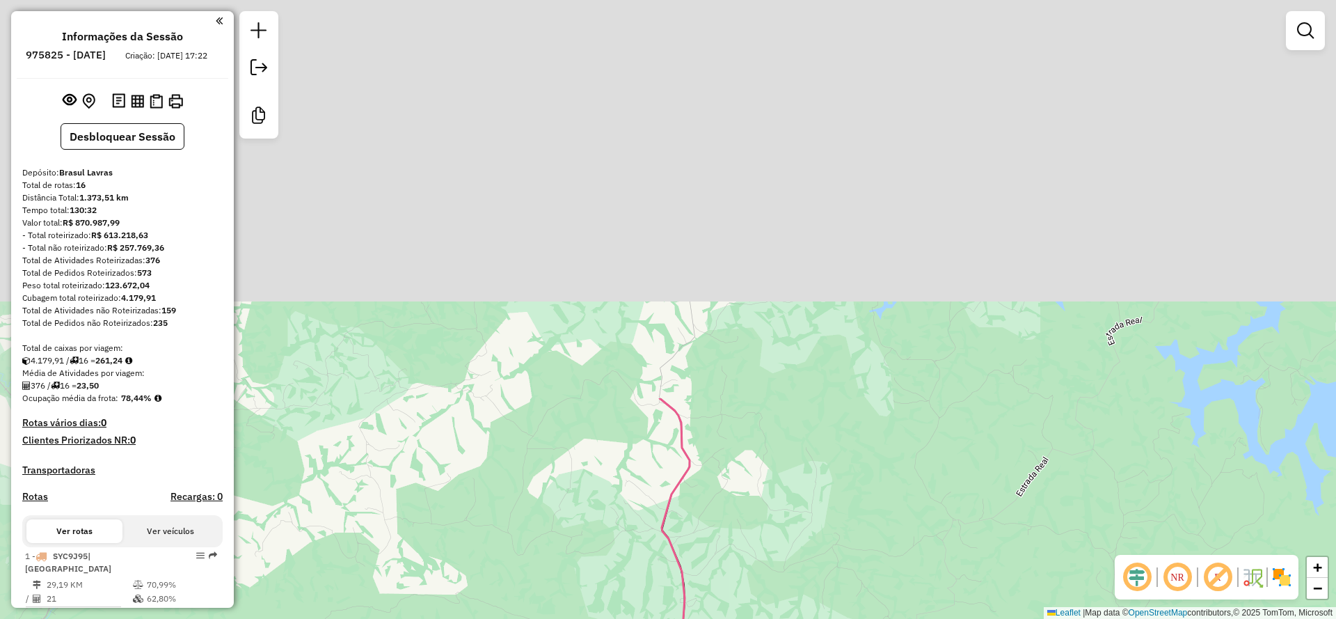
drag, startPoint x: 748, startPoint y: 455, endPoint x: 712, endPoint y: 610, distance: 158.7
click at [712, 610] on div "Janela de atendimento Grade de atendimento Capacidade Transportadoras Veículos …" at bounding box center [668, 309] width 1336 height 619
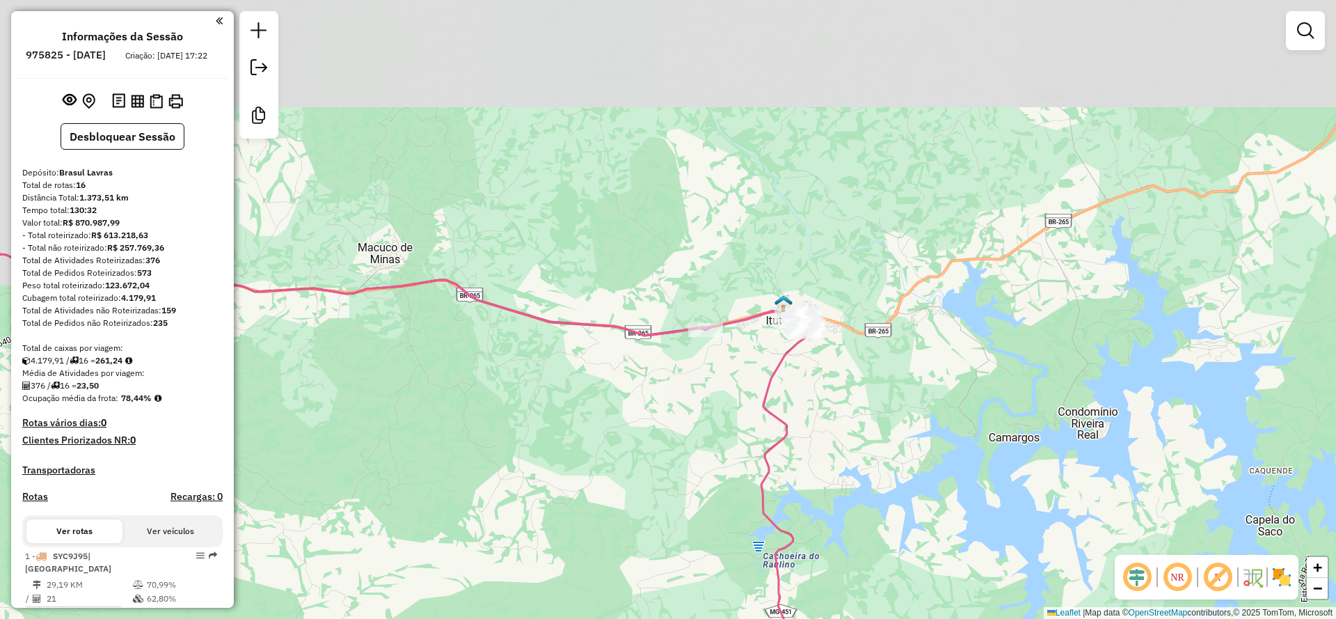
drag, startPoint x: 672, startPoint y: 323, endPoint x: 777, endPoint y: 555, distance: 255.1
click at [777, 555] on icon at bounding box center [404, 612] width 811 height 717
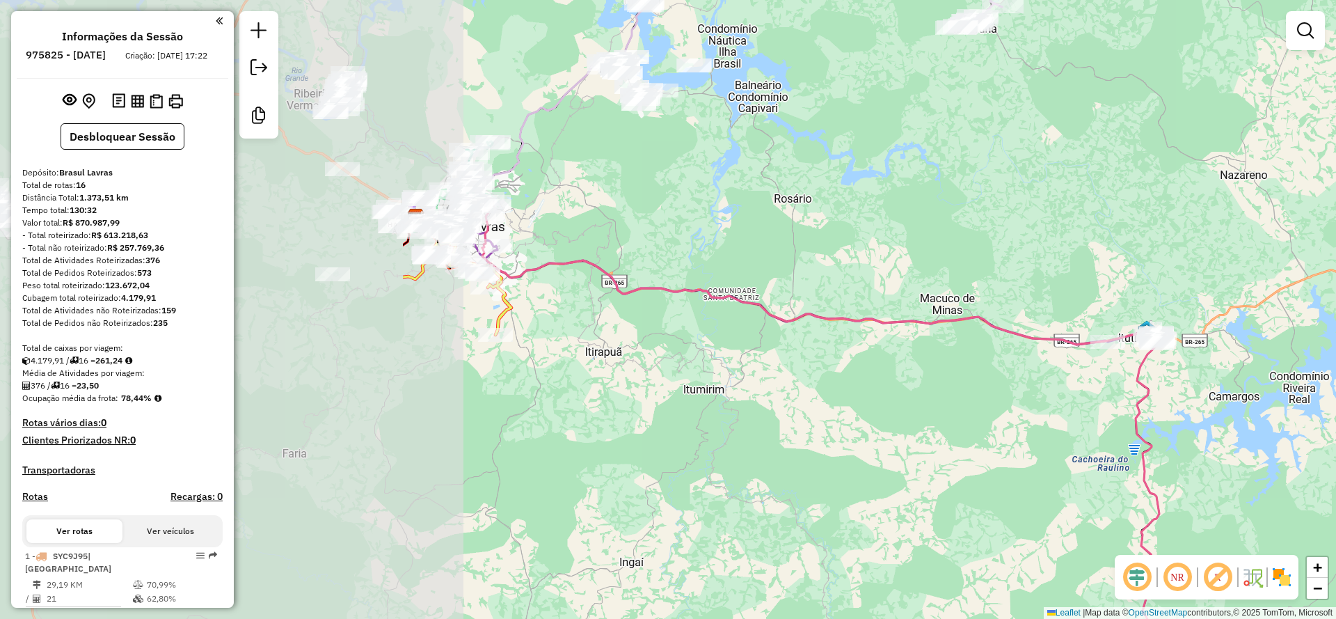
drag, startPoint x: 387, startPoint y: 383, endPoint x: 923, endPoint y: 368, distance: 536.8
click at [923, 368] on div "Janela de atendimento Grade de atendimento Capacidade Transportadoras Veículos …" at bounding box center [668, 309] width 1336 height 619
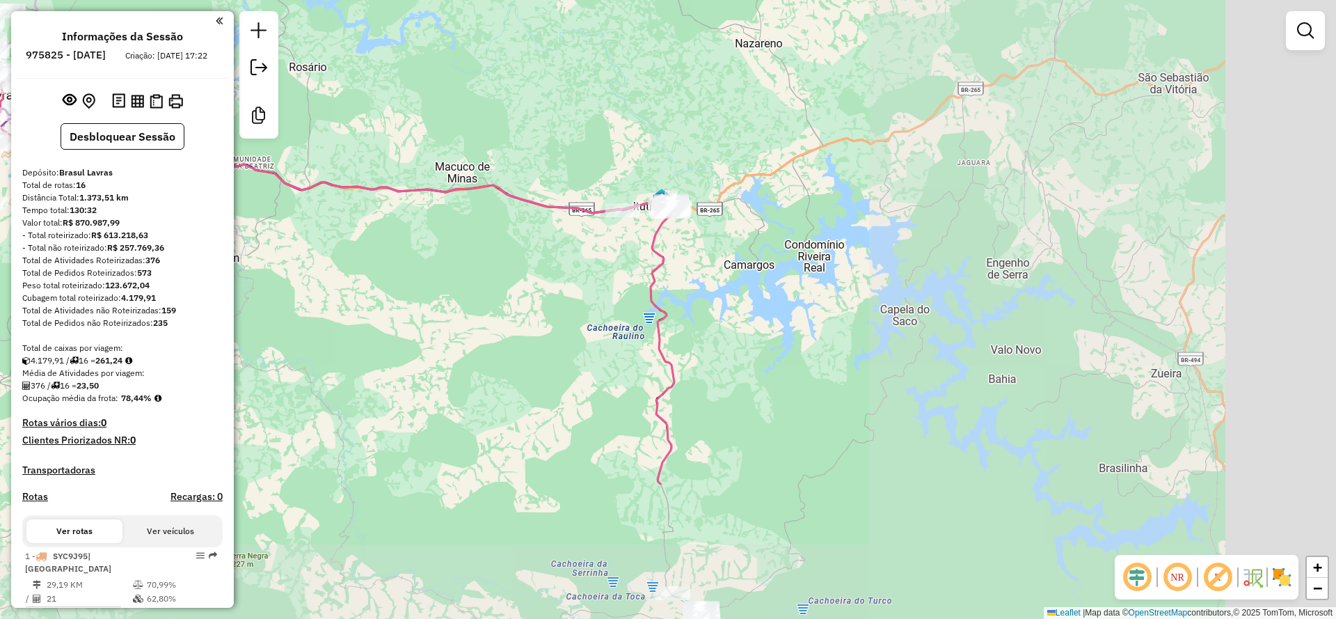
drag, startPoint x: 1026, startPoint y: 448, endPoint x: 489, endPoint y: 252, distance: 571.3
click at [489, 252] on div "Janela de atendimento Grade de atendimento Capacidade Transportadoras Veículos …" at bounding box center [668, 309] width 1336 height 619
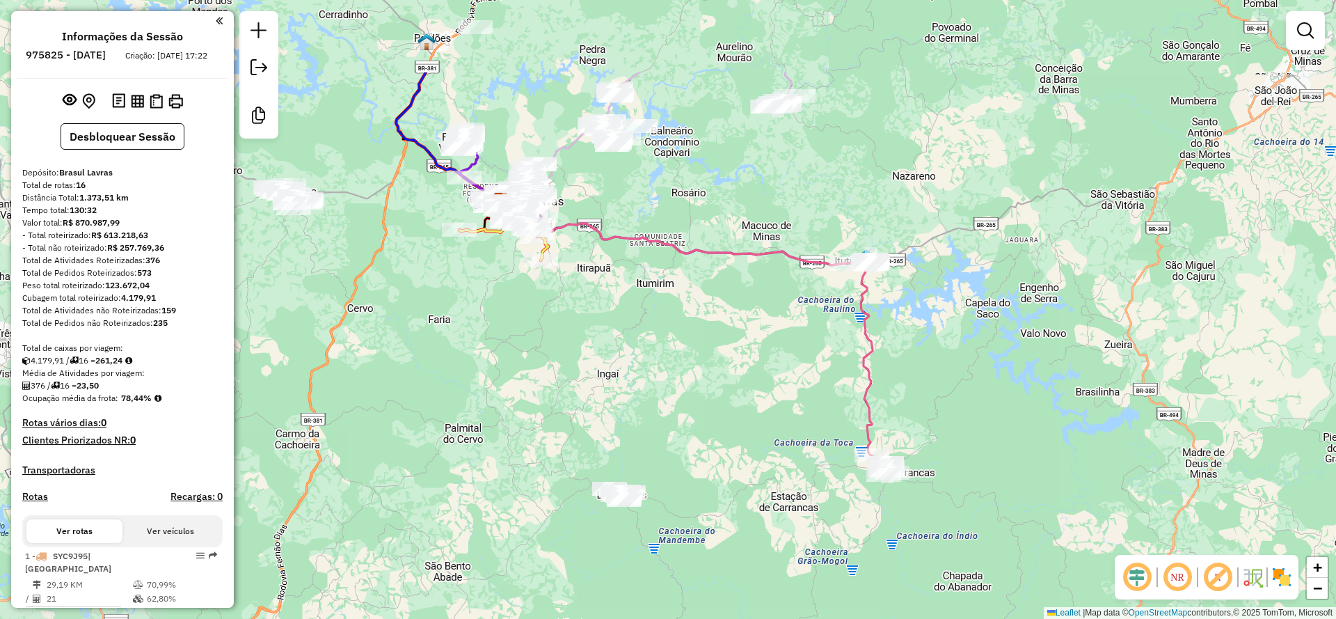
drag, startPoint x: 596, startPoint y: 173, endPoint x: 818, endPoint y: 307, distance: 260.1
click at [818, 307] on div "Janela de atendimento Grade de atendimento Capacidade Transportadoras Veículos …" at bounding box center [668, 309] width 1336 height 619
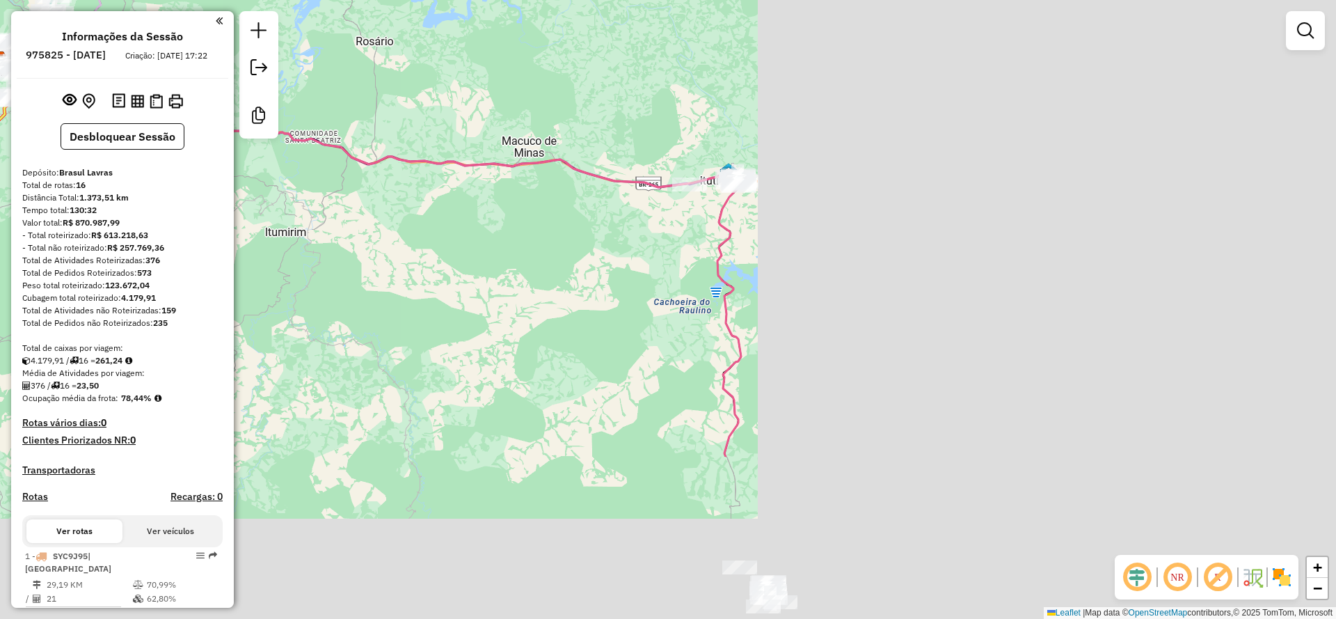
drag, startPoint x: 1143, startPoint y: 381, endPoint x: 252, endPoint y: 49, distance: 950.6
click at [166, 65] on hb-router-mapa "Informações da Sessão 975825 - [DATE] Criação: [DATE] 17:22 Desbloquear Sessão …" at bounding box center [668, 309] width 1336 height 619
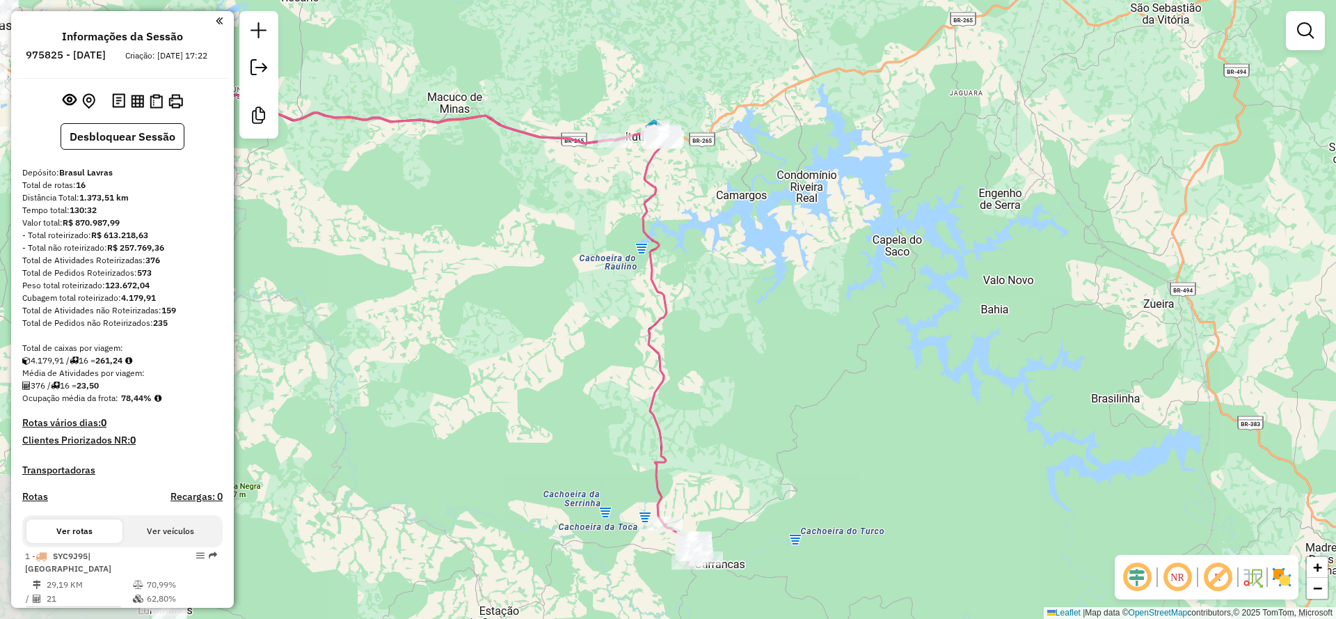
drag, startPoint x: 537, startPoint y: 287, endPoint x: 781, endPoint y: 344, distance: 250.2
click at [781, 344] on div "Janela de atendimento Grade de atendimento Capacidade Transportadoras Veículos …" at bounding box center [668, 309] width 1336 height 619
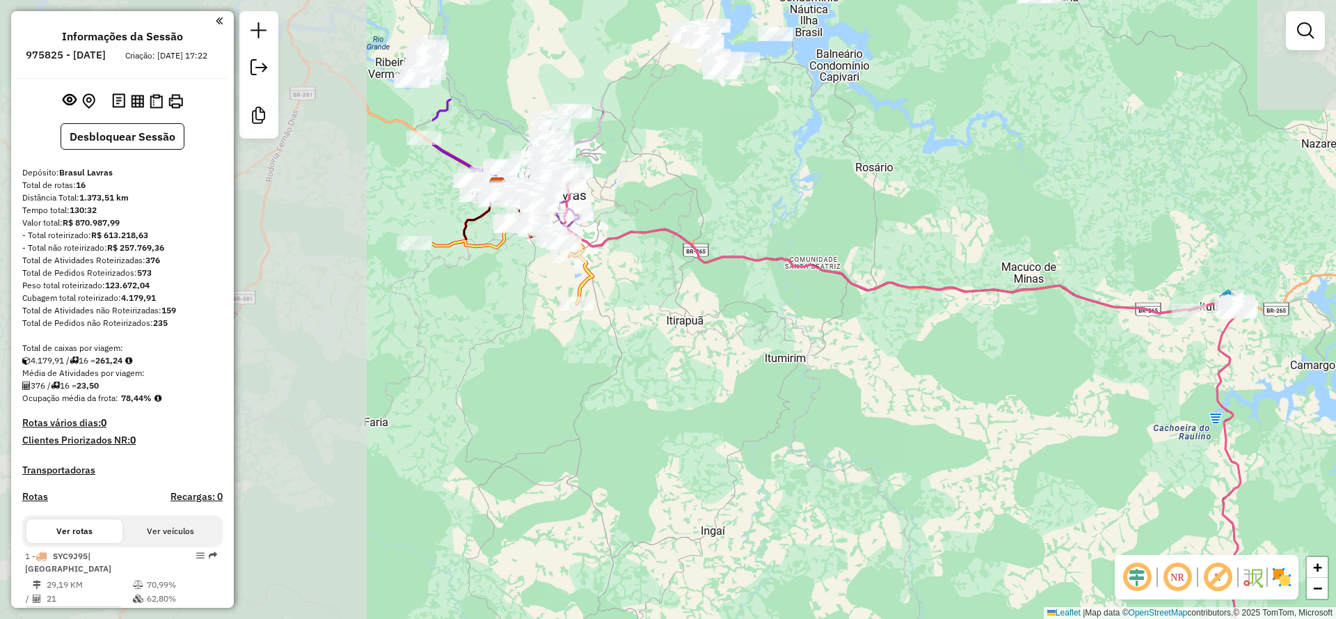
drag, startPoint x: 607, startPoint y: 157, endPoint x: 953, endPoint y: 257, distance: 360.6
click at [1162, 320] on icon at bounding box center [913, 450] width 734 height 564
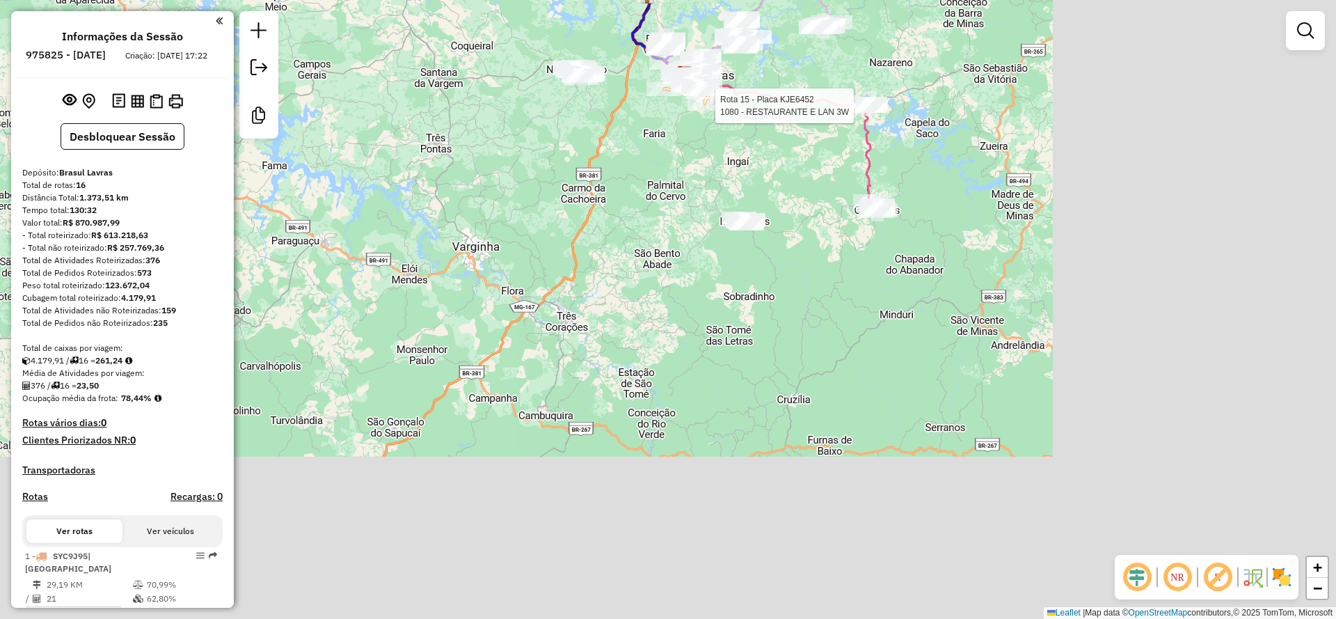
drag, startPoint x: 975, startPoint y: 459, endPoint x: 651, endPoint y: 169, distance: 434.7
click at [651, 169] on div "Rota 15 - Placa KJE6452 1080 - RESTAURANTE E LAN 3W Janela de atendimento Grade…" at bounding box center [668, 309] width 1336 height 619
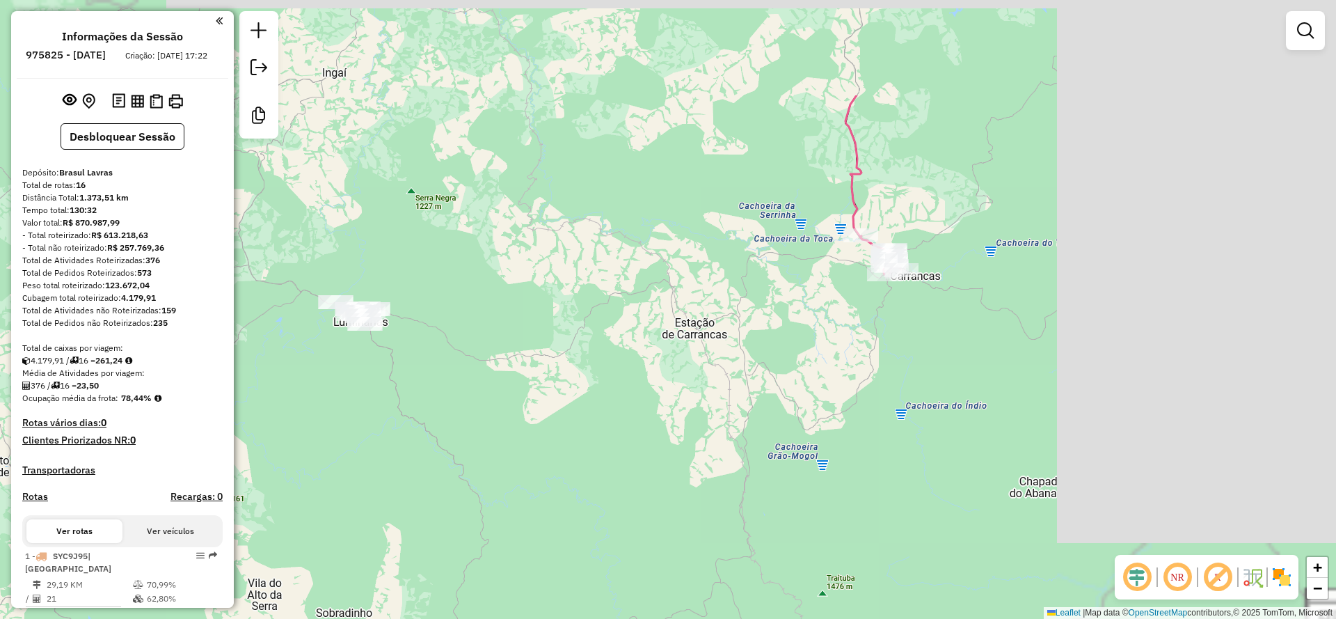
drag, startPoint x: 1080, startPoint y: 184, endPoint x: 787, endPoint y: 342, distance: 332.5
click at [787, 342] on div "Rota 15 - Placa KJE6452 1080 - RESTAURANTE E LAN 3W Janela de atendimento Grade…" at bounding box center [668, 309] width 1336 height 619
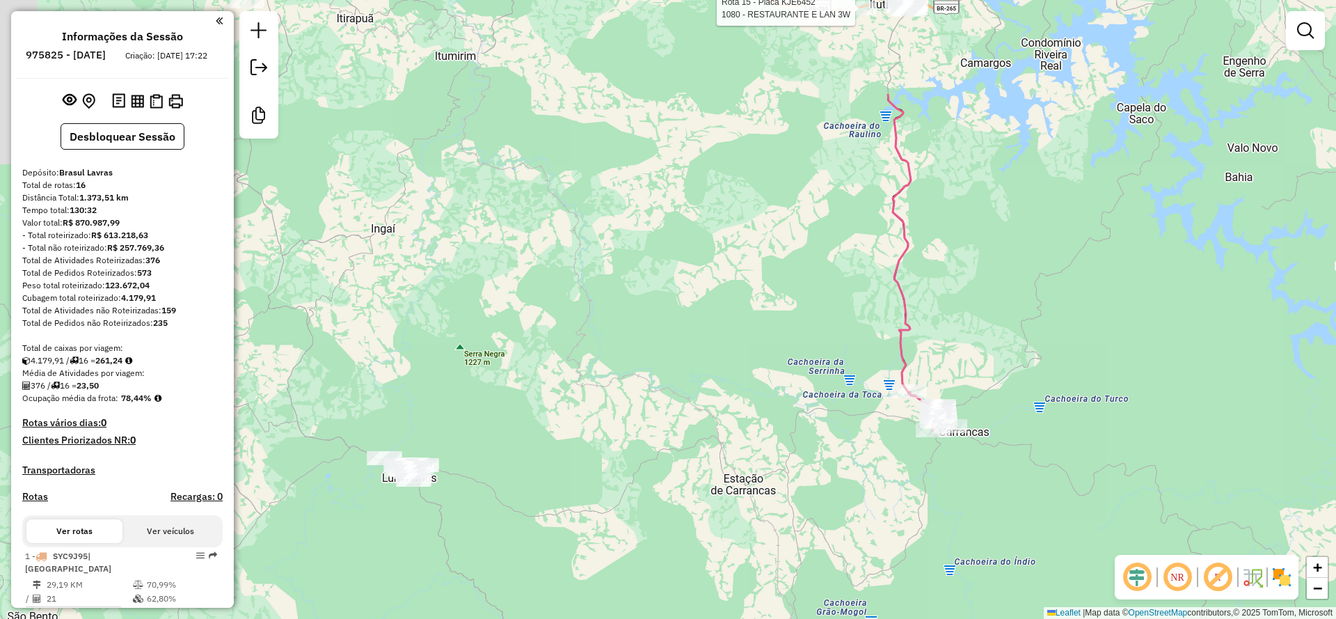
drag, startPoint x: 775, startPoint y: 383, endPoint x: 823, endPoint y: 521, distance: 146.8
click at [823, 521] on div "Rota 15 - Placa KJE6452 1080 - RESTAURANTE E LAN 3W Janela de atendimento Grade…" at bounding box center [668, 309] width 1336 height 619
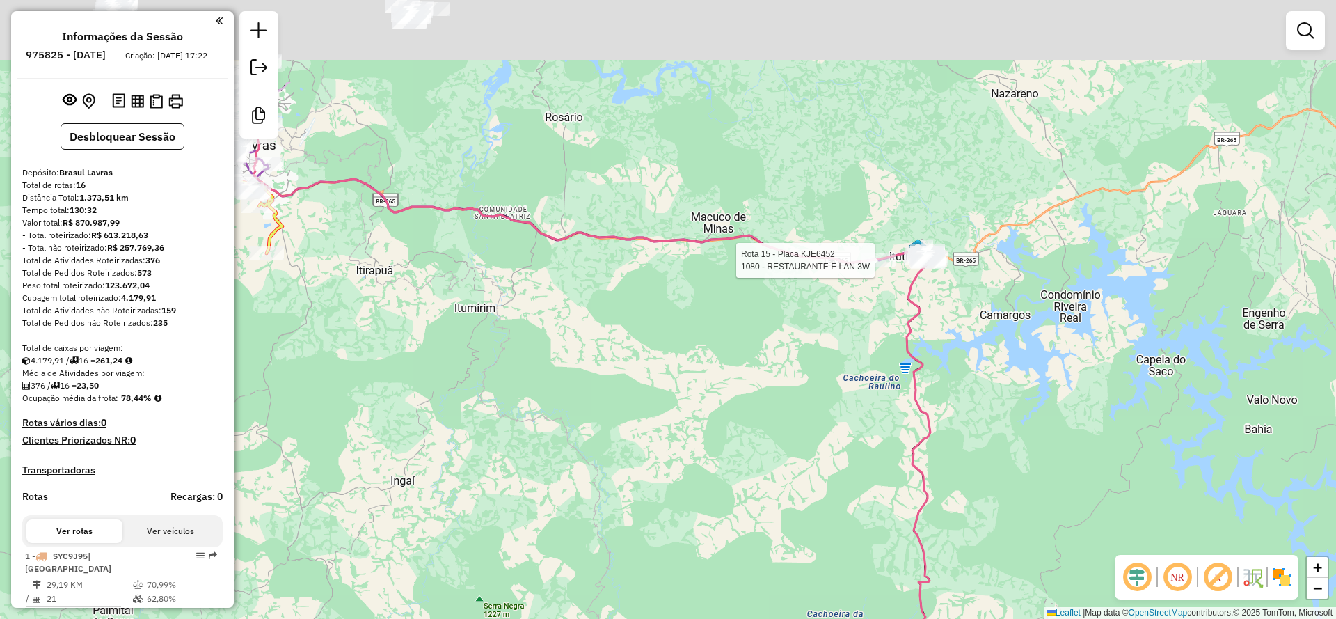
drag, startPoint x: 1020, startPoint y: 310, endPoint x: 956, endPoint y: 273, distance: 74.5
click at [1010, 340] on div "Rota 15 - Placa KJE6452 1080 - RESTAURANTE E LAN 3W Janela de atendimento Grade…" at bounding box center [668, 309] width 1336 height 619
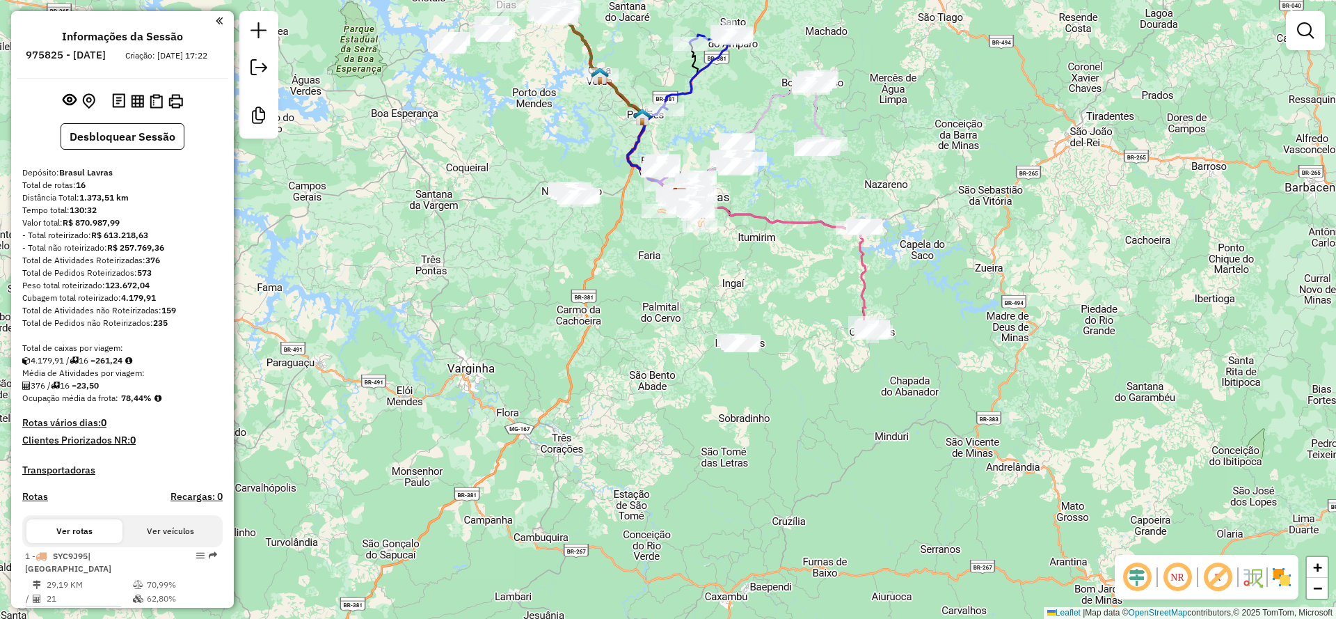
drag, startPoint x: 778, startPoint y: 493, endPoint x: 798, endPoint y: 285, distance: 208.3
click at [798, 285] on div "Janela de atendimento Grade de atendimento Capacidade Transportadoras Veículos …" at bounding box center [668, 309] width 1336 height 619
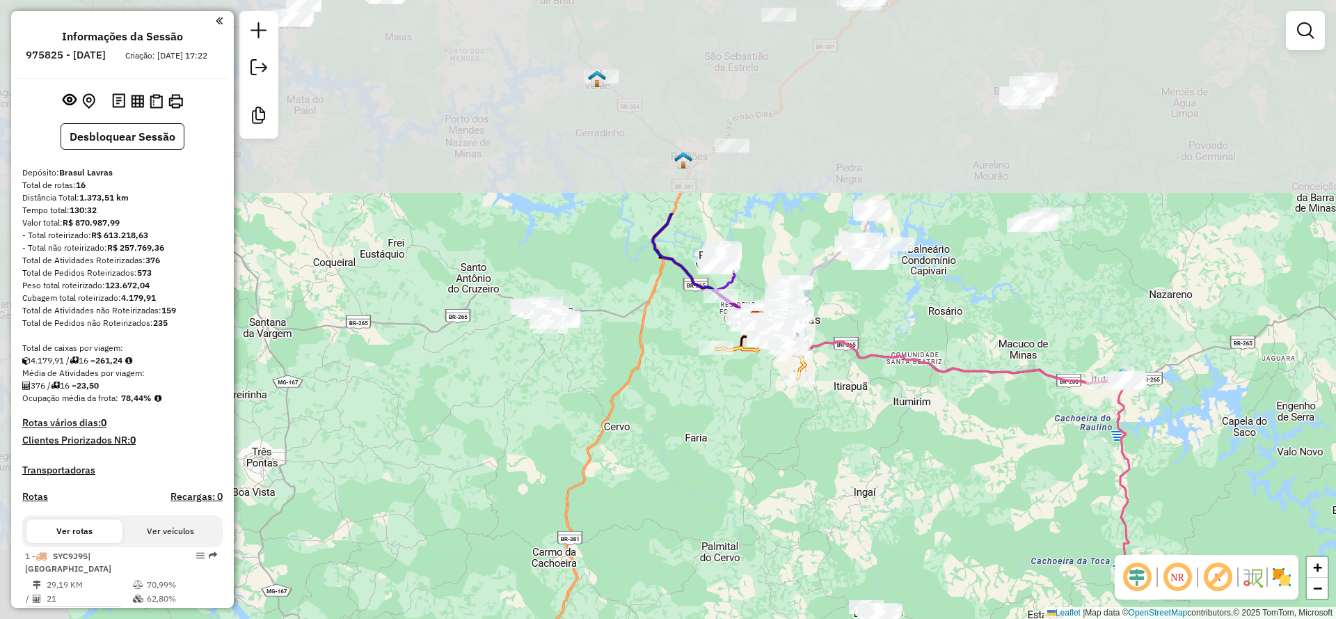
drag, startPoint x: 601, startPoint y: 173, endPoint x: 736, endPoint y: 449, distance: 307.8
click at [736, 449] on div "Janela de atendimento Grade de atendimento Capacidade Transportadoras Veículos …" at bounding box center [668, 309] width 1336 height 619
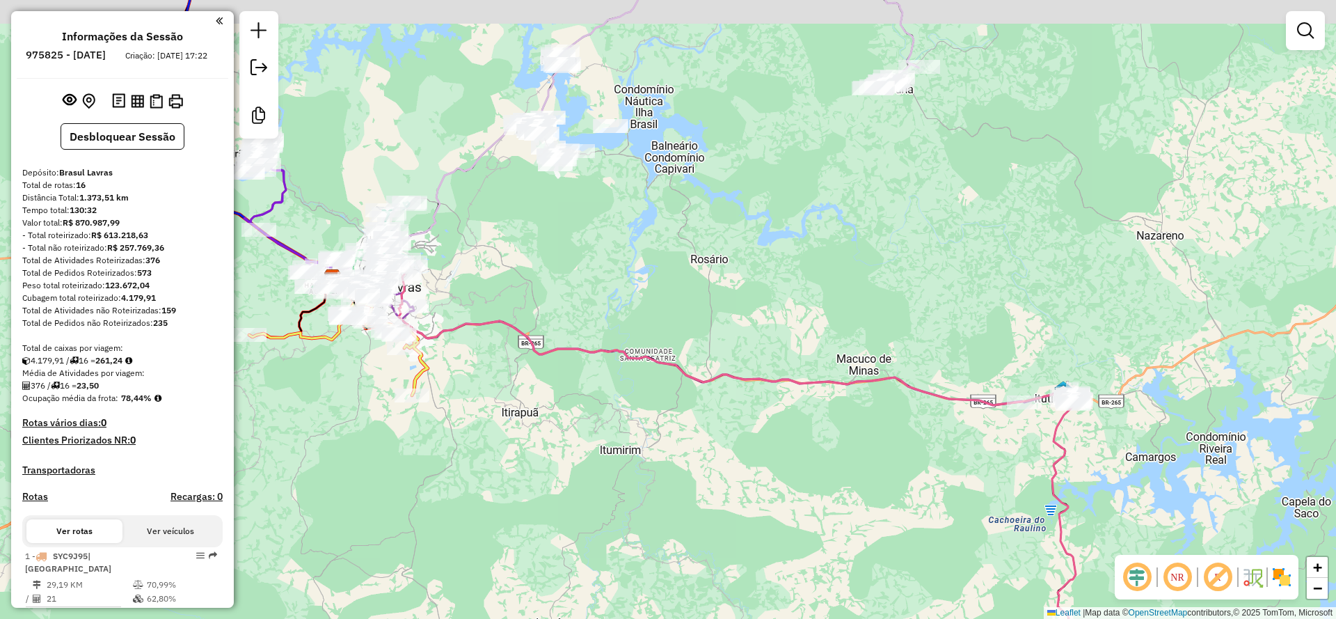
drag, startPoint x: 885, startPoint y: 150, endPoint x: 903, endPoint y: 342, distance: 192.9
click at [903, 342] on div "Janela de atendimento Grade de atendimento Capacidade Transportadoras Veículos …" at bounding box center [668, 309] width 1336 height 619
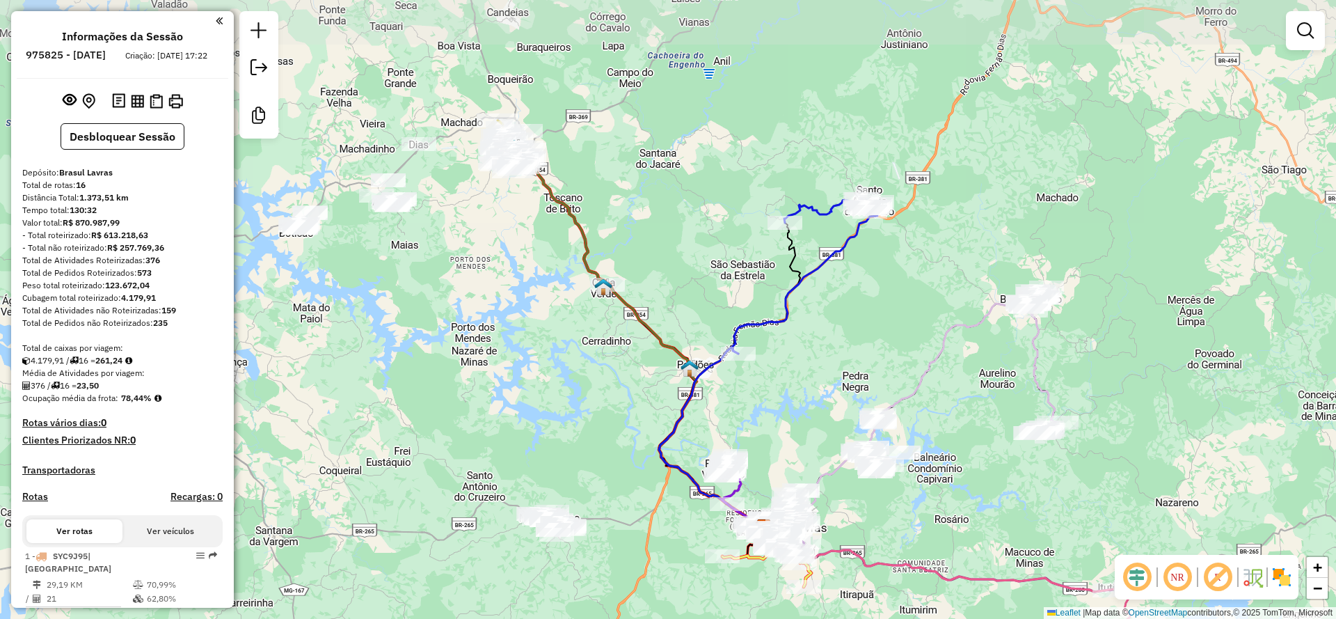
drag, startPoint x: 883, startPoint y: 201, endPoint x: 940, endPoint y: 299, distance: 112.9
click at [940, 299] on div "Janela de atendimento Grade de atendimento Capacidade Transportadoras Veículos …" at bounding box center [668, 309] width 1336 height 619
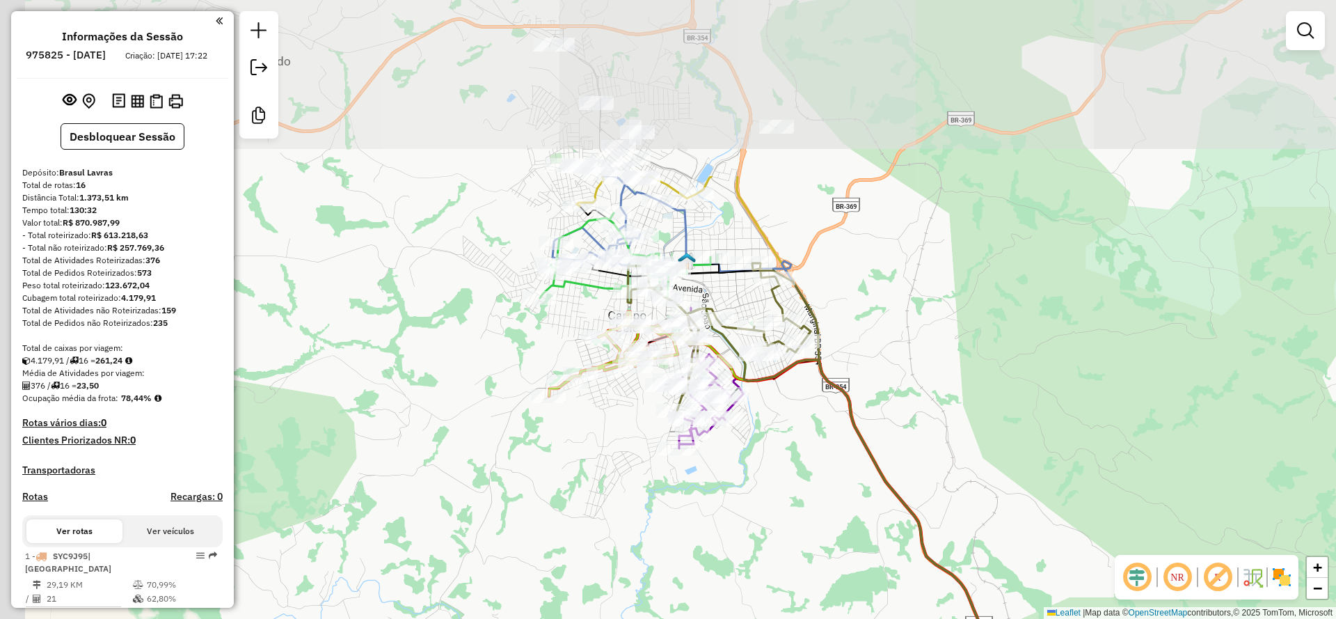
drag, startPoint x: 497, startPoint y: 165, endPoint x: 810, endPoint y: 403, distance: 393.3
click at [810, 403] on div "Janela de atendimento Grade de atendimento Capacidade Transportadoras Veículos …" at bounding box center [668, 309] width 1336 height 619
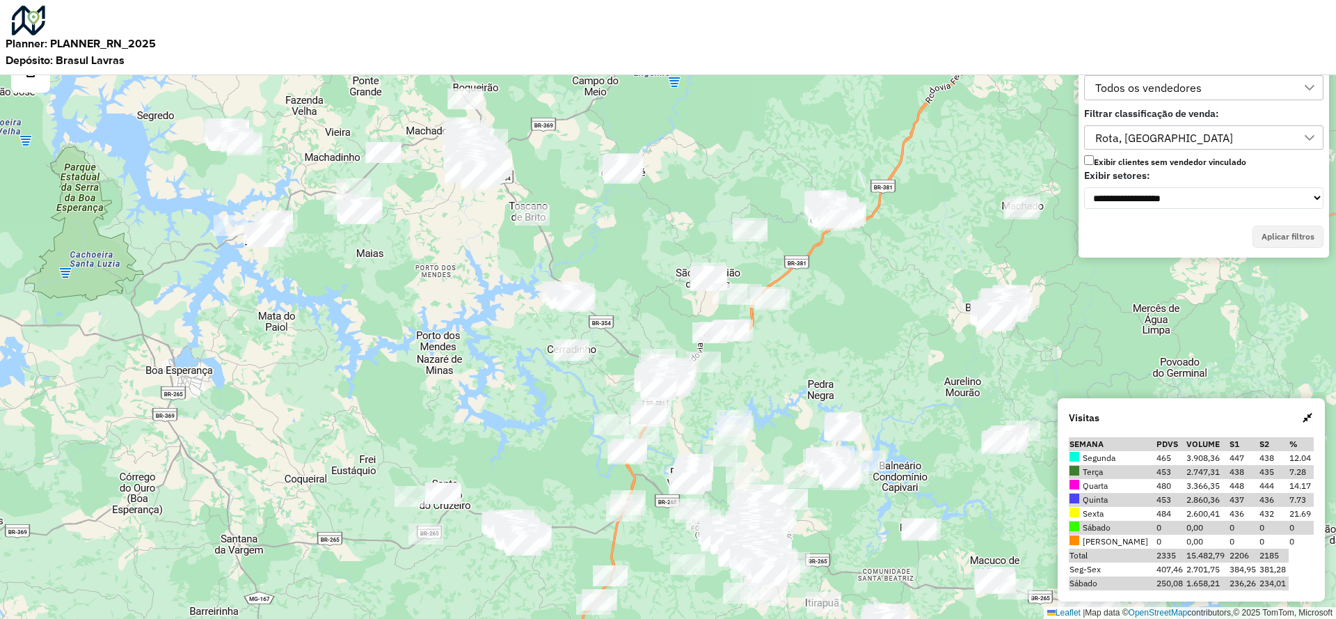
scroll to position [9, 74]
